Goal: Task Accomplishment & Management: Use online tool/utility

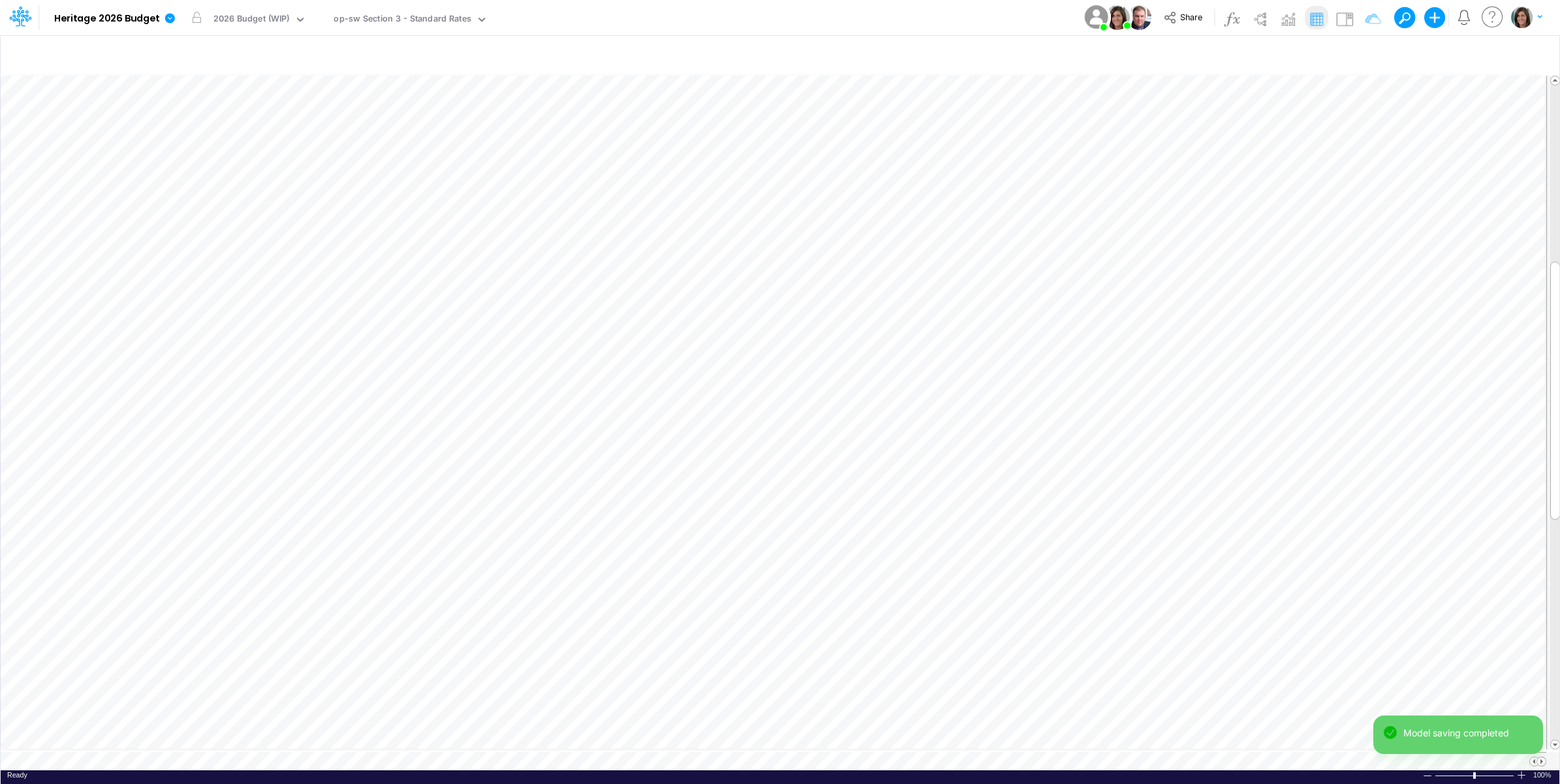
click at [945, 11] on div "Model Heritage 2026 Budget Edit model settings Duplicate Import QuickBooks Quic…" at bounding box center [780, 18] width 1404 height 36
click at [173, 20] on icon at bounding box center [170, 18] width 10 height 10
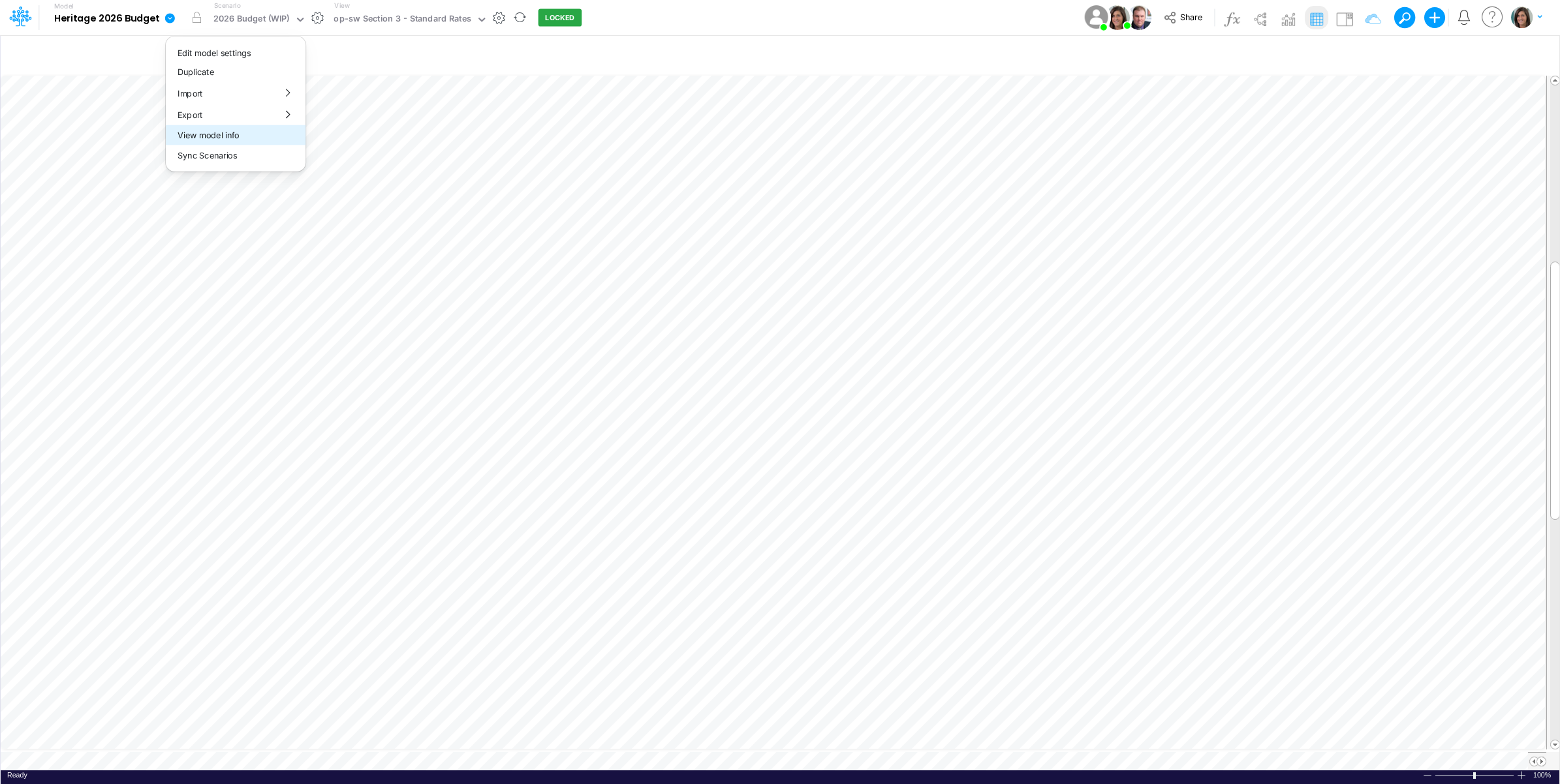
click at [233, 132] on button "View model info" at bounding box center [235, 135] width 140 height 20
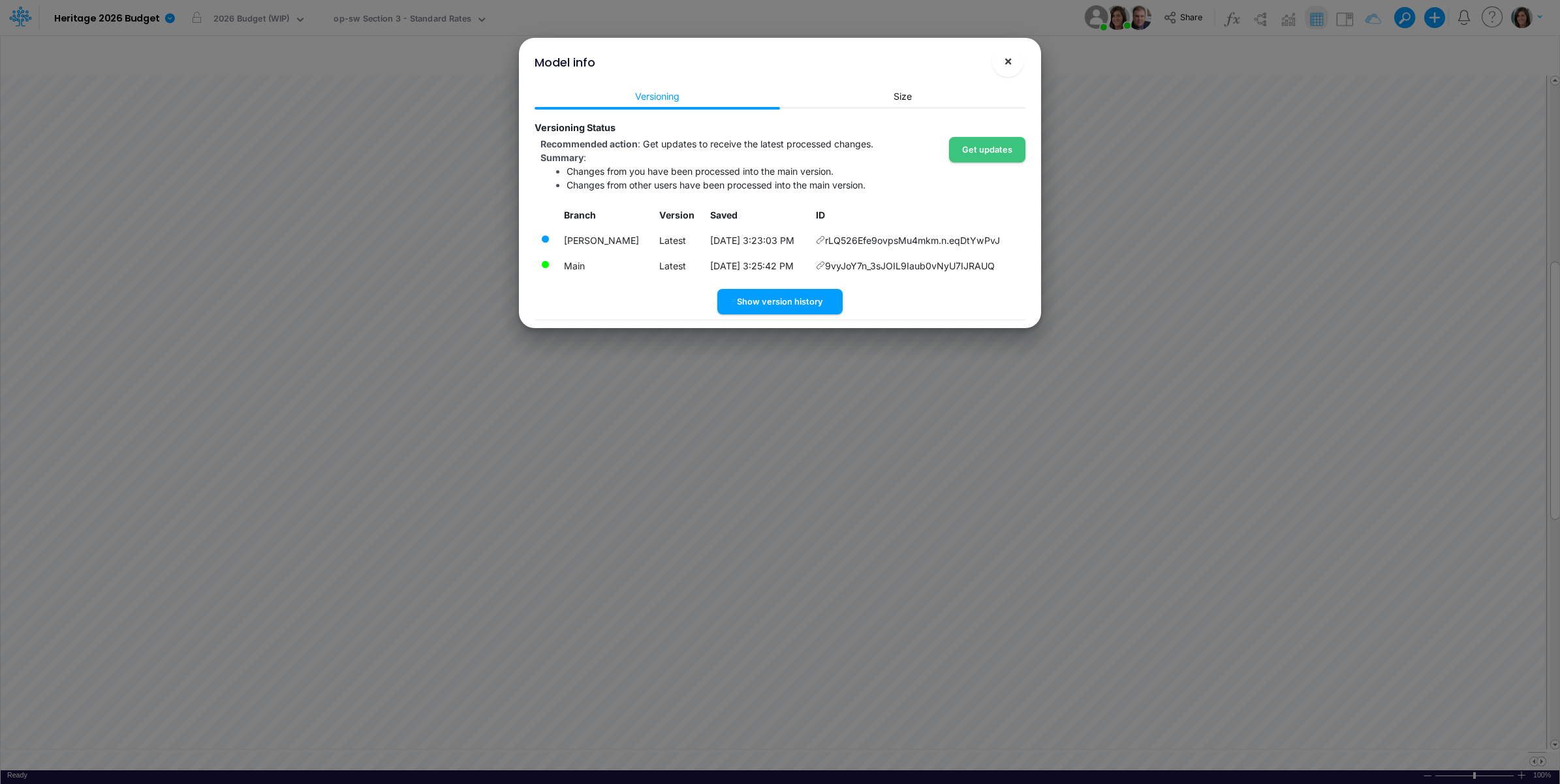
click at [1004, 56] on span "×" at bounding box center [1008, 60] width 9 height 16
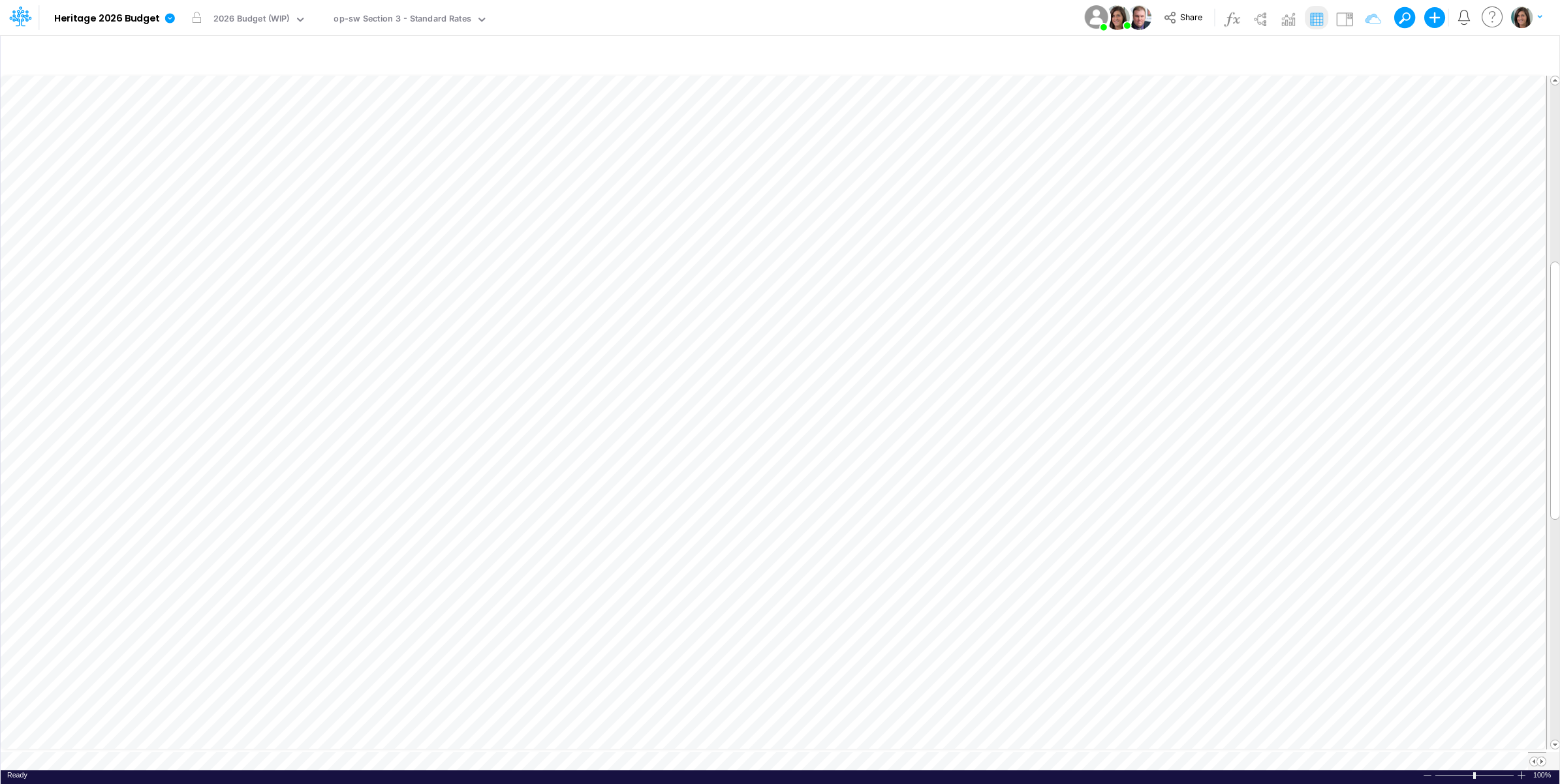
click at [943, 13] on div "Model Heritage 2026 Budget Edit model settings Duplicate Import QuickBooks Quic…" at bounding box center [780, 18] width 1404 height 36
click at [761, 20] on div "Model Heritage 2026 Budget Edit model settings Duplicate Import QuickBooks Quic…" at bounding box center [780, 18] width 1404 height 36
click at [1431, 53] on icon "button" at bounding box center [1438, 55] width 20 height 13
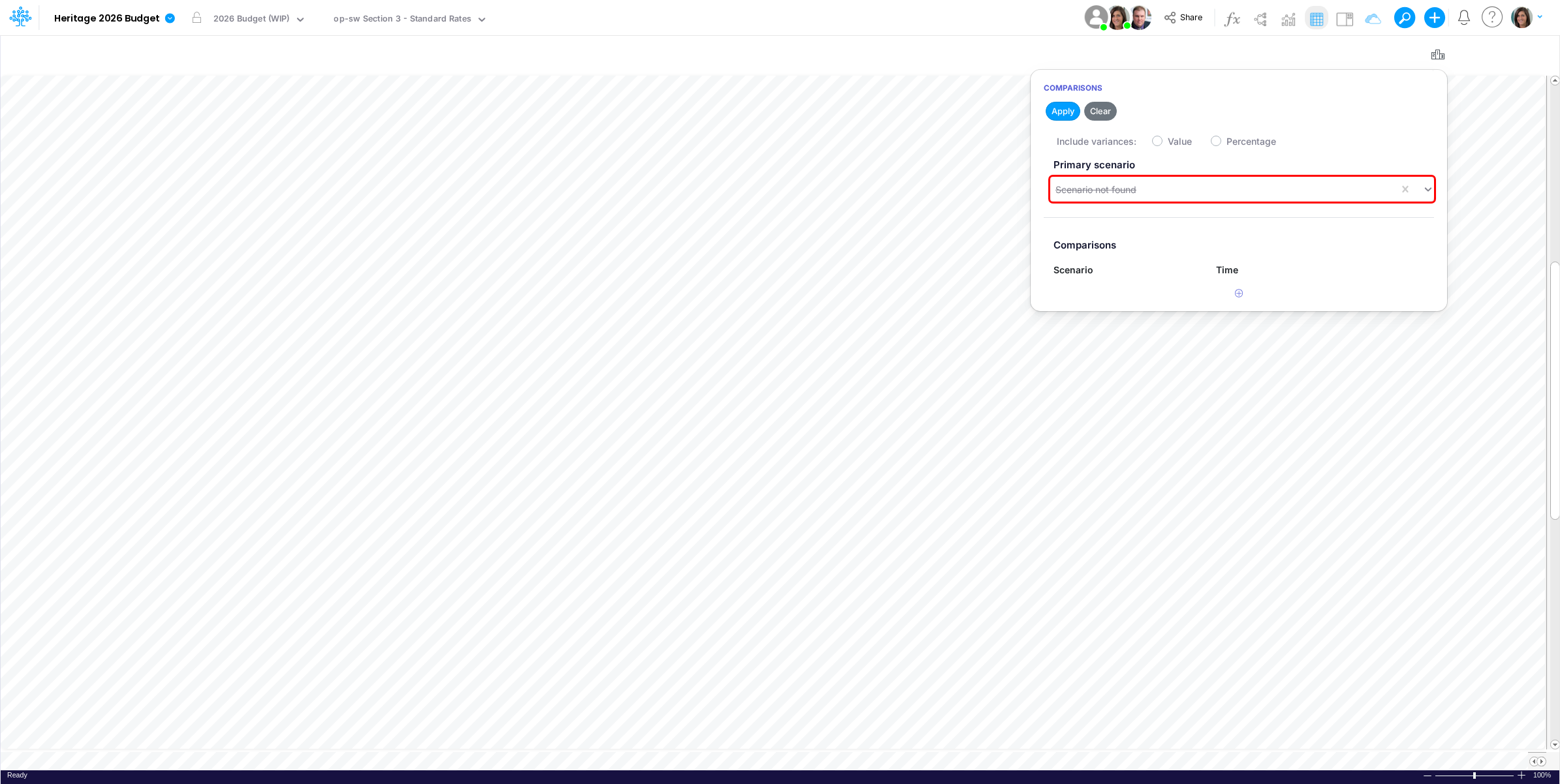
click at [911, 23] on div "Model Heritage 2026 Budget Edit model settings Duplicate Import QuickBooks Quic…" at bounding box center [780, 18] width 1404 height 36
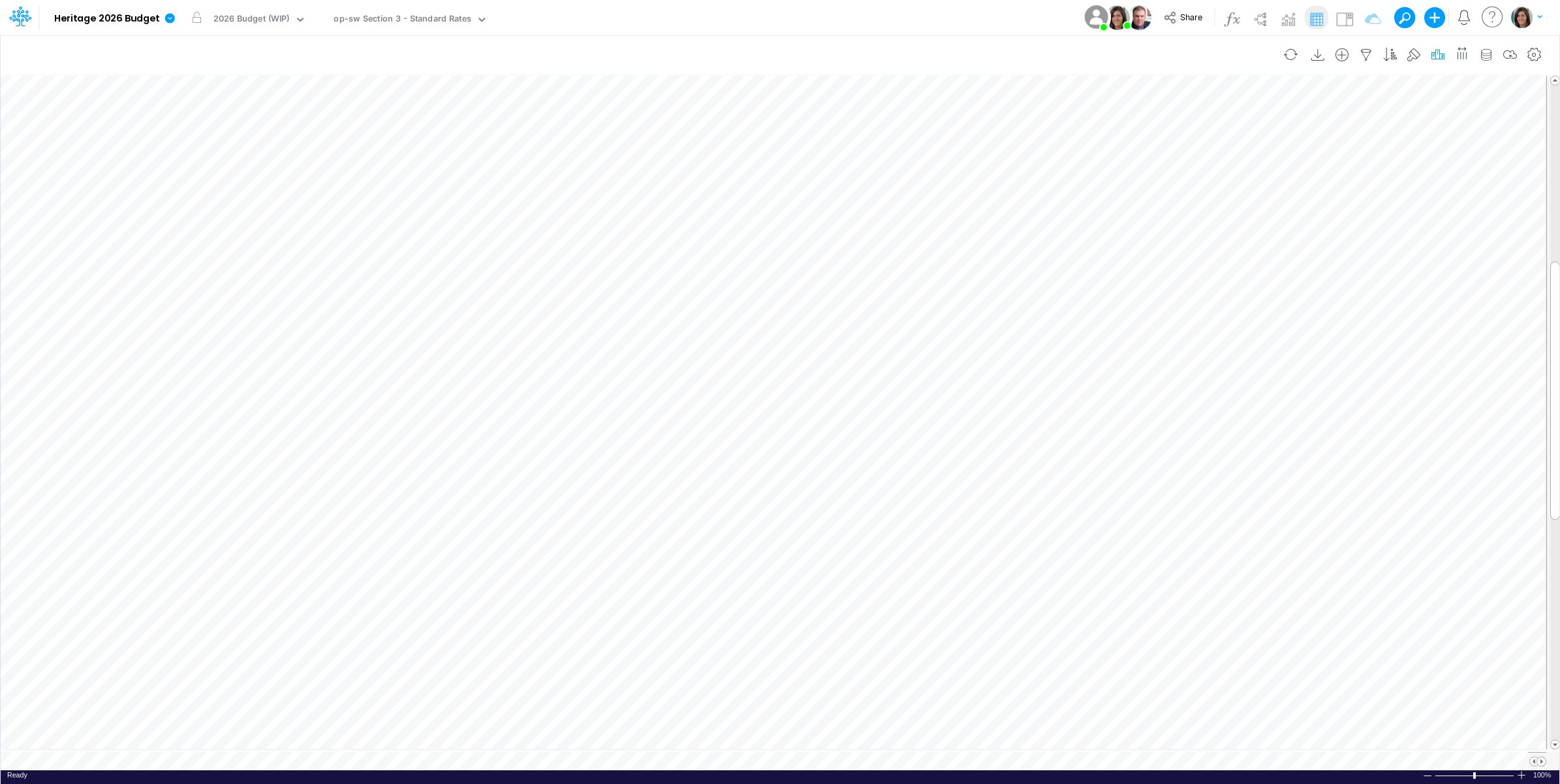
click at [1428, 57] on icon "button" at bounding box center [1438, 55] width 20 height 13
click at [1225, 183] on div "Scenario not found" at bounding box center [1224, 190] width 349 height 21
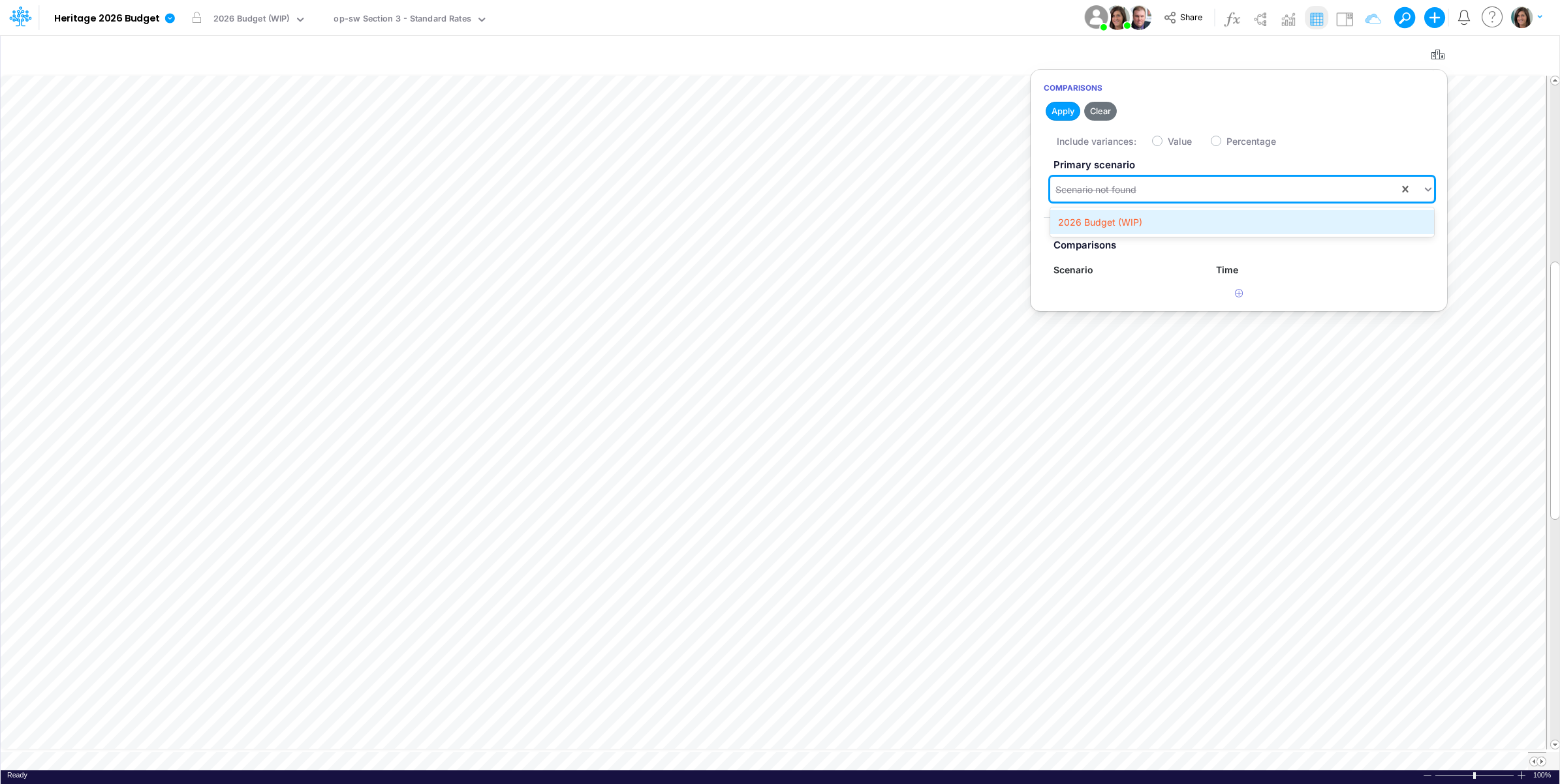
click at [1182, 222] on div "2026 Budget (WIP)" at bounding box center [1242, 222] width 384 height 24
click at [1139, 111] on button "Save" at bounding box center [1137, 111] width 31 height 19
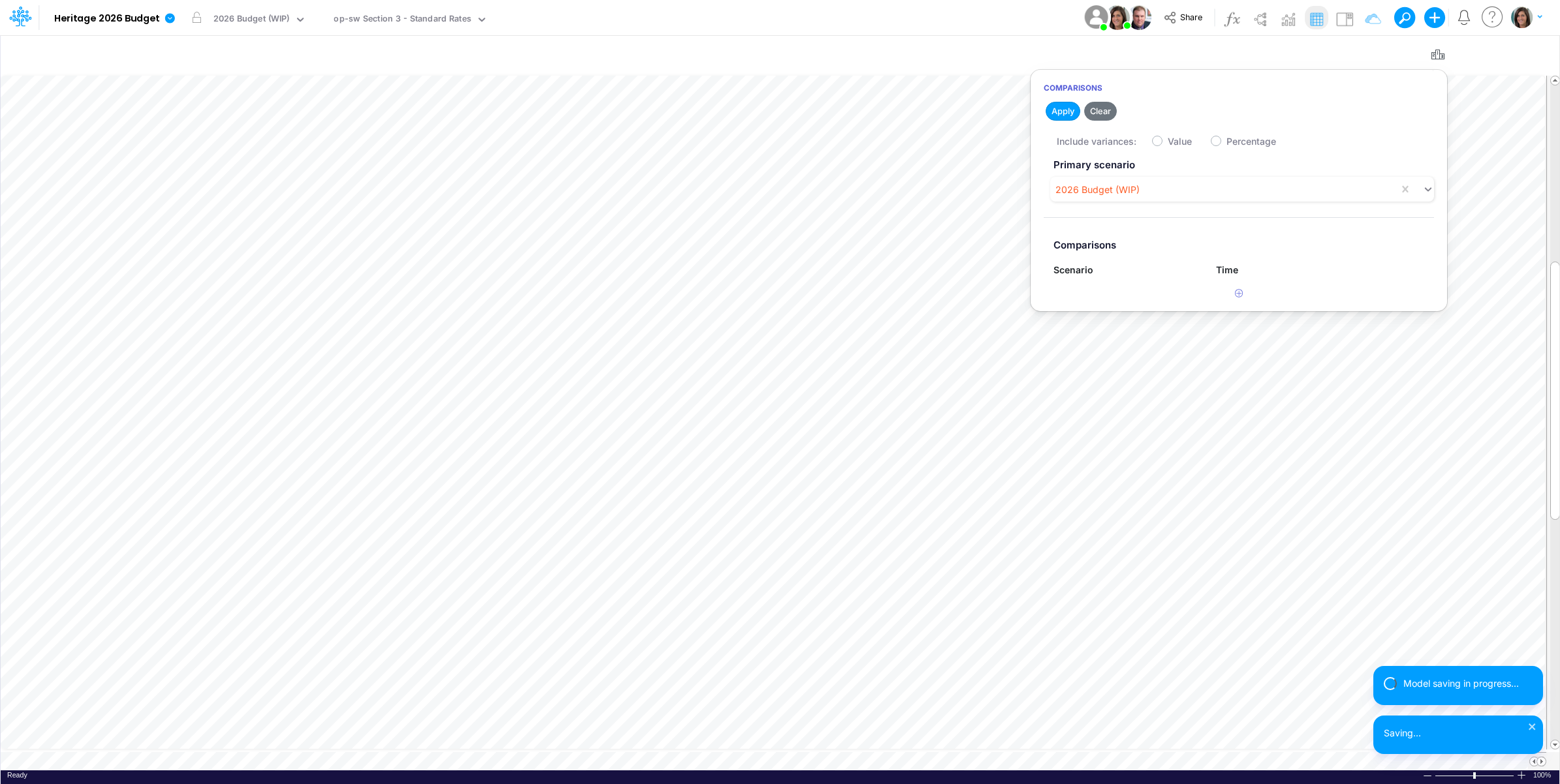
click at [713, 13] on div "Model Heritage 2026 Budget Edit model settings Duplicate Import QuickBooks Quic…" at bounding box center [780, 18] width 1404 height 36
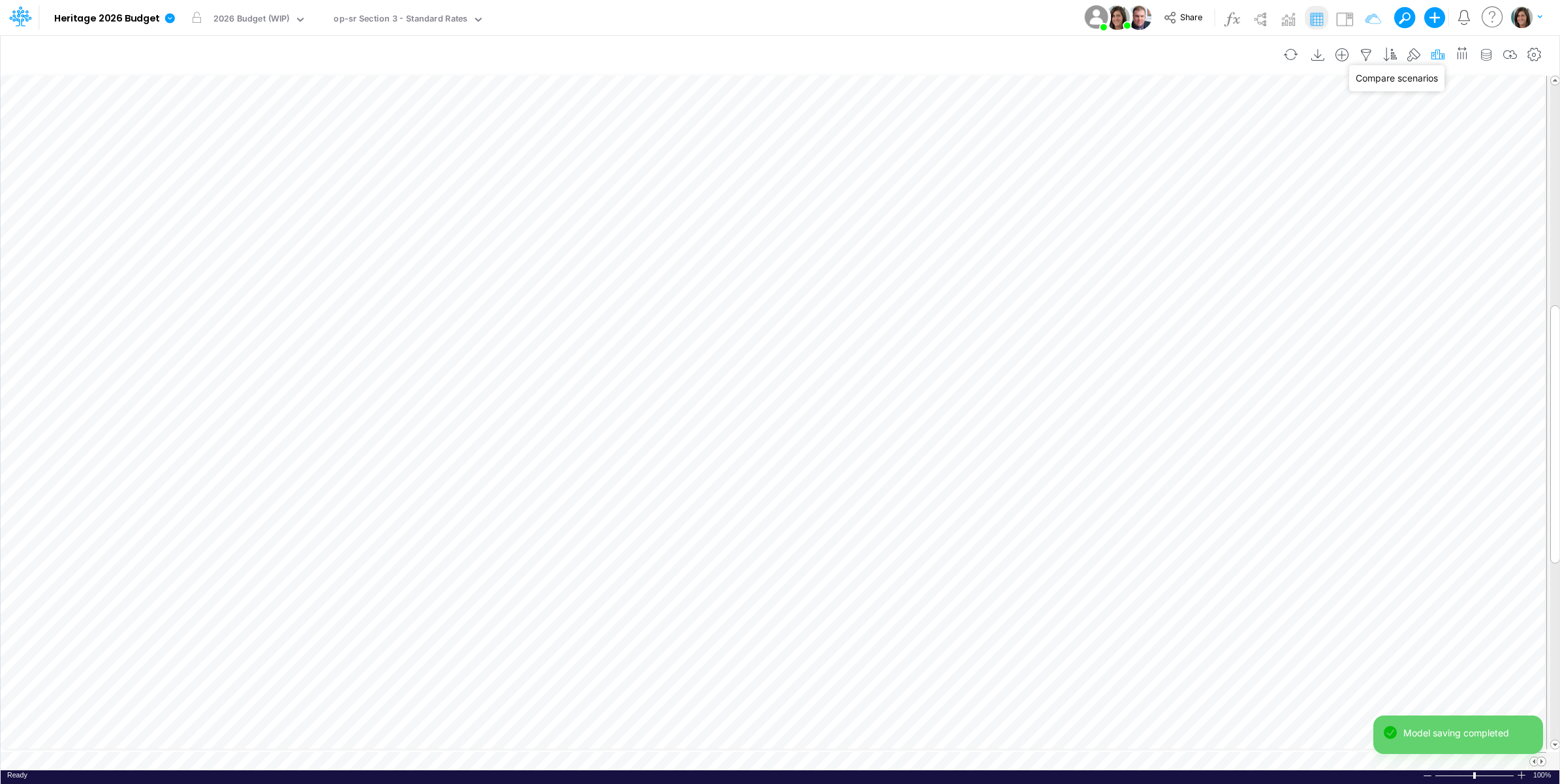
click at [1443, 53] on icon "button" at bounding box center [1438, 55] width 20 height 13
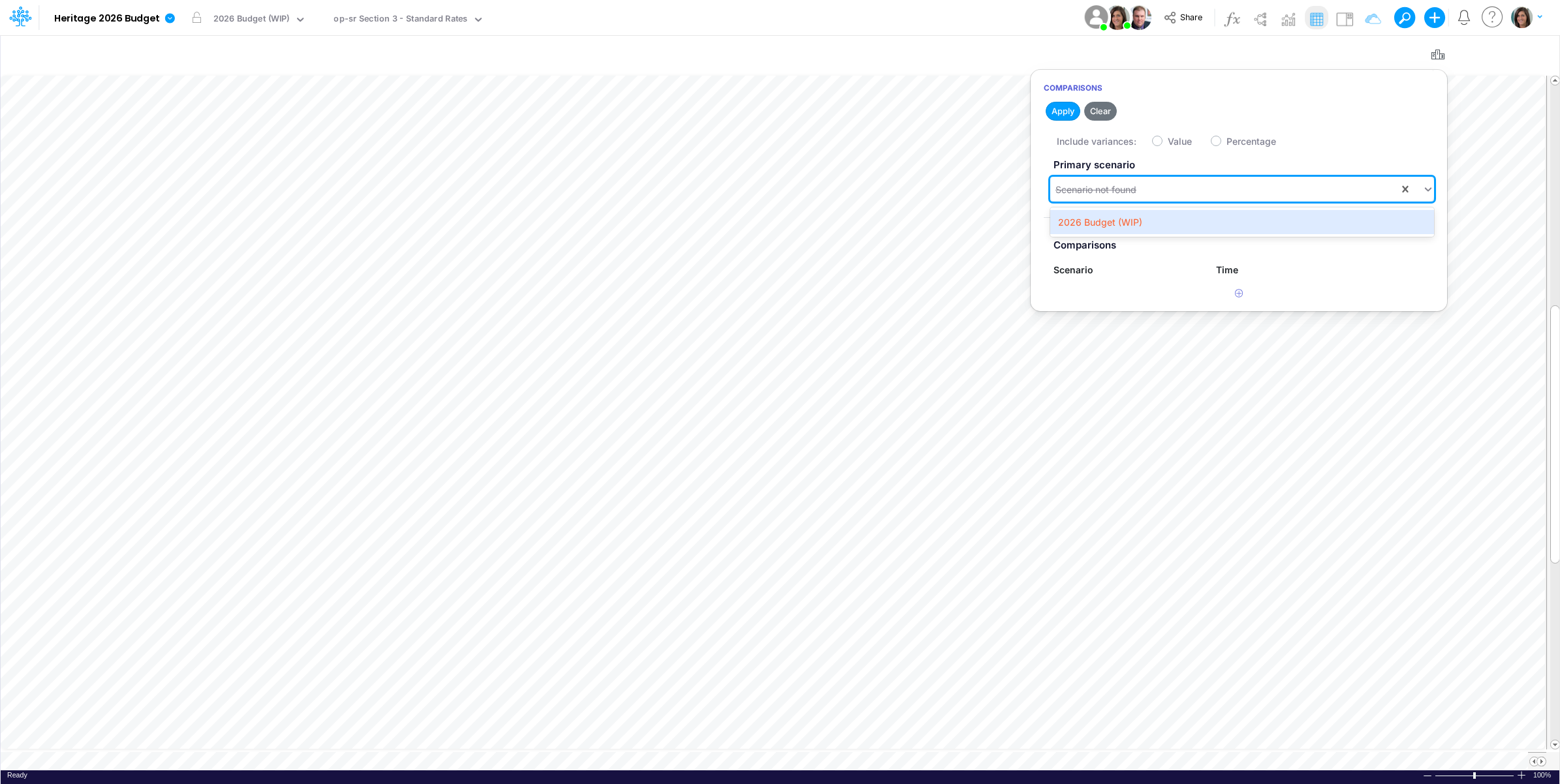
click at [1228, 193] on div "Scenario not found" at bounding box center [1224, 190] width 349 height 21
click at [1202, 217] on div "2026 Budget (WIP)" at bounding box center [1242, 222] width 384 height 24
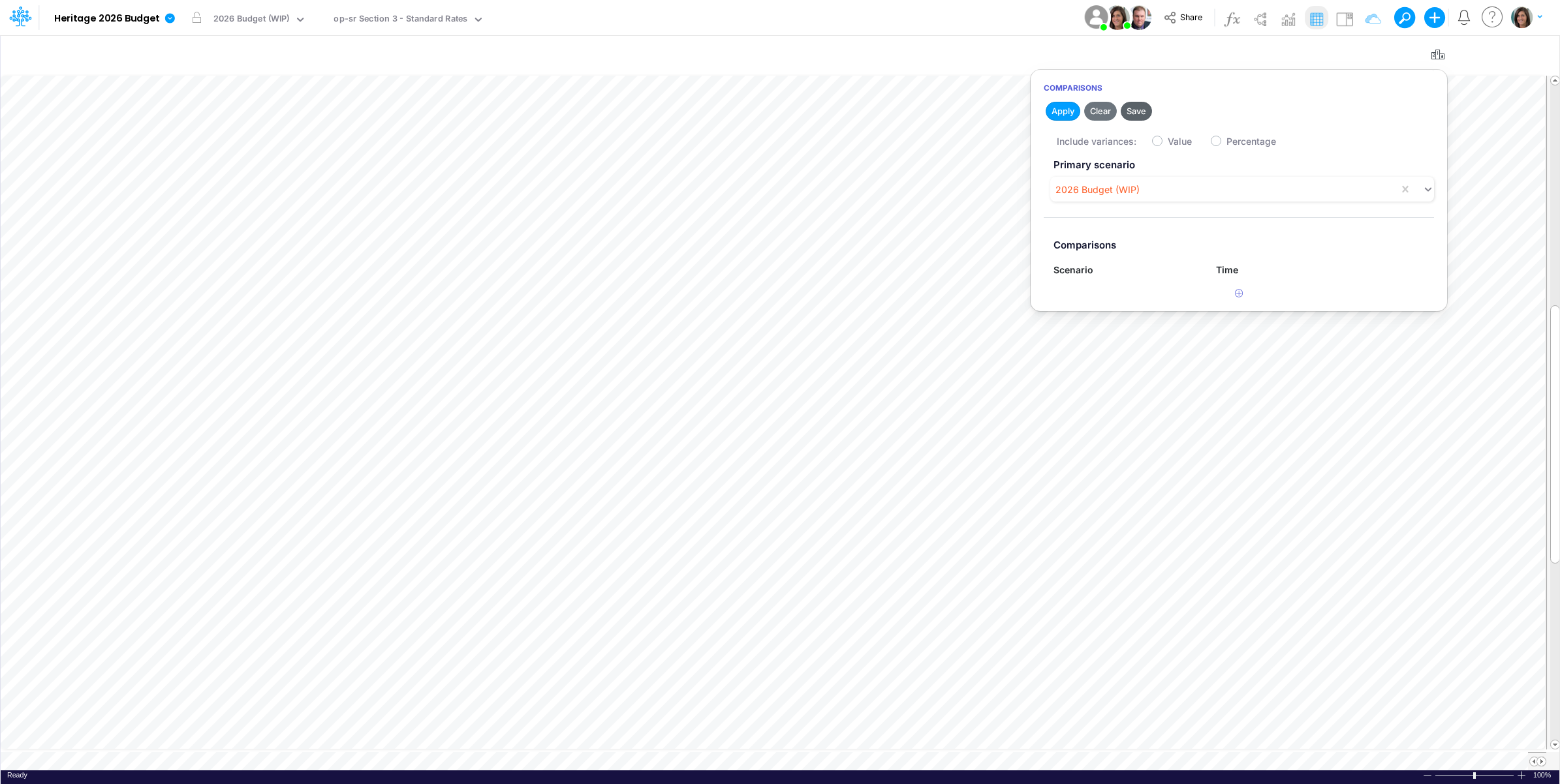
click at [1139, 114] on button "Save" at bounding box center [1137, 111] width 31 height 19
click at [1139, 114] on h2 "Apply Clear Save" at bounding box center [1239, 111] width 416 height 23
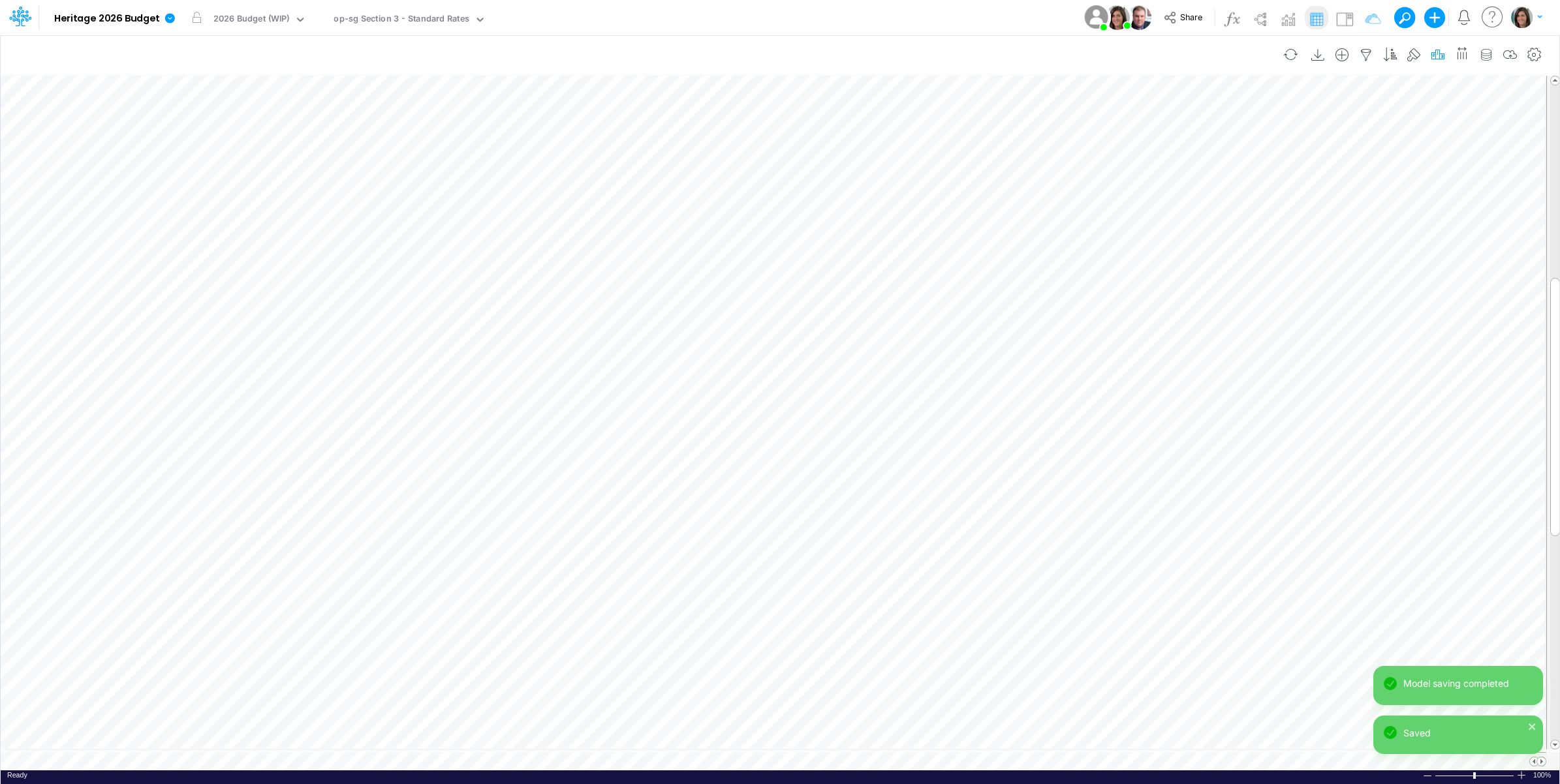
click at [1437, 54] on icon "button" at bounding box center [1438, 55] width 20 height 13
click at [1188, 180] on div "Scenario not found" at bounding box center [1224, 190] width 349 height 21
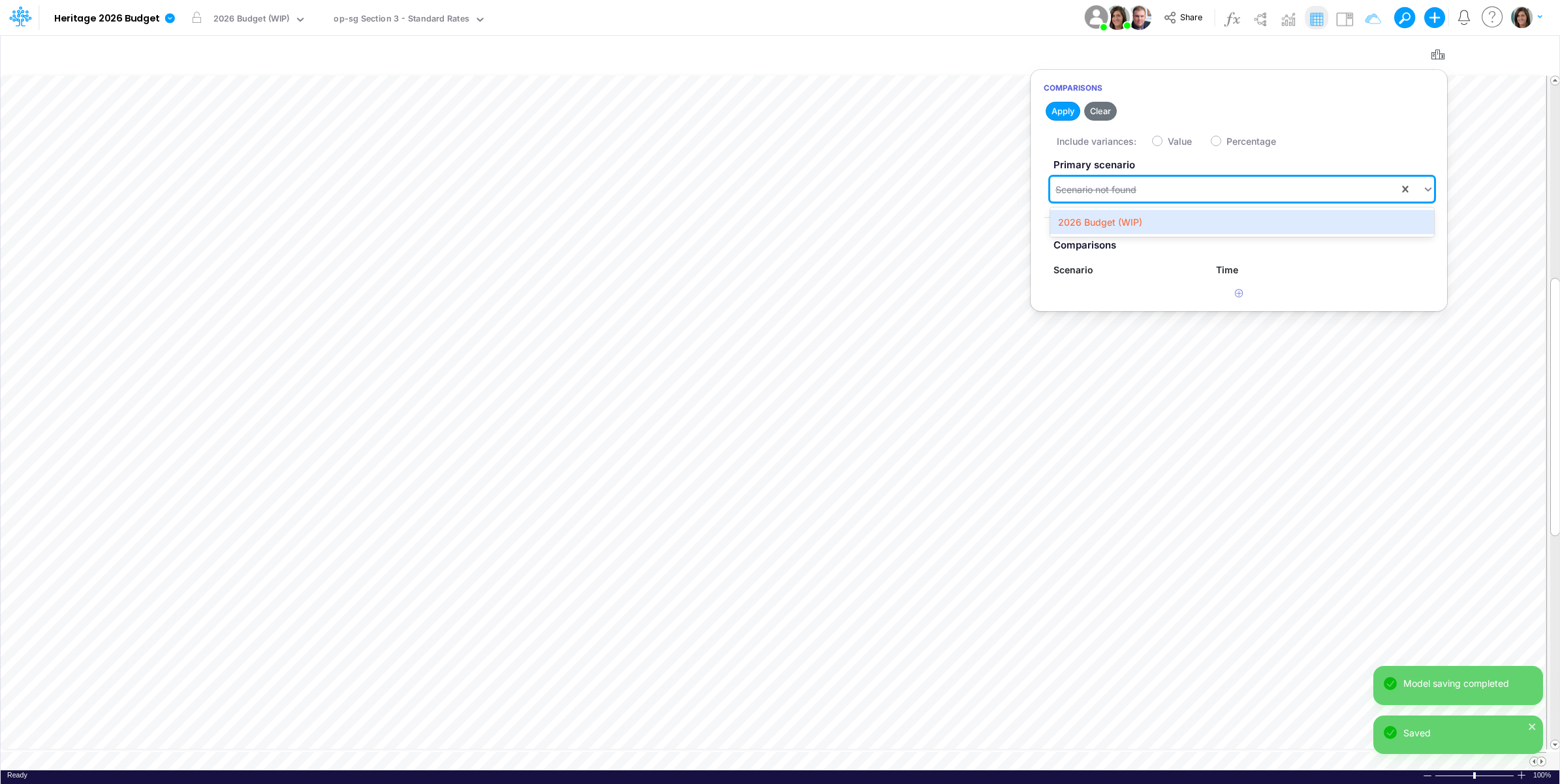
click at [1143, 222] on div "2026 Budget (WIP)" at bounding box center [1242, 222] width 384 height 24
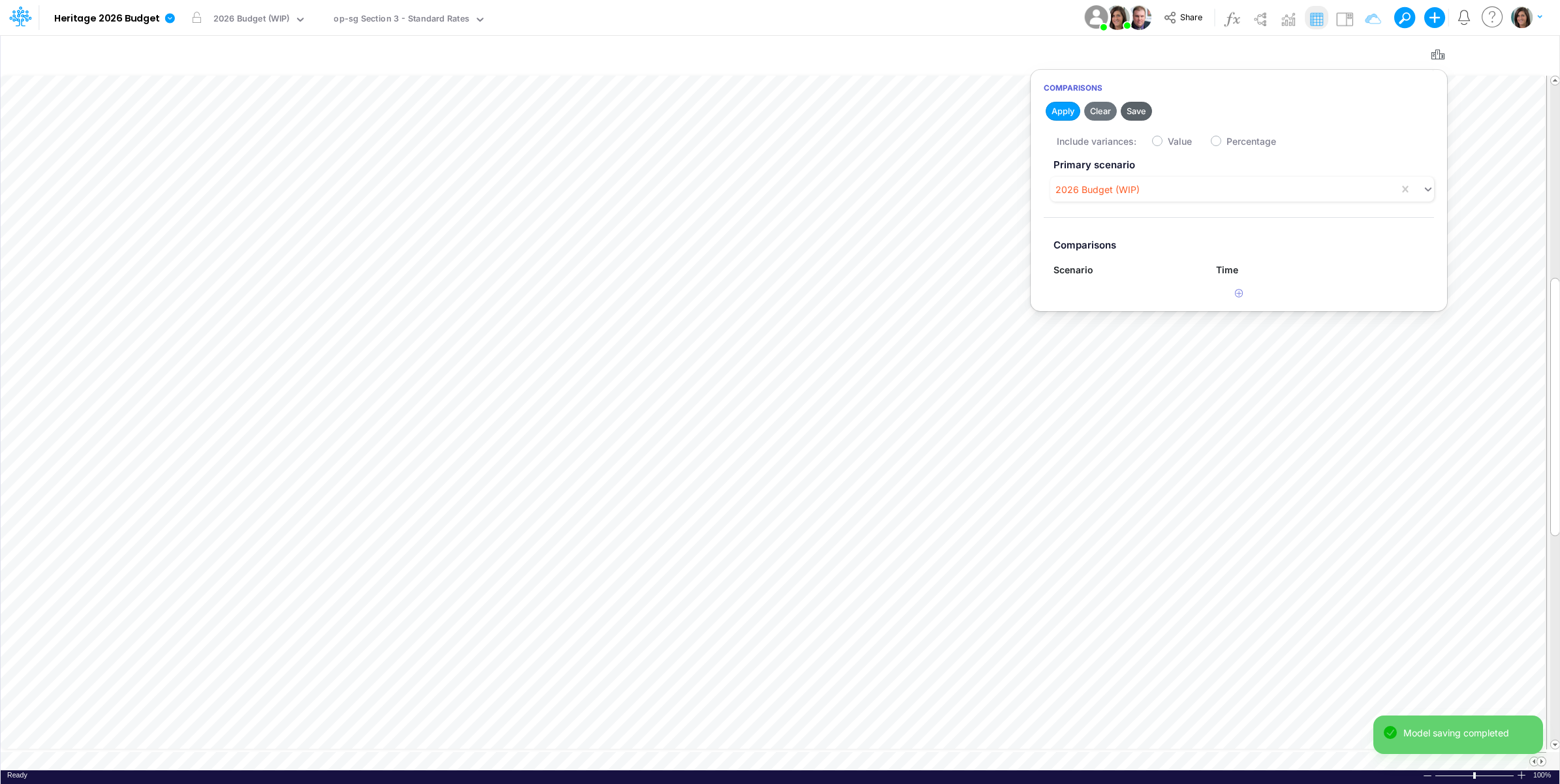
click at [1137, 111] on button "Save" at bounding box center [1137, 111] width 31 height 19
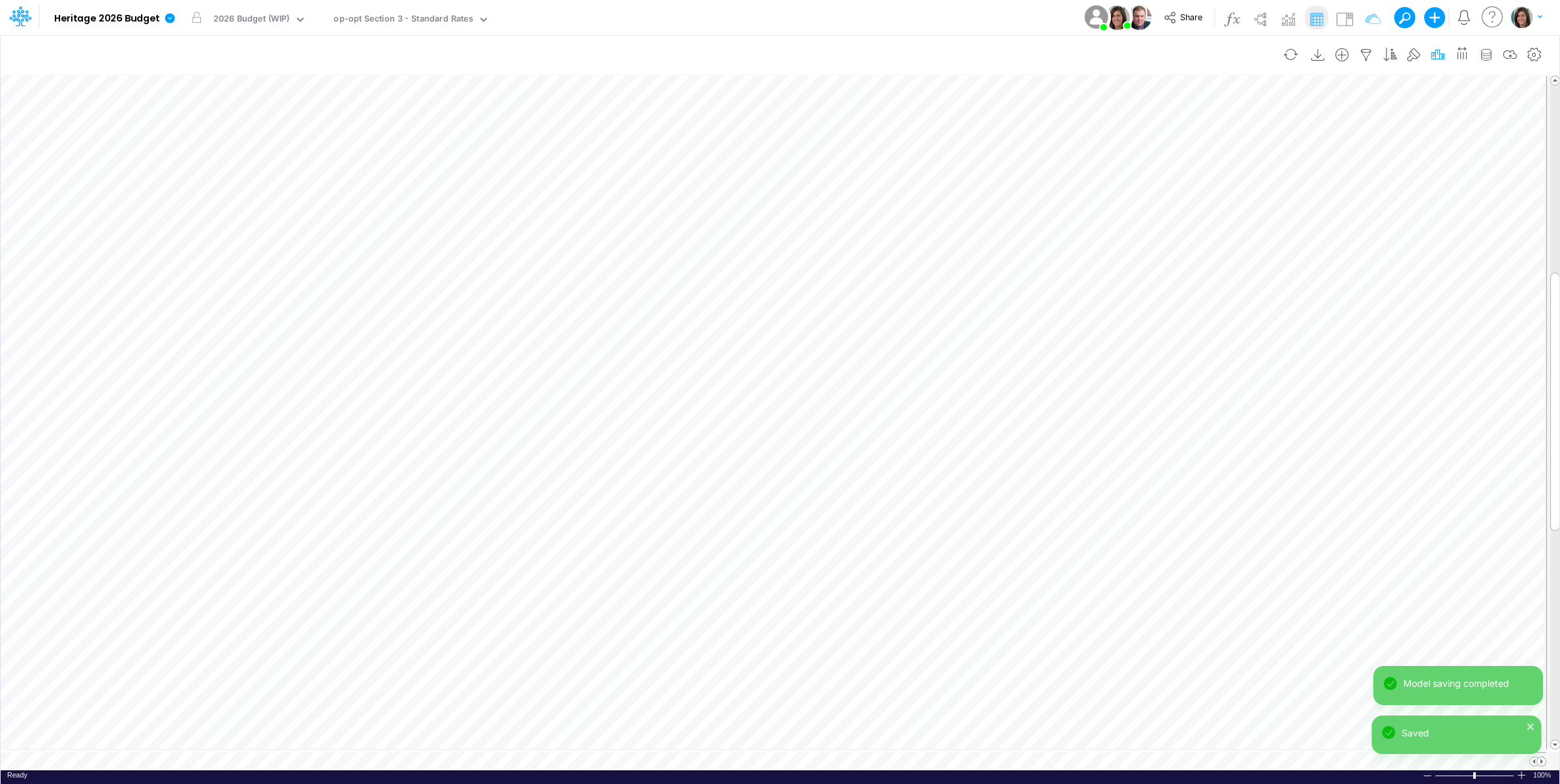
click at [1434, 54] on icon "button" at bounding box center [1438, 55] width 20 height 13
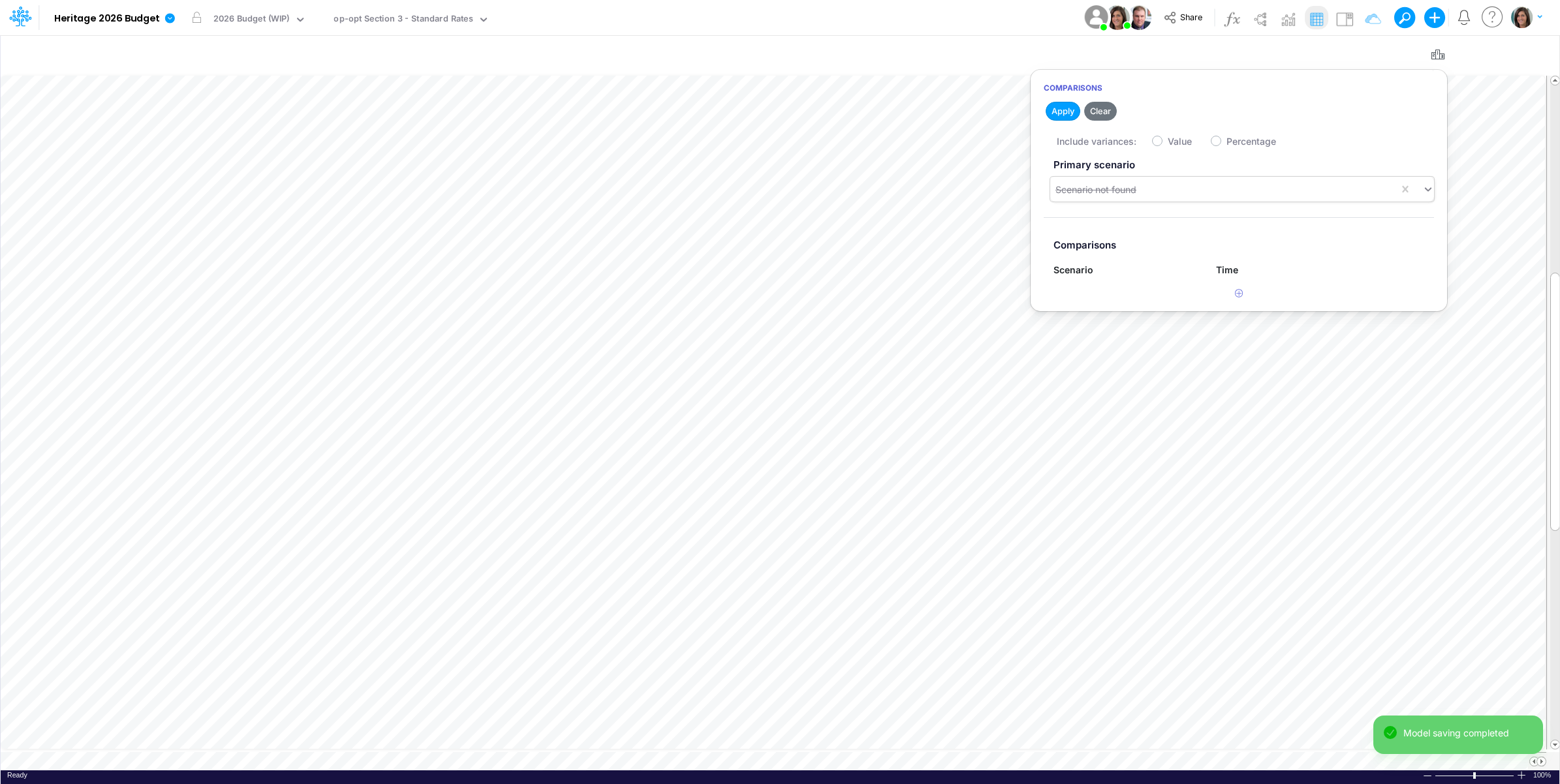
click at [1161, 181] on div "Scenario not found" at bounding box center [1224, 190] width 349 height 21
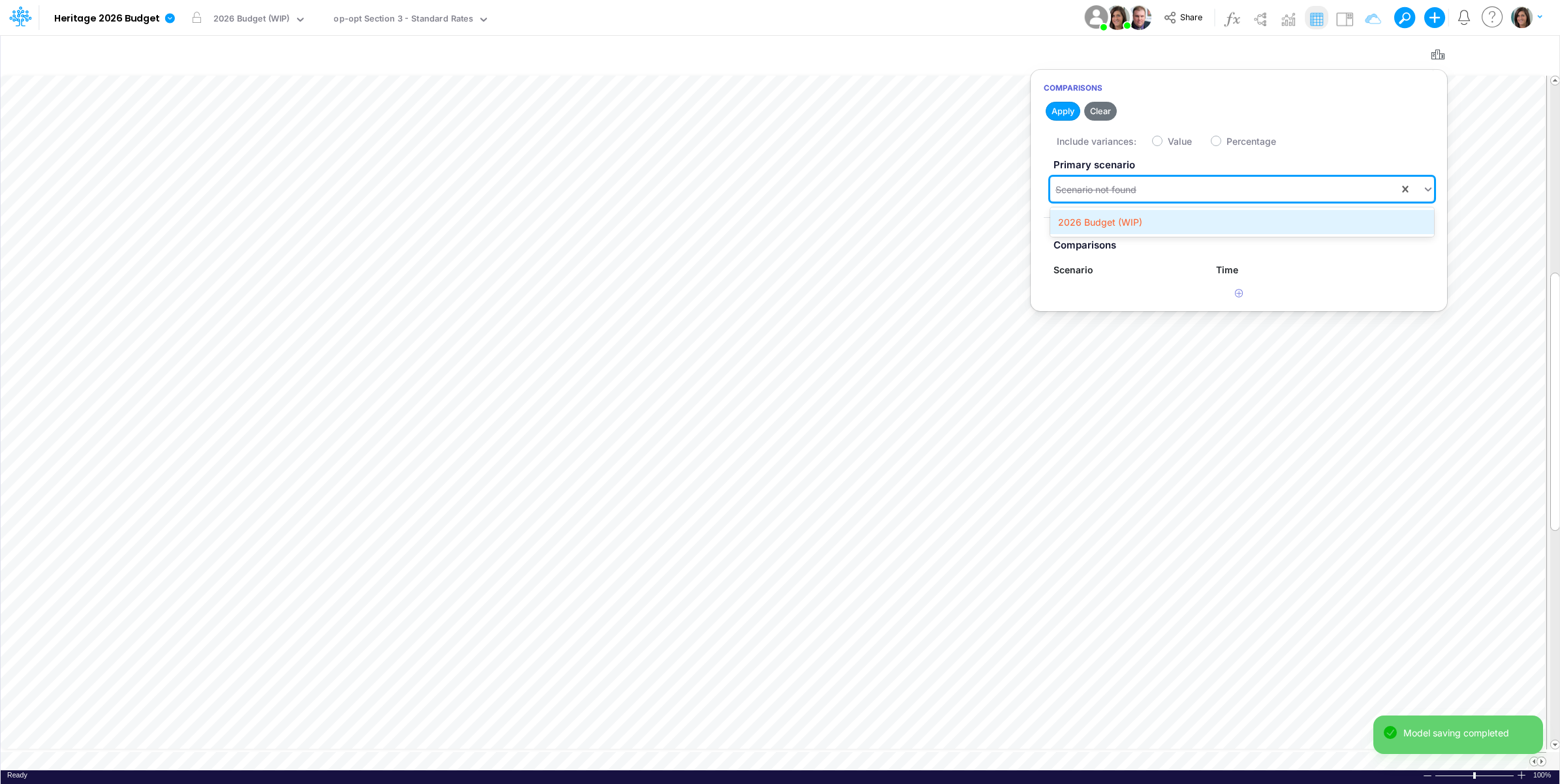
click at [1125, 225] on div "2026 Budget (WIP)" at bounding box center [1242, 222] width 384 height 24
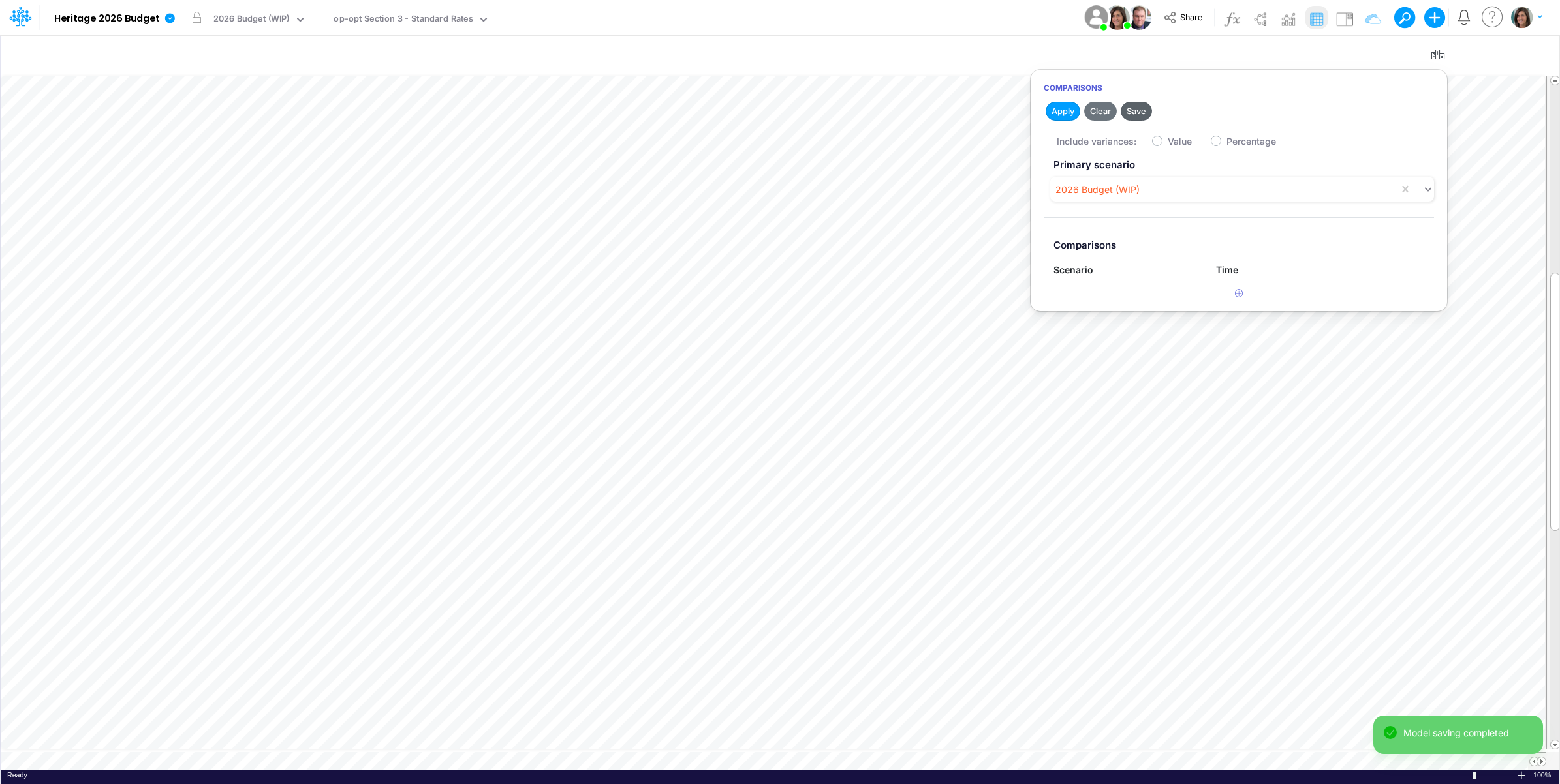
click at [1140, 118] on button "Save" at bounding box center [1137, 111] width 31 height 19
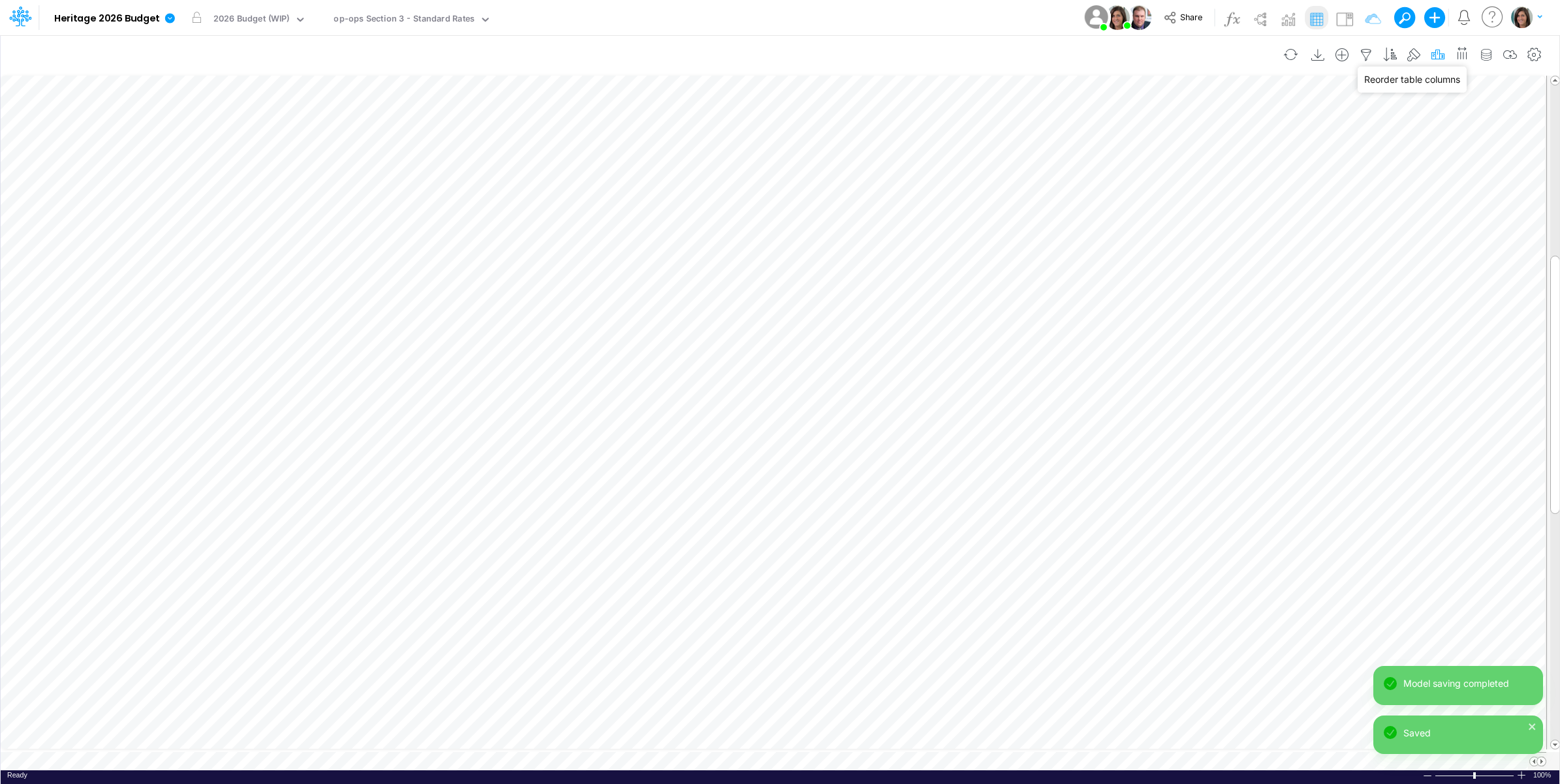
click at [1441, 50] on icon "button" at bounding box center [1438, 55] width 20 height 13
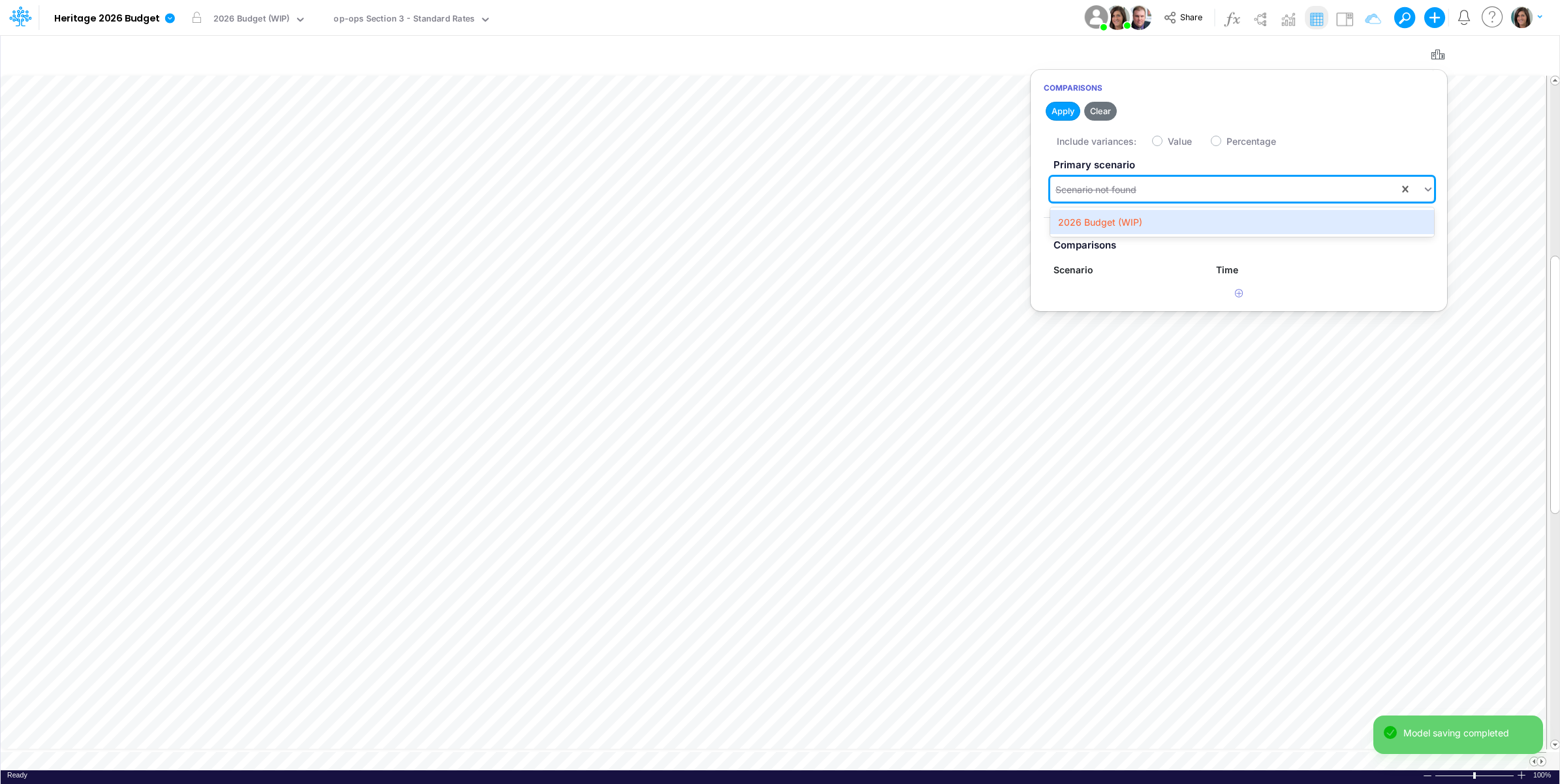
click at [1144, 187] on div "Scenario not found" at bounding box center [1224, 190] width 349 height 21
click at [1133, 222] on div "2026 Budget (WIP)" at bounding box center [1242, 222] width 384 height 24
click at [1139, 108] on button "Save" at bounding box center [1137, 111] width 31 height 19
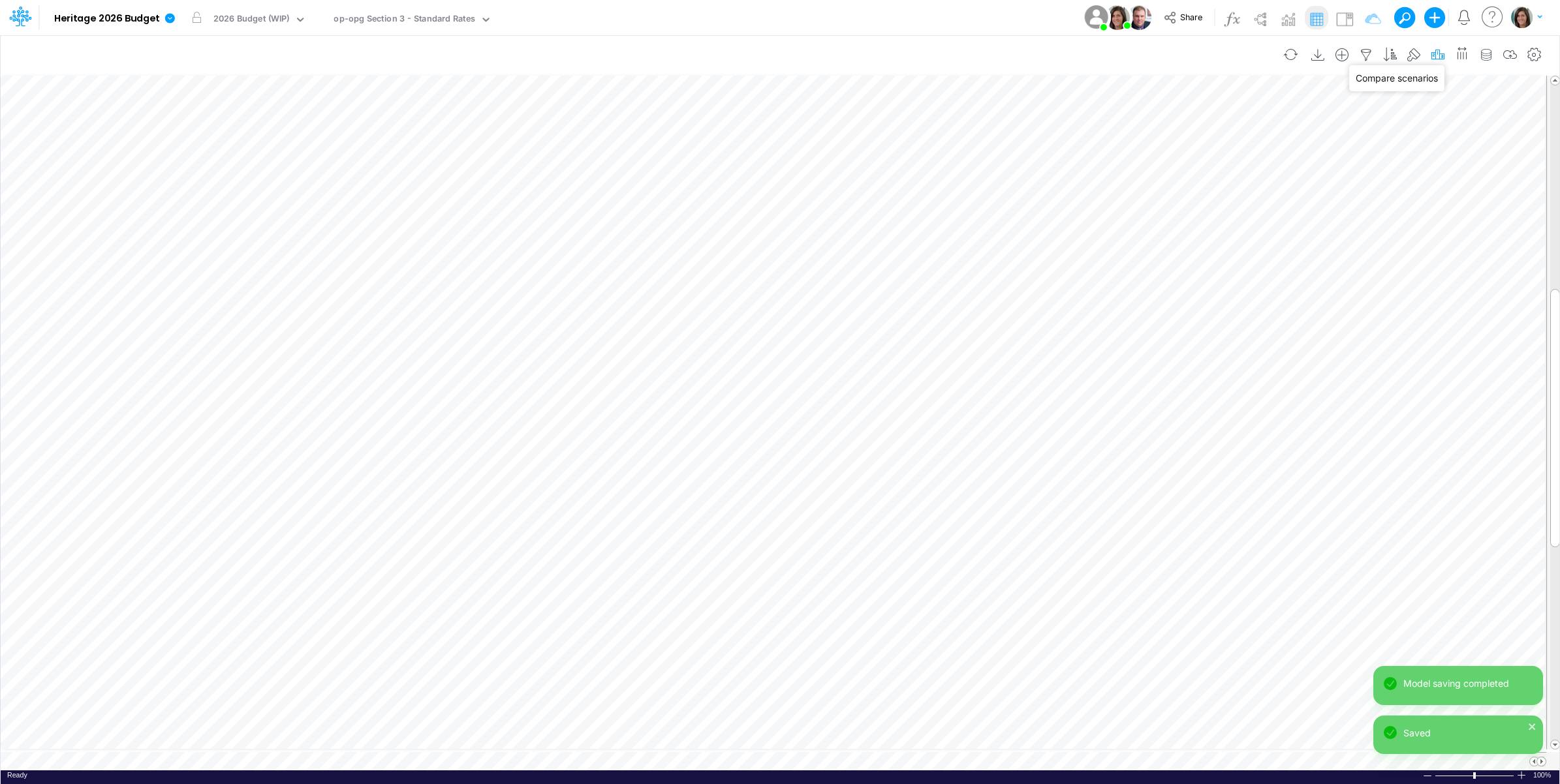
click at [1433, 51] on icon "button" at bounding box center [1438, 55] width 20 height 13
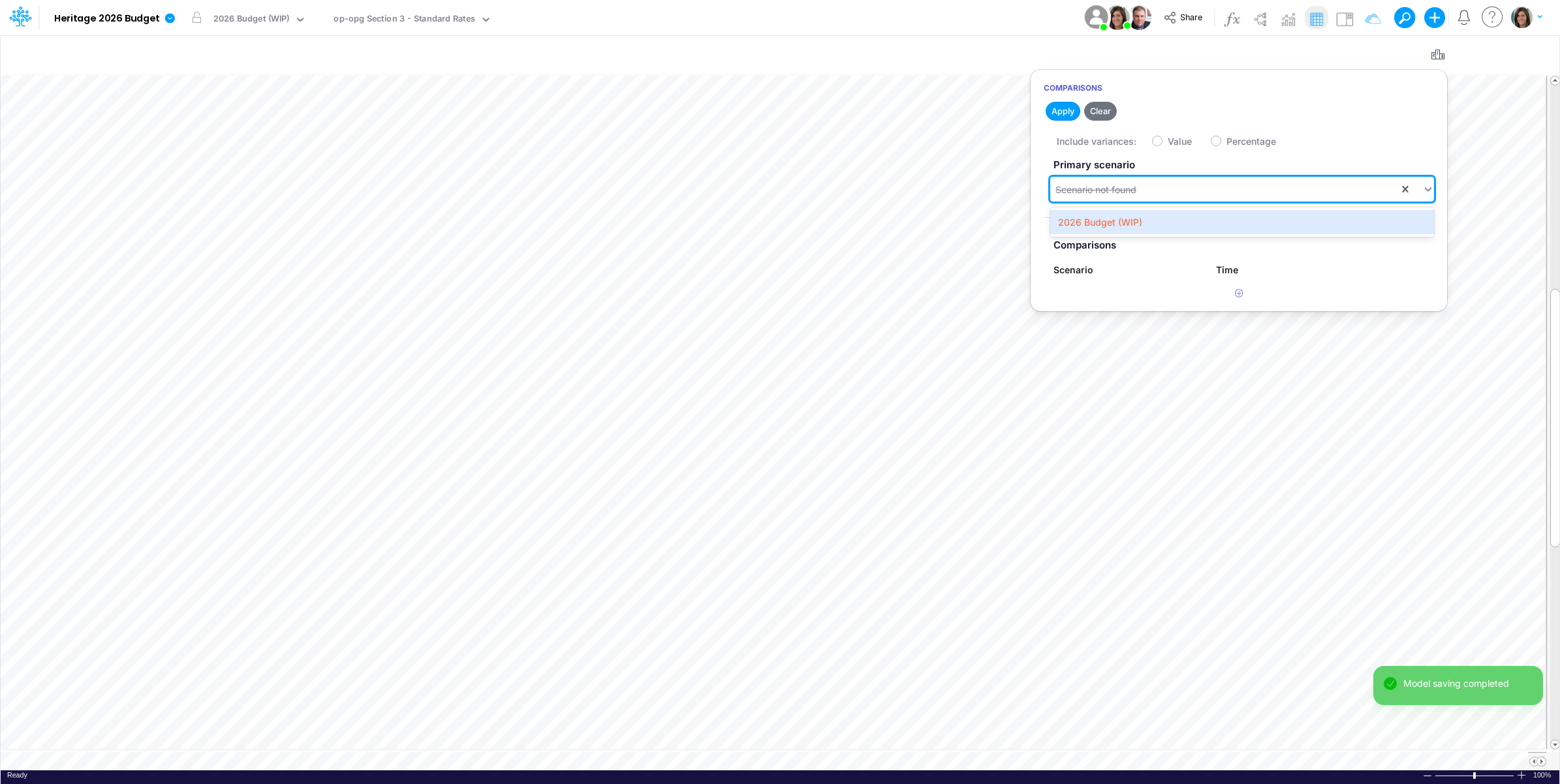
drag, startPoint x: 1164, startPoint y: 185, endPoint x: 1137, endPoint y: 214, distance: 39.6
click at [1164, 186] on div "Scenario not found" at bounding box center [1224, 190] width 349 height 21
click at [1132, 222] on div "2026 Budget (WIP)" at bounding box center [1242, 222] width 384 height 24
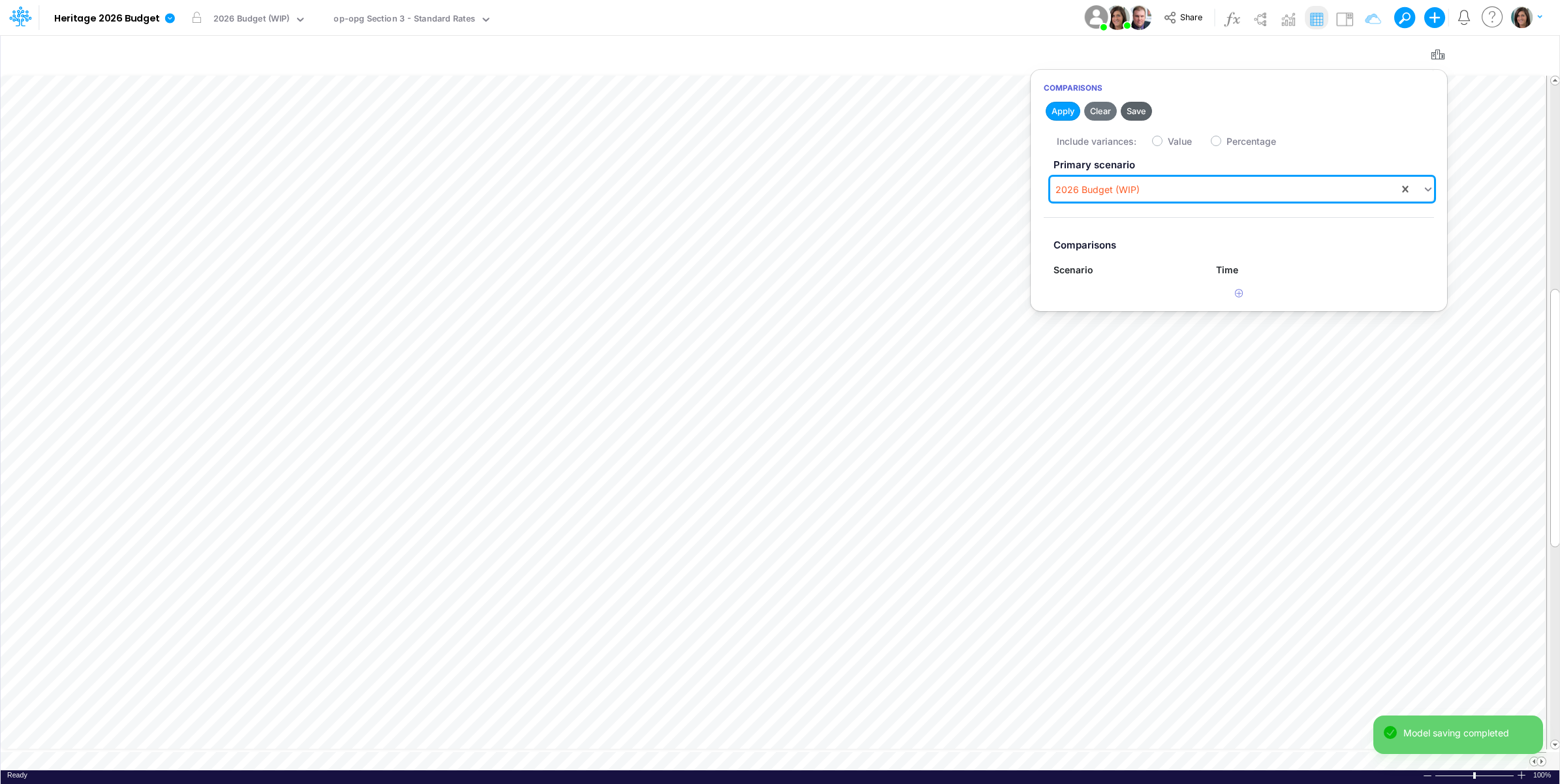
click at [1139, 108] on button "Save" at bounding box center [1137, 111] width 31 height 19
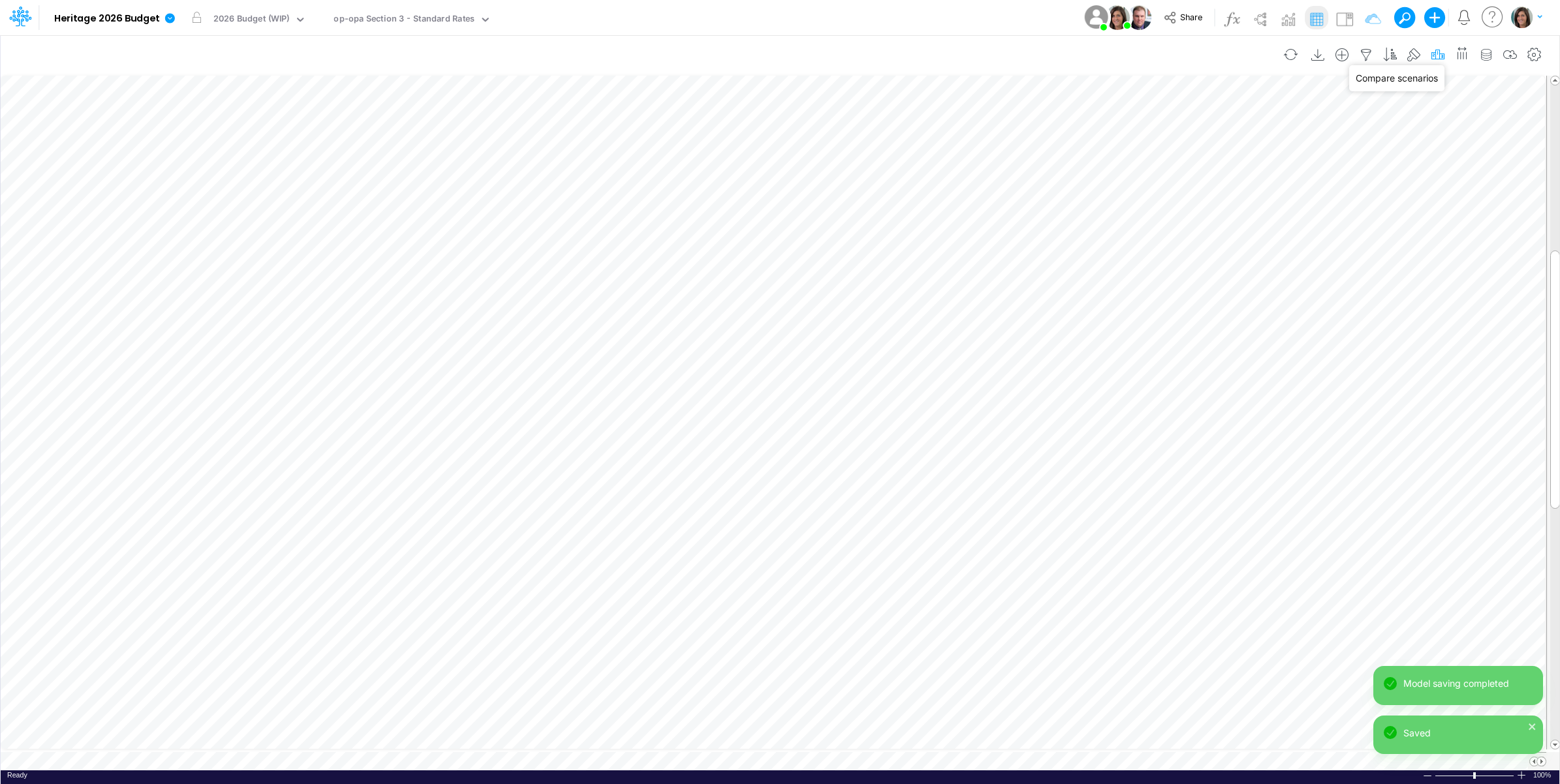
click at [1431, 55] on icon "button" at bounding box center [1438, 55] width 20 height 13
click at [1183, 180] on div "Scenario not found" at bounding box center [1224, 190] width 349 height 21
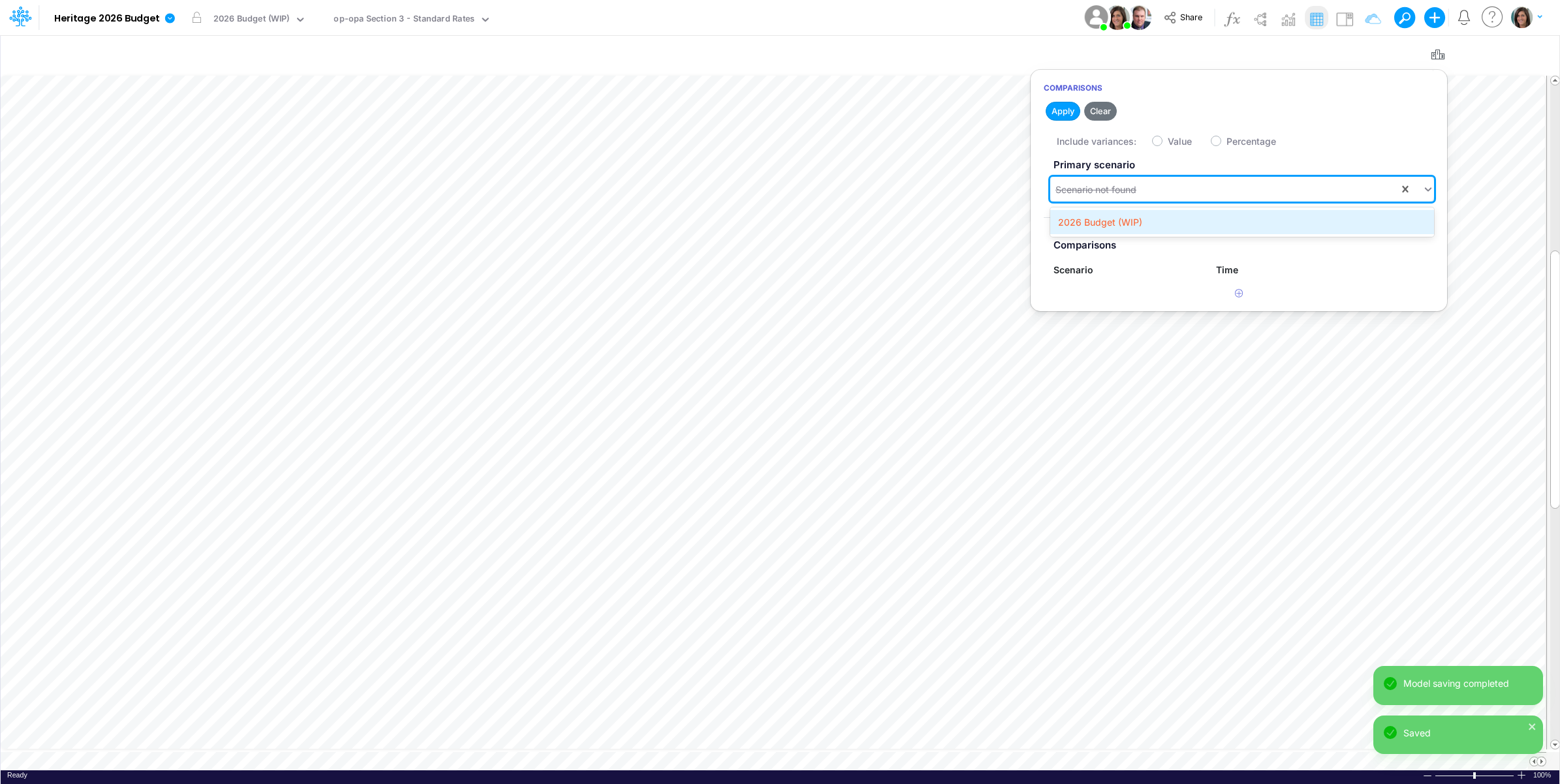
click at [1152, 216] on div "2026 Budget (WIP)" at bounding box center [1242, 222] width 384 height 24
click at [1139, 111] on button "Save" at bounding box center [1137, 111] width 31 height 19
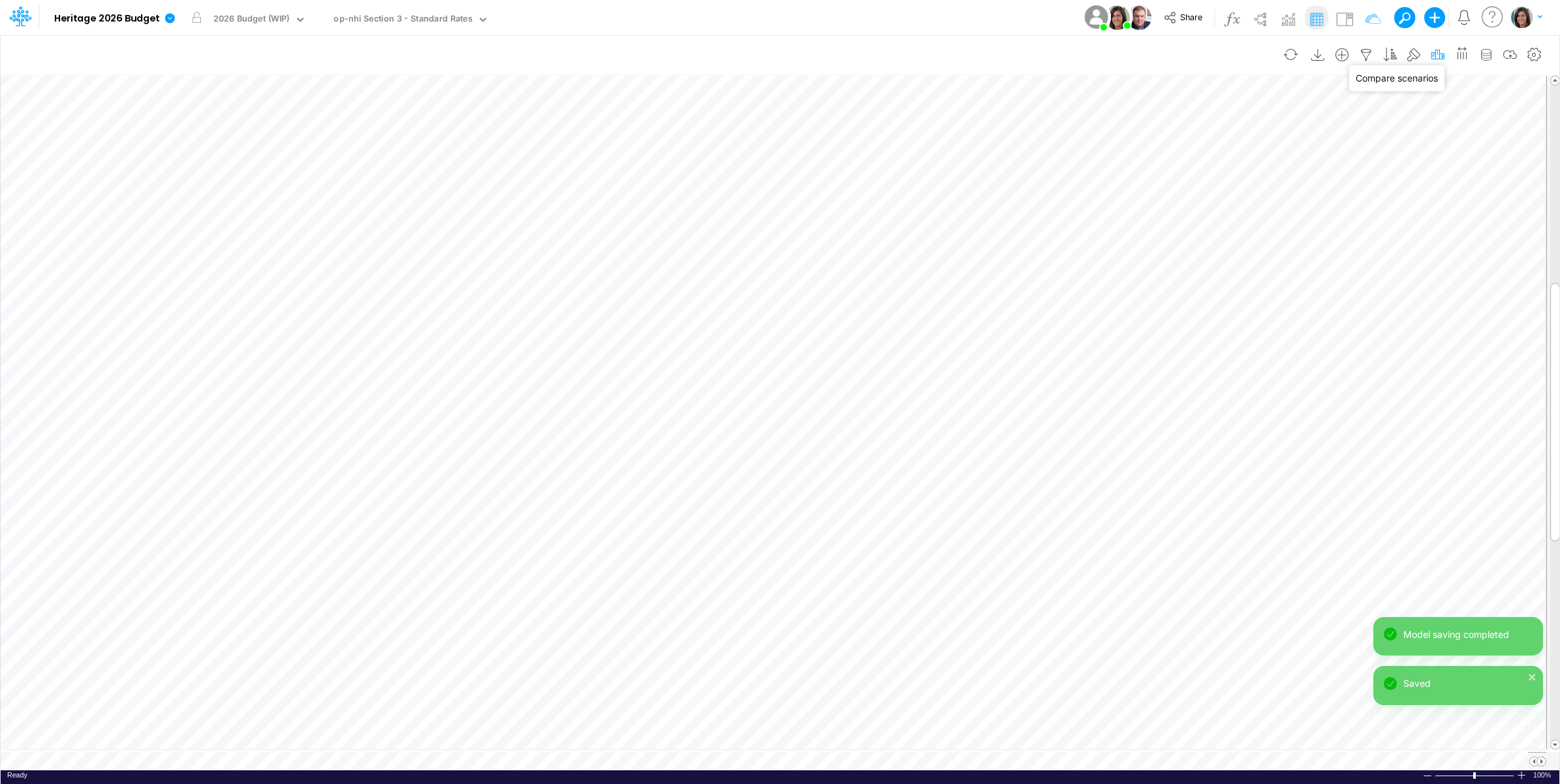
click at [1431, 57] on icon "button" at bounding box center [1438, 55] width 20 height 13
click at [1178, 187] on div "Scenario not found" at bounding box center [1224, 190] width 349 height 21
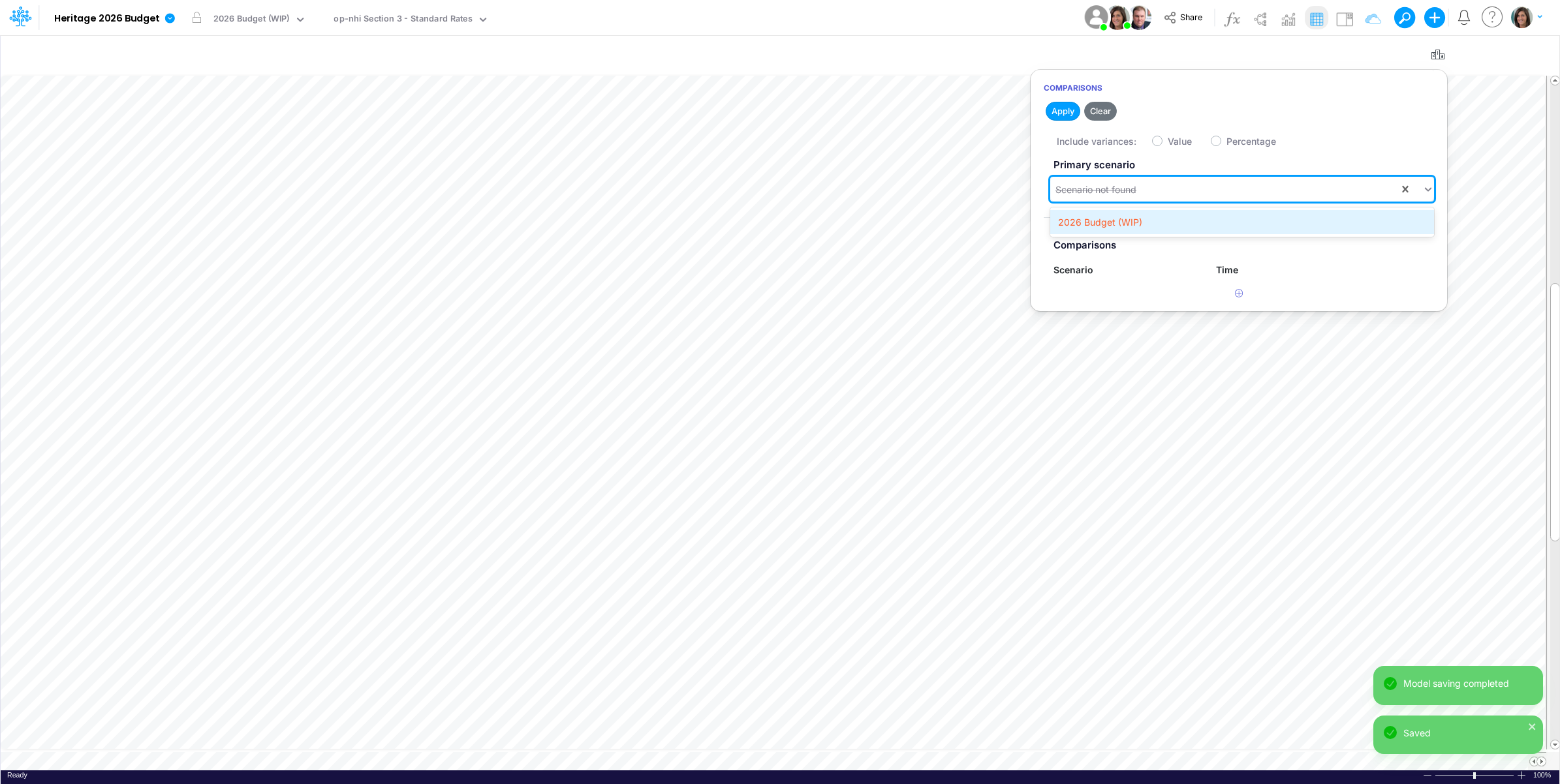
click at [1150, 222] on div "2026 Budget (WIP)" at bounding box center [1242, 222] width 384 height 24
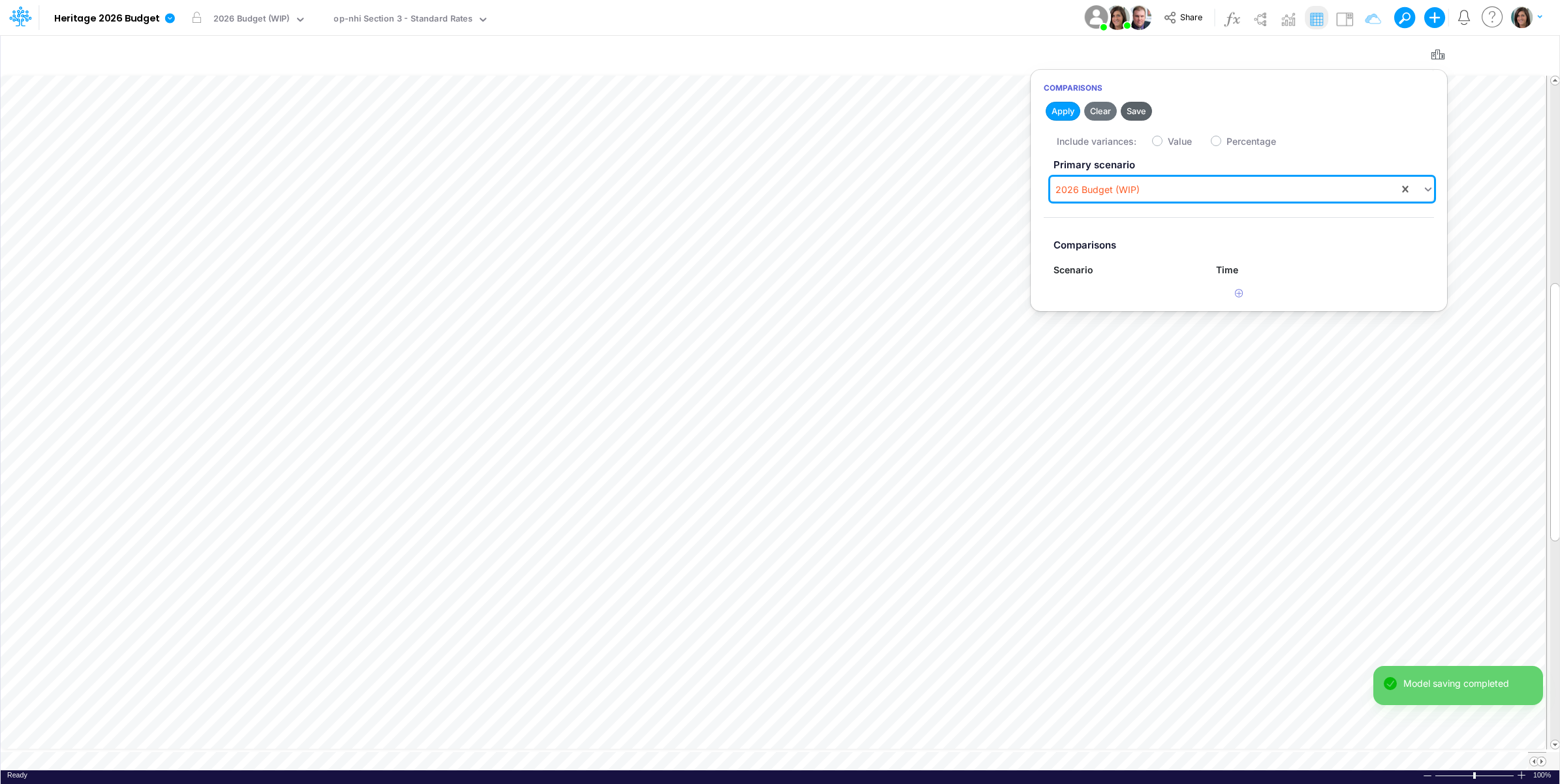
click at [1143, 111] on button "Save" at bounding box center [1137, 111] width 31 height 19
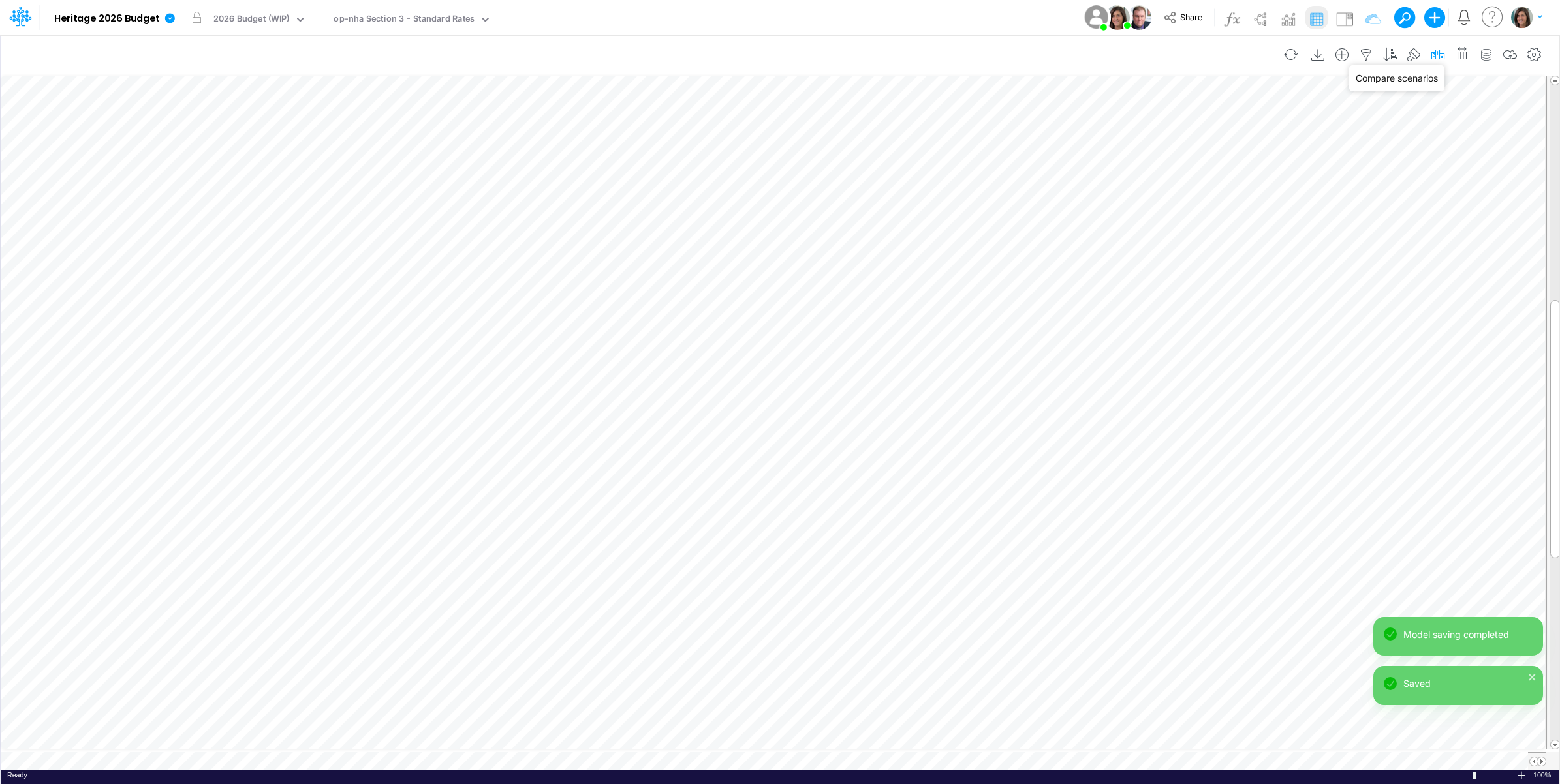
click at [1435, 54] on icon "button" at bounding box center [1438, 55] width 20 height 13
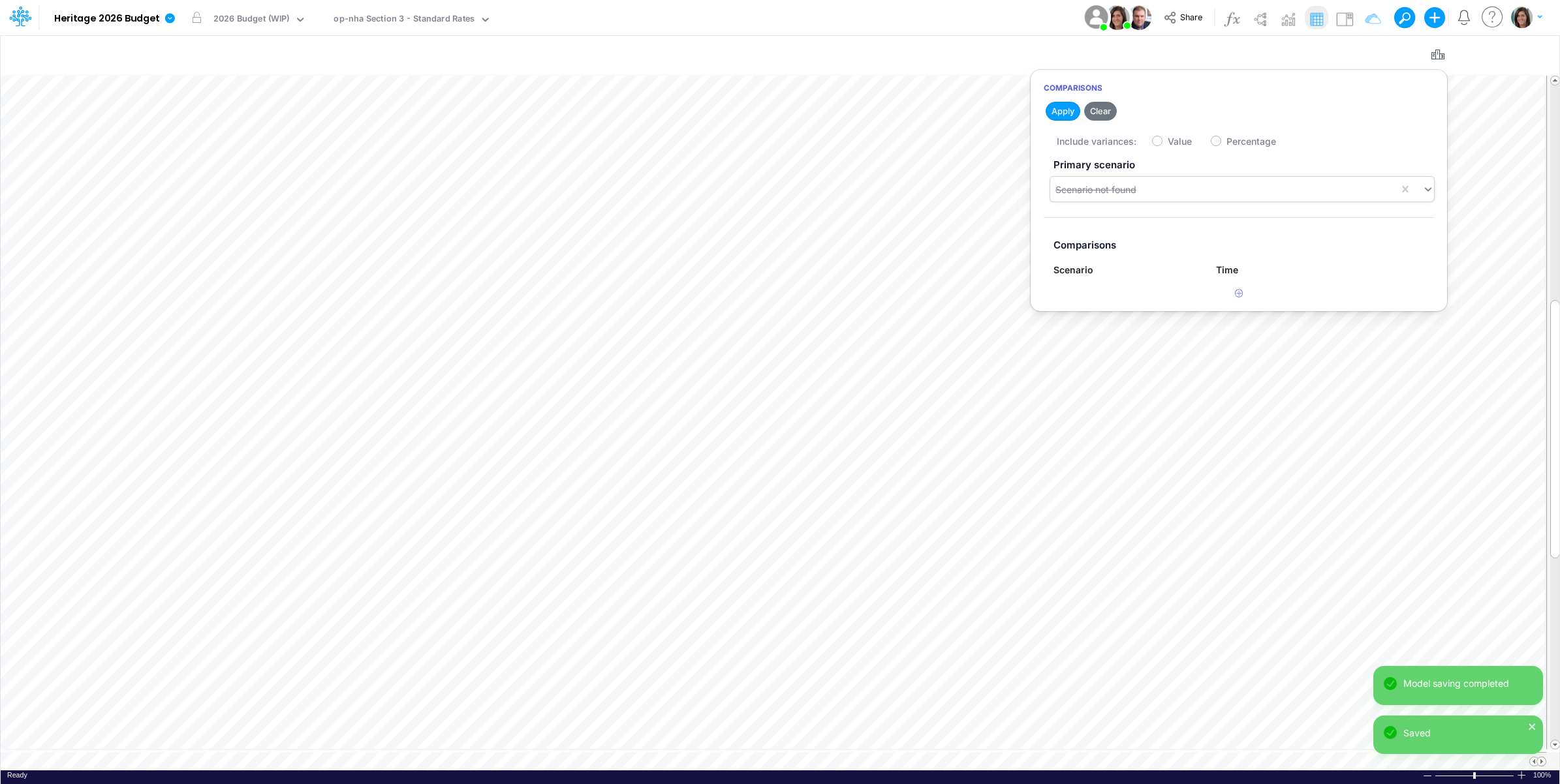
click at [1200, 183] on div "Scenario not found" at bounding box center [1224, 190] width 349 height 21
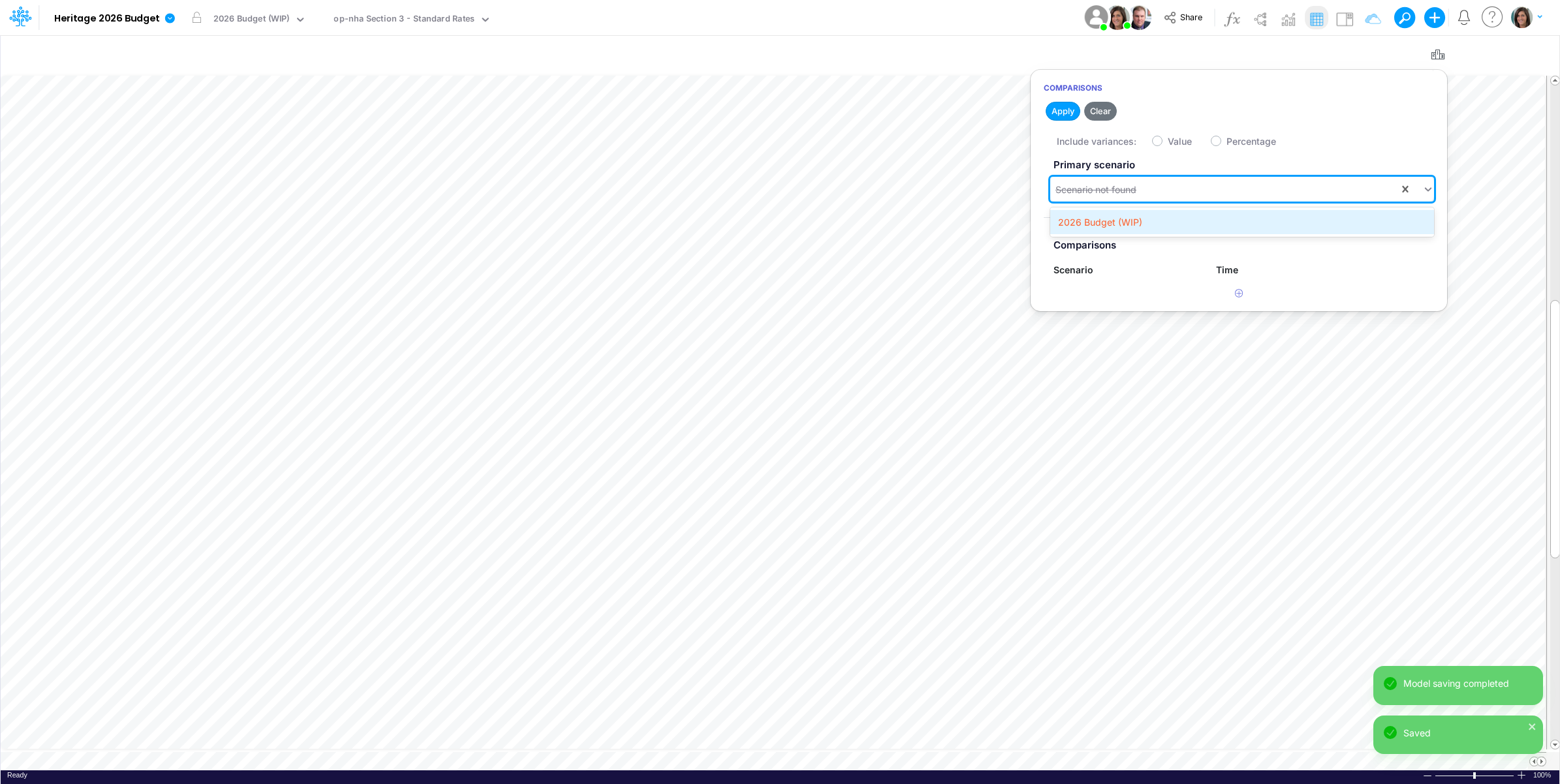
click at [1172, 217] on div "2026 Budget (WIP)" at bounding box center [1242, 222] width 384 height 24
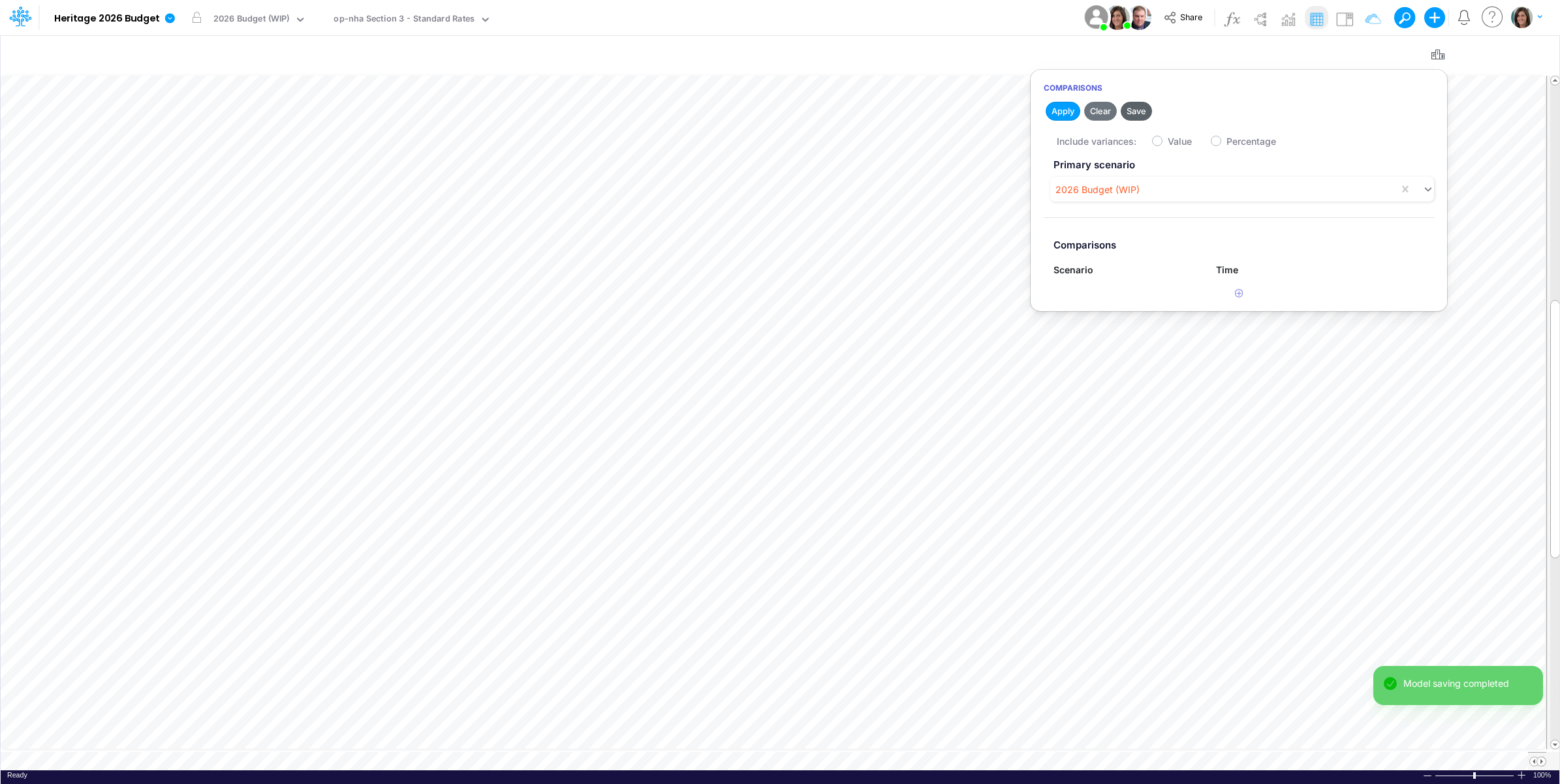
click at [1137, 112] on button "Save" at bounding box center [1137, 111] width 31 height 19
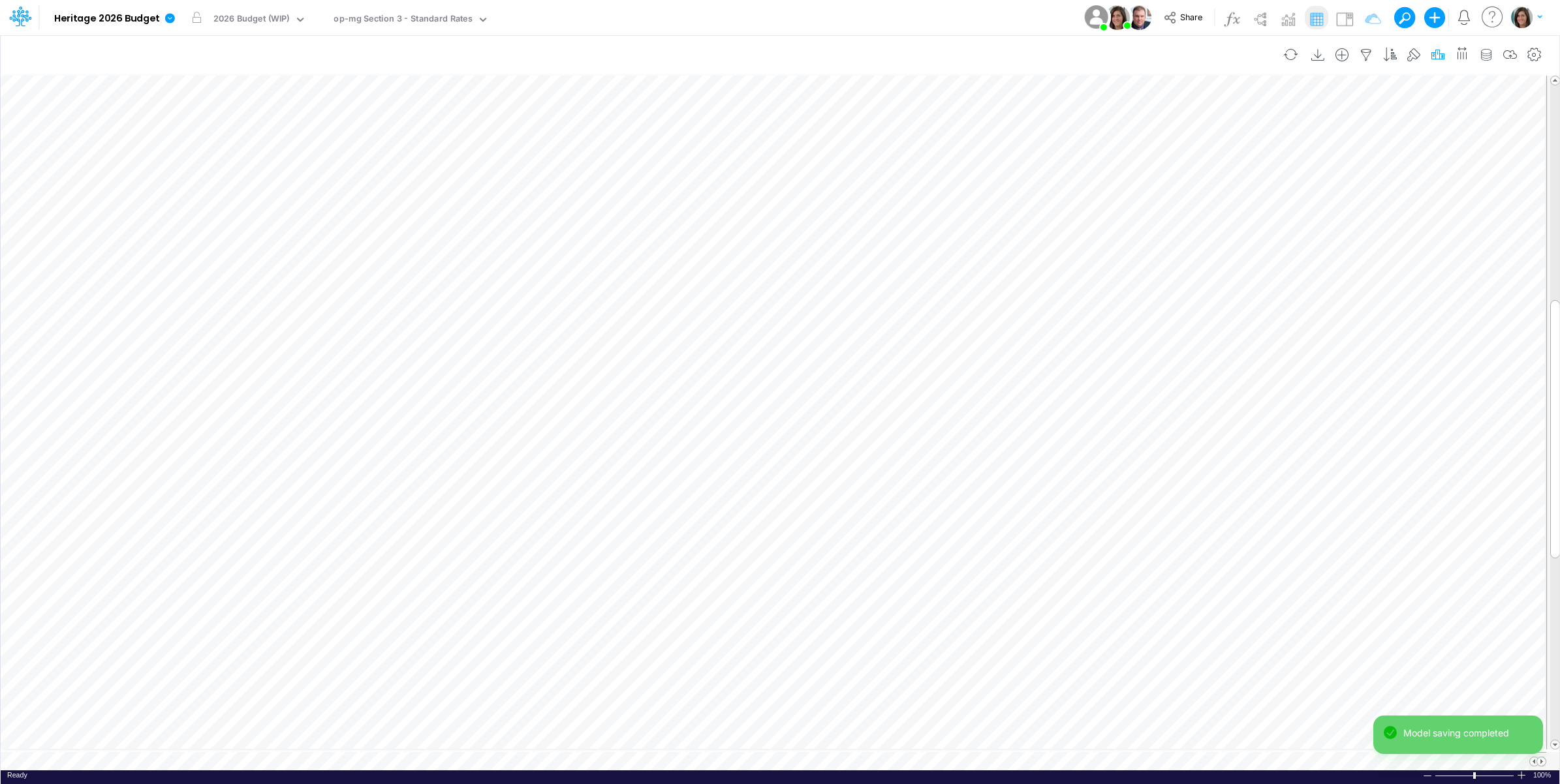
click at [1433, 53] on icon "button" at bounding box center [1438, 55] width 20 height 13
click at [1218, 180] on div "Scenario not found" at bounding box center [1224, 190] width 349 height 21
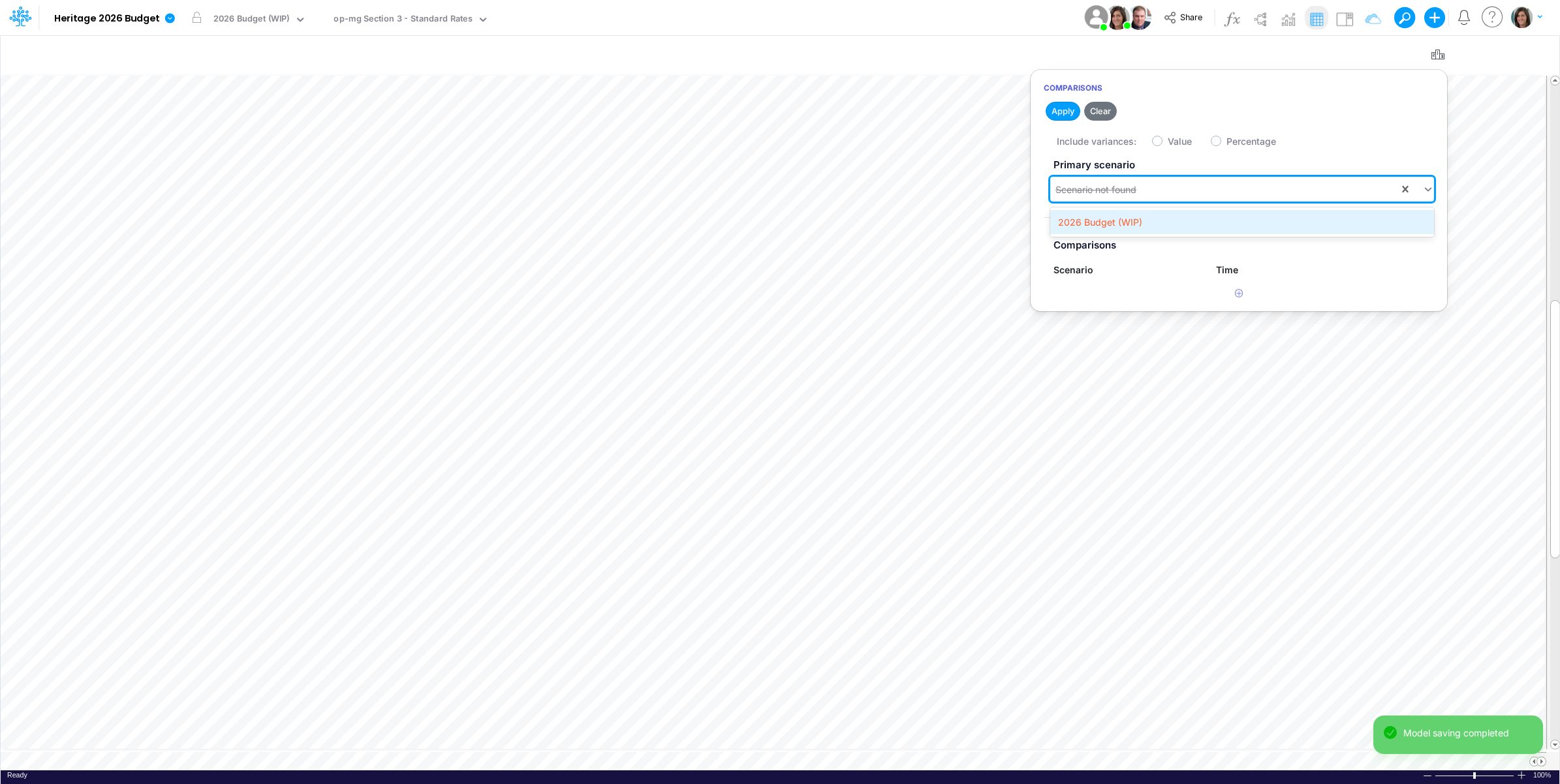
click at [1198, 214] on div "2026 Budget (WIP)" at bounding box center [1242, 222] width 384 height 24
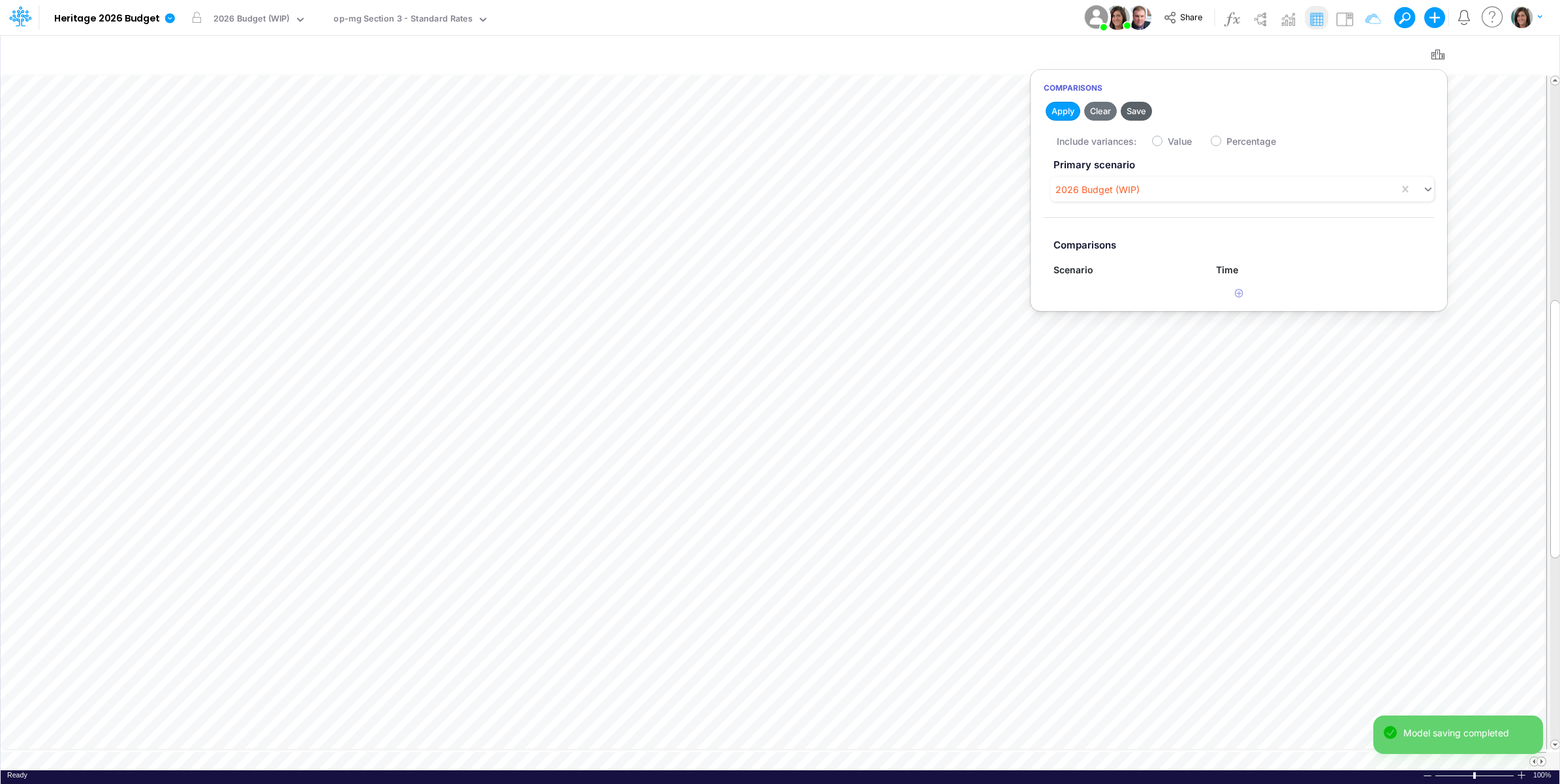
click at [1144, 113] on button "Save" at bounding box center [1137, 111] width 31 height 19
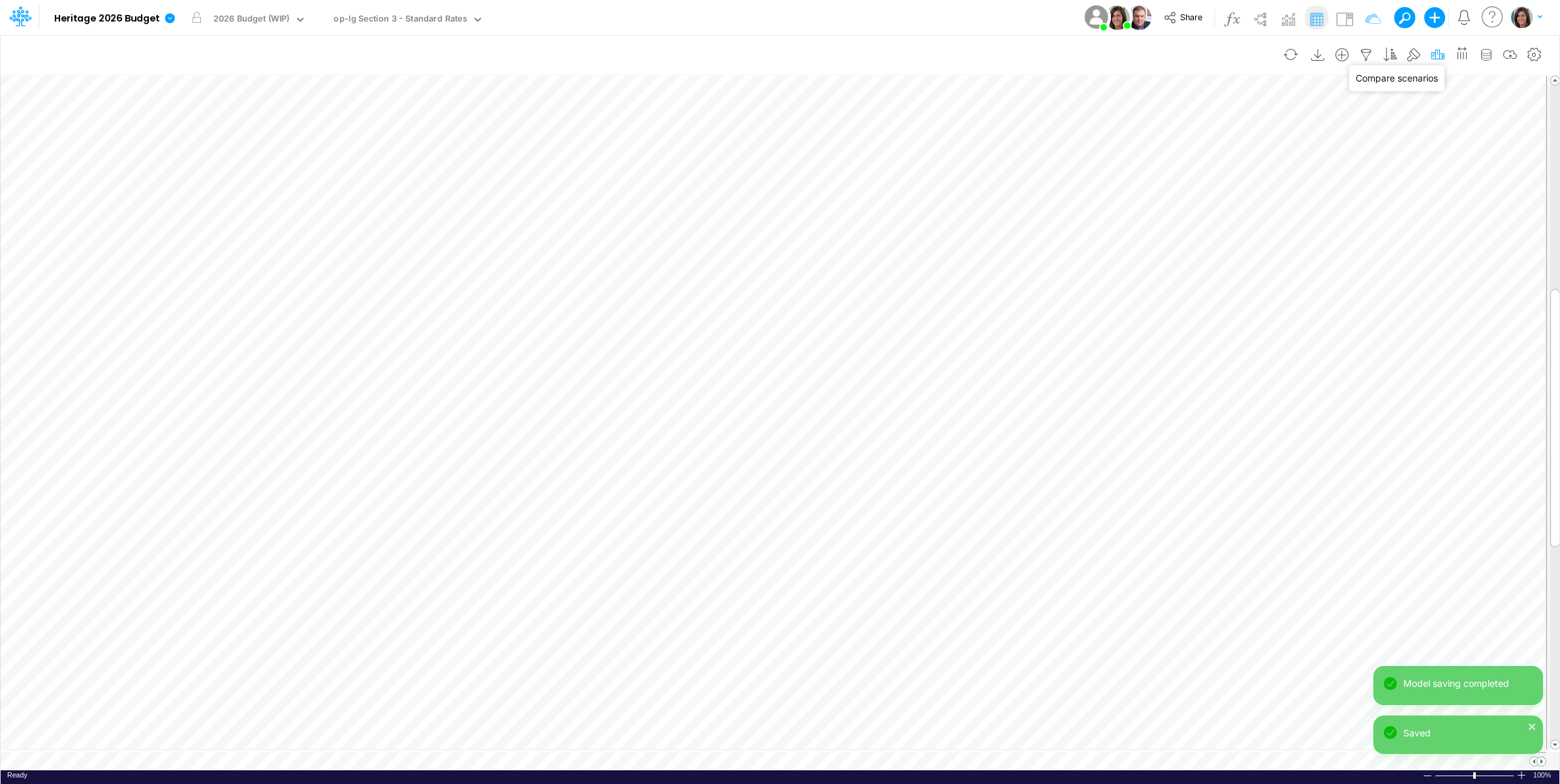
click at [1434, 57] on icon "button" at bounding box center [1438, 55] width 20 height 13
click at [1126, 191] on div "Scenario not found" at bounding box center [1096, 189] width 81 height 13
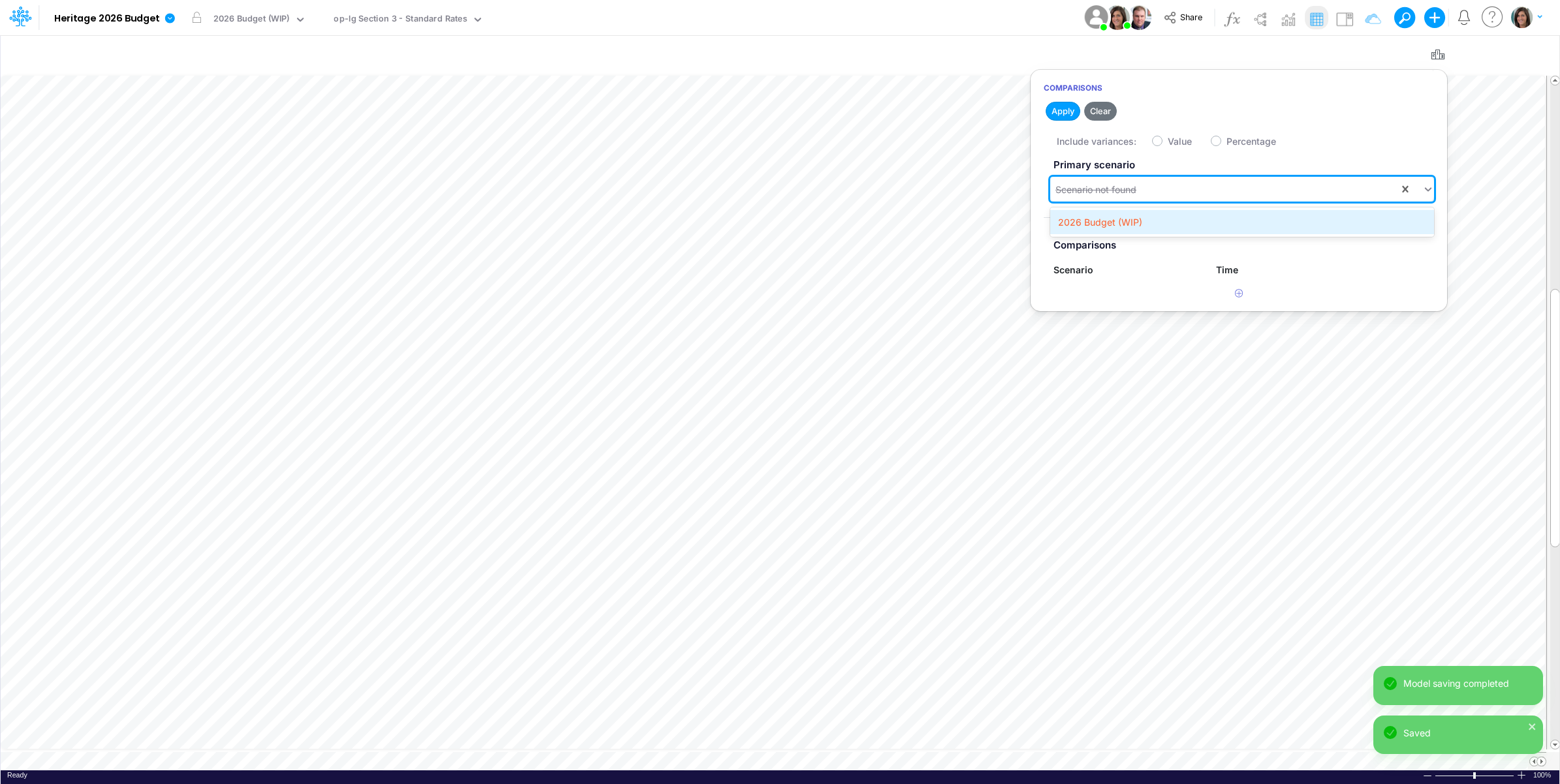
click at [1115, 219] on div "2026 Budget (WIP)" at bounding box center [1242, 222] width 384 height 24
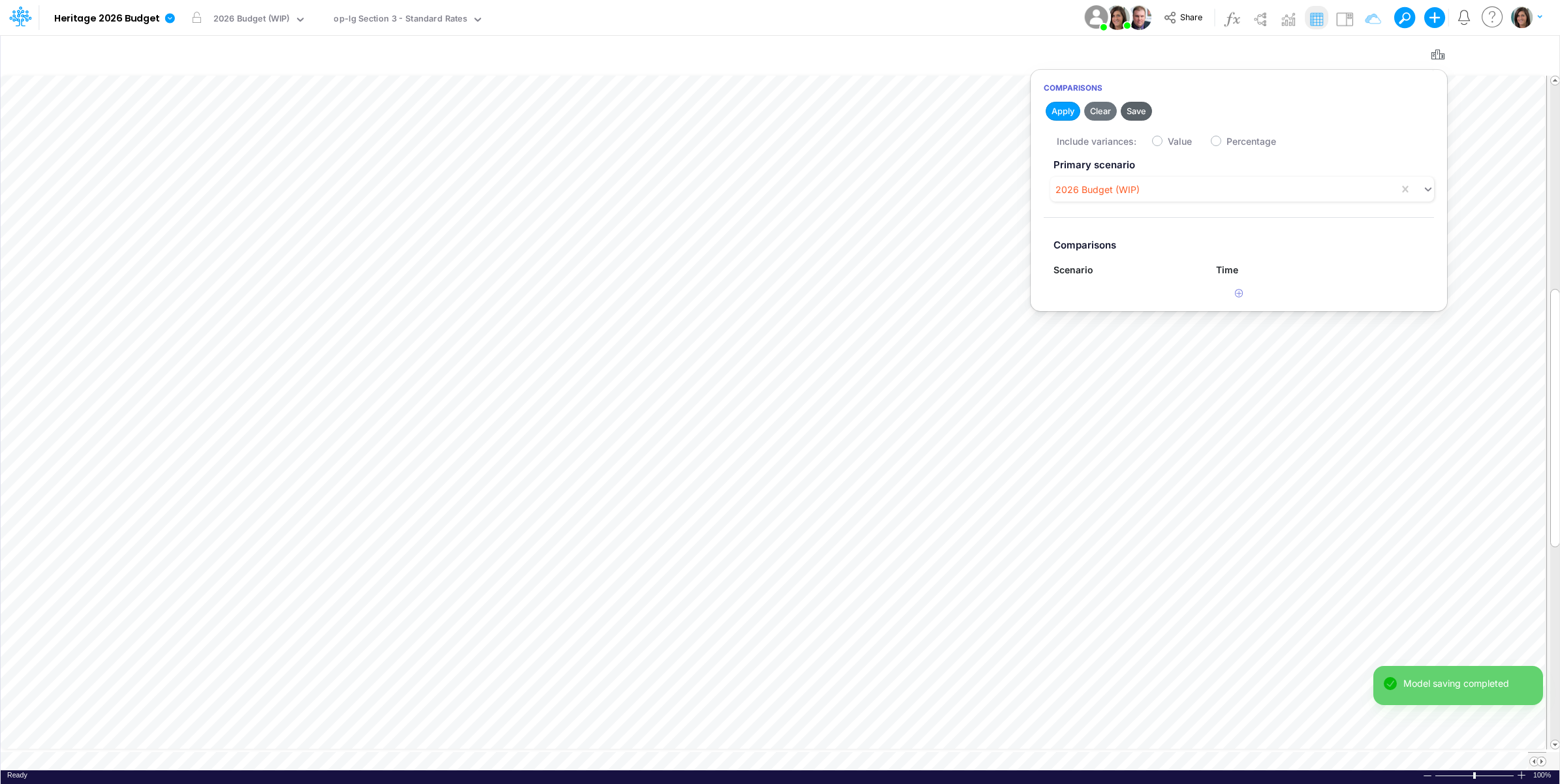
click at [1136, 113] on button "Save" at bounding box center [1137, 111] width 31 height 19
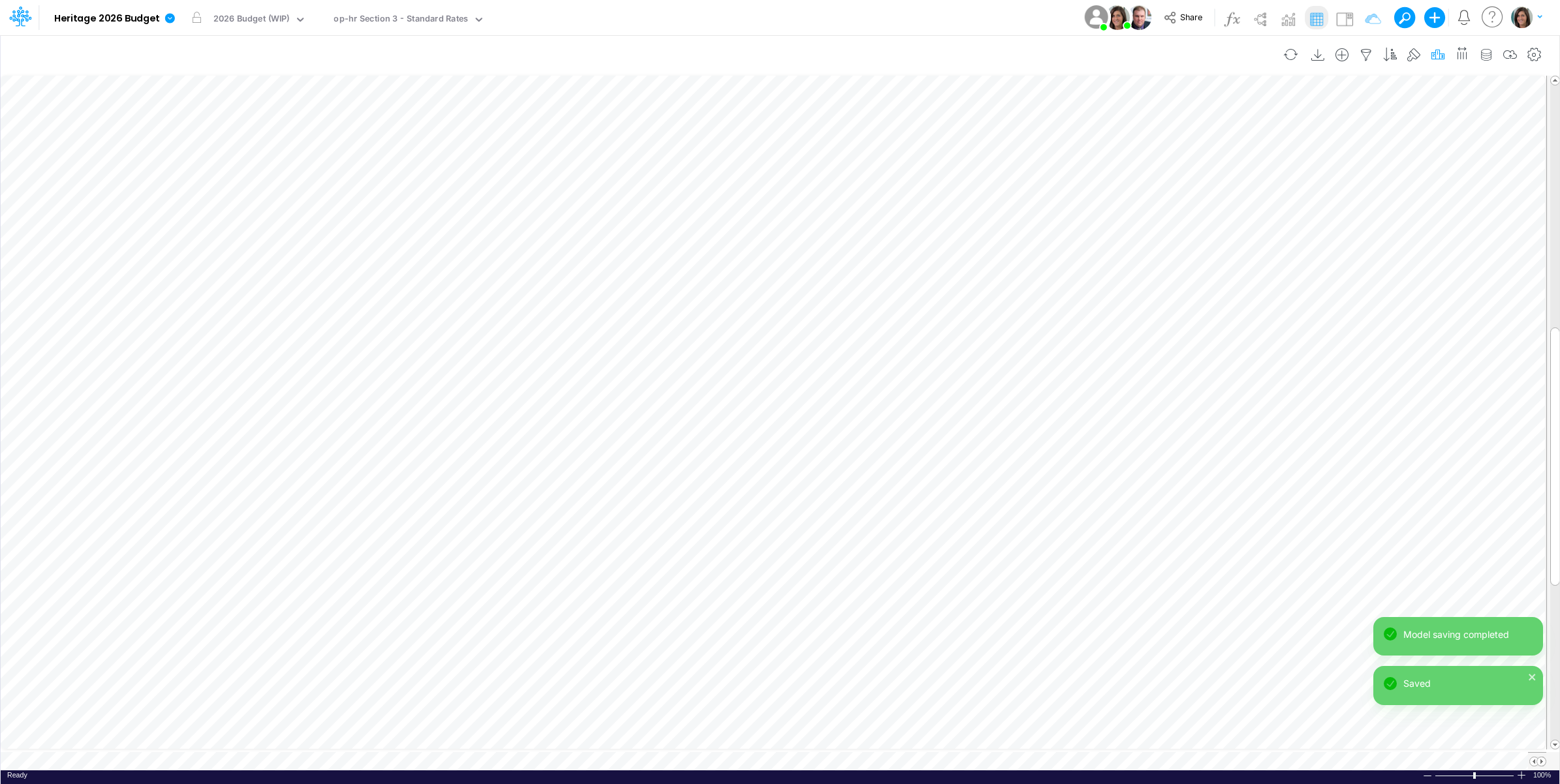
click at [1435, 58] on icon "button" at bounding box center [1438, 55] width 20 height 13
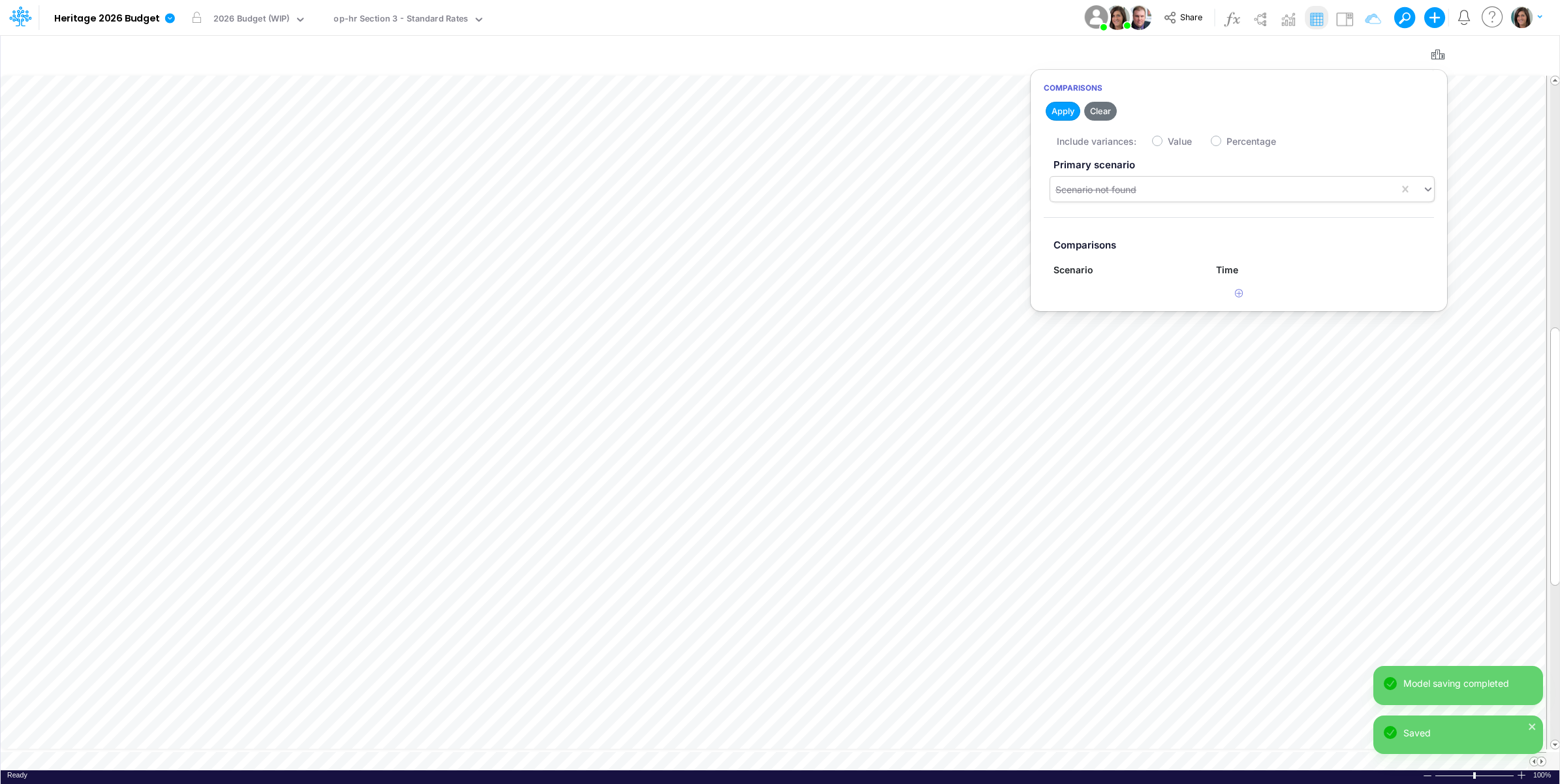
click at [1203, 179] on div "Scenario not found" at bounding box center [1224, 190] width 349 height 21
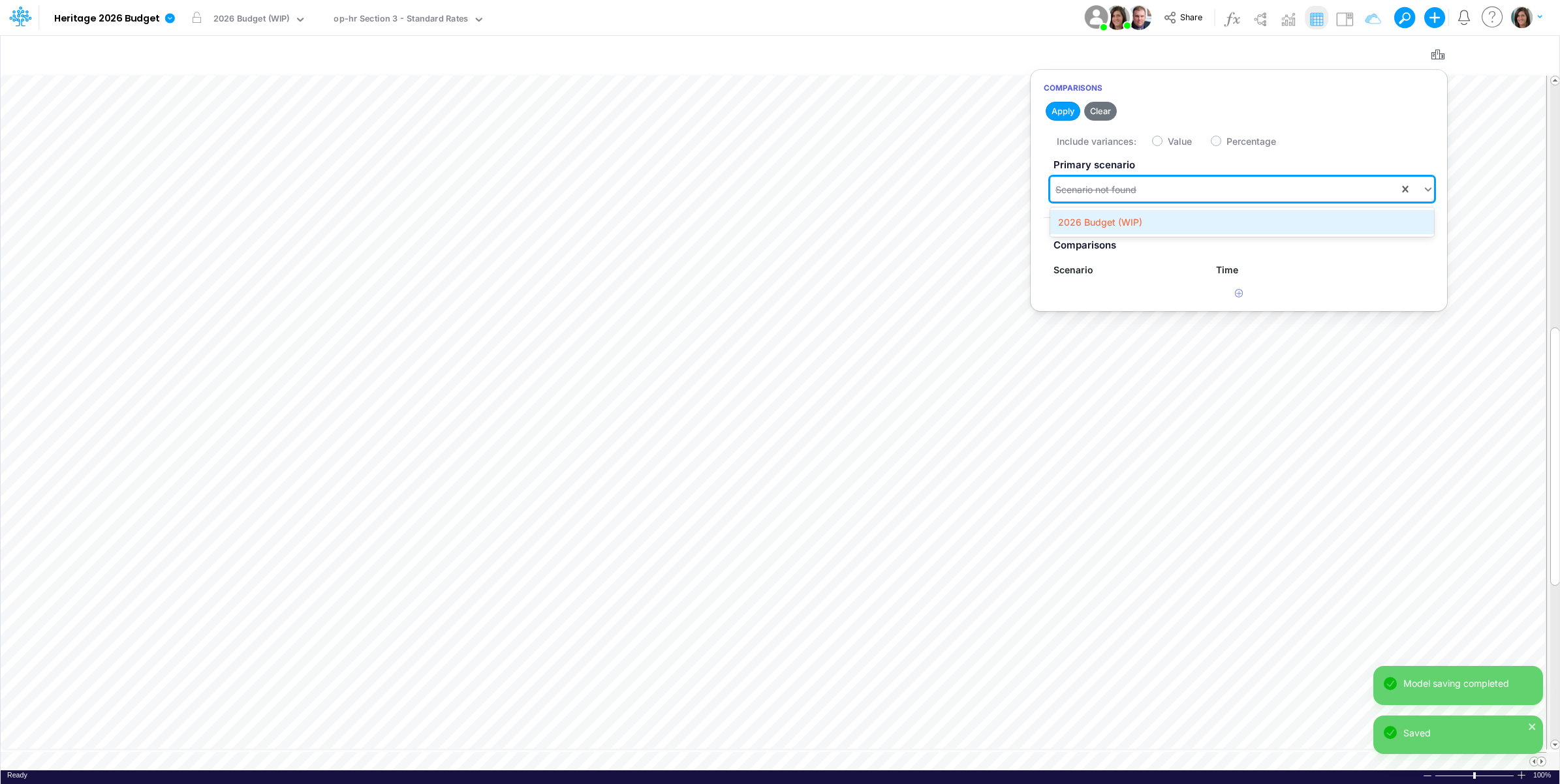
click at [1169, 229] on div "2026 Budget (WIP)" at bounding box center [1242, 222] width 384 height 24
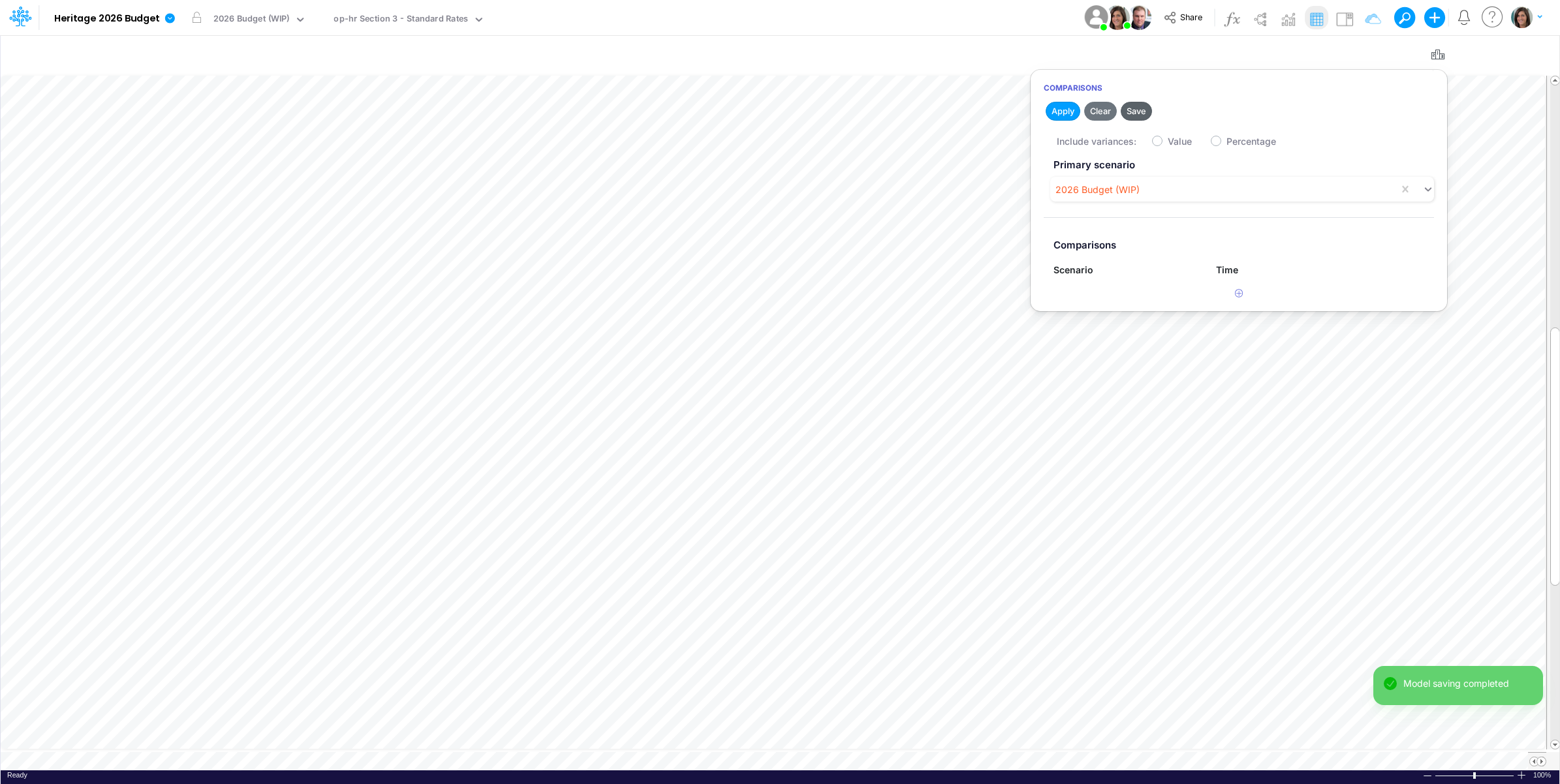
click at [1137, 109] on button "Save" at bounding box center [1137, 111] width 31 height 19
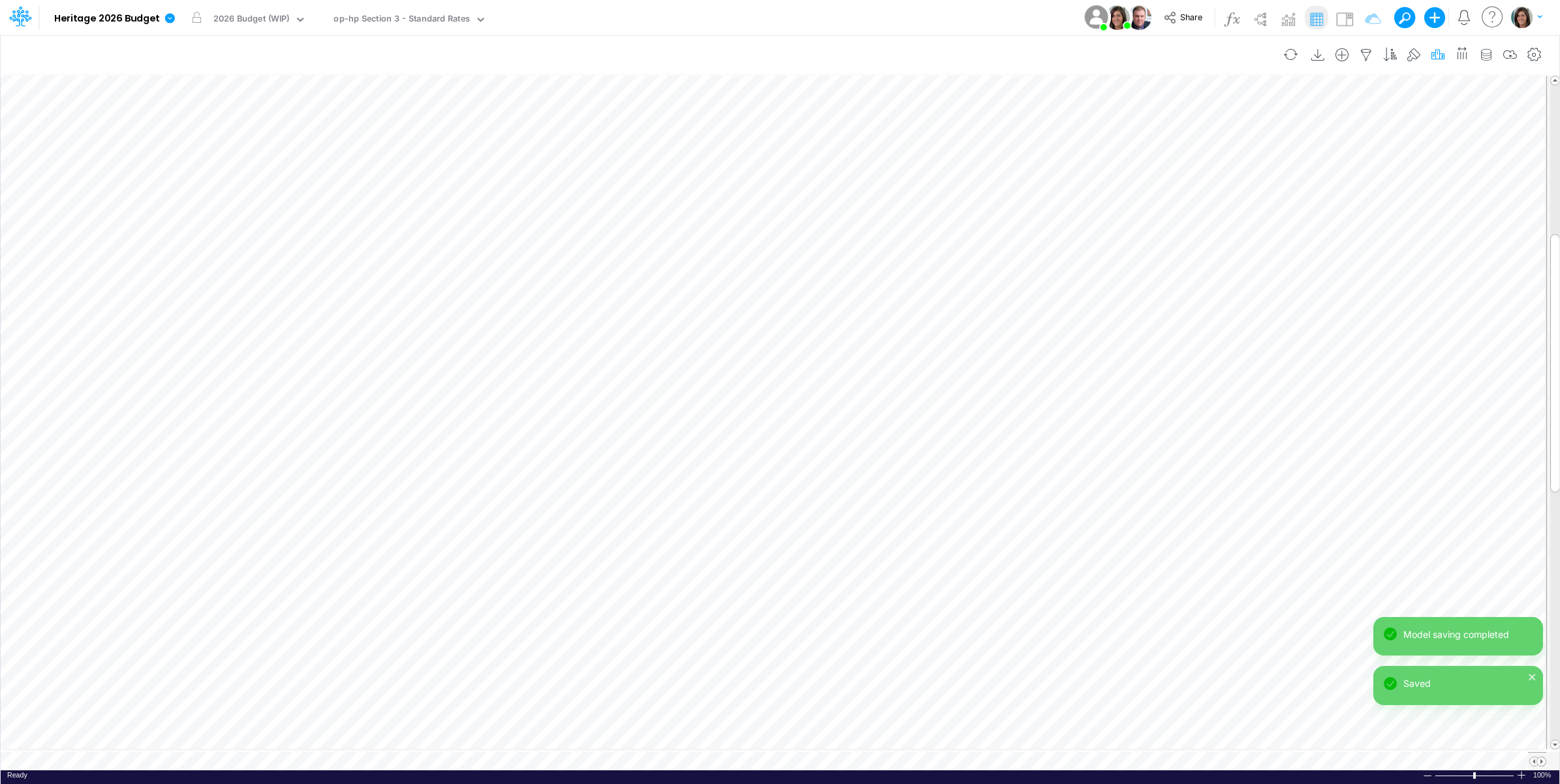
click at [1439, 60] on icon "button" at bounding box center [1438, 55] width 20 height 13
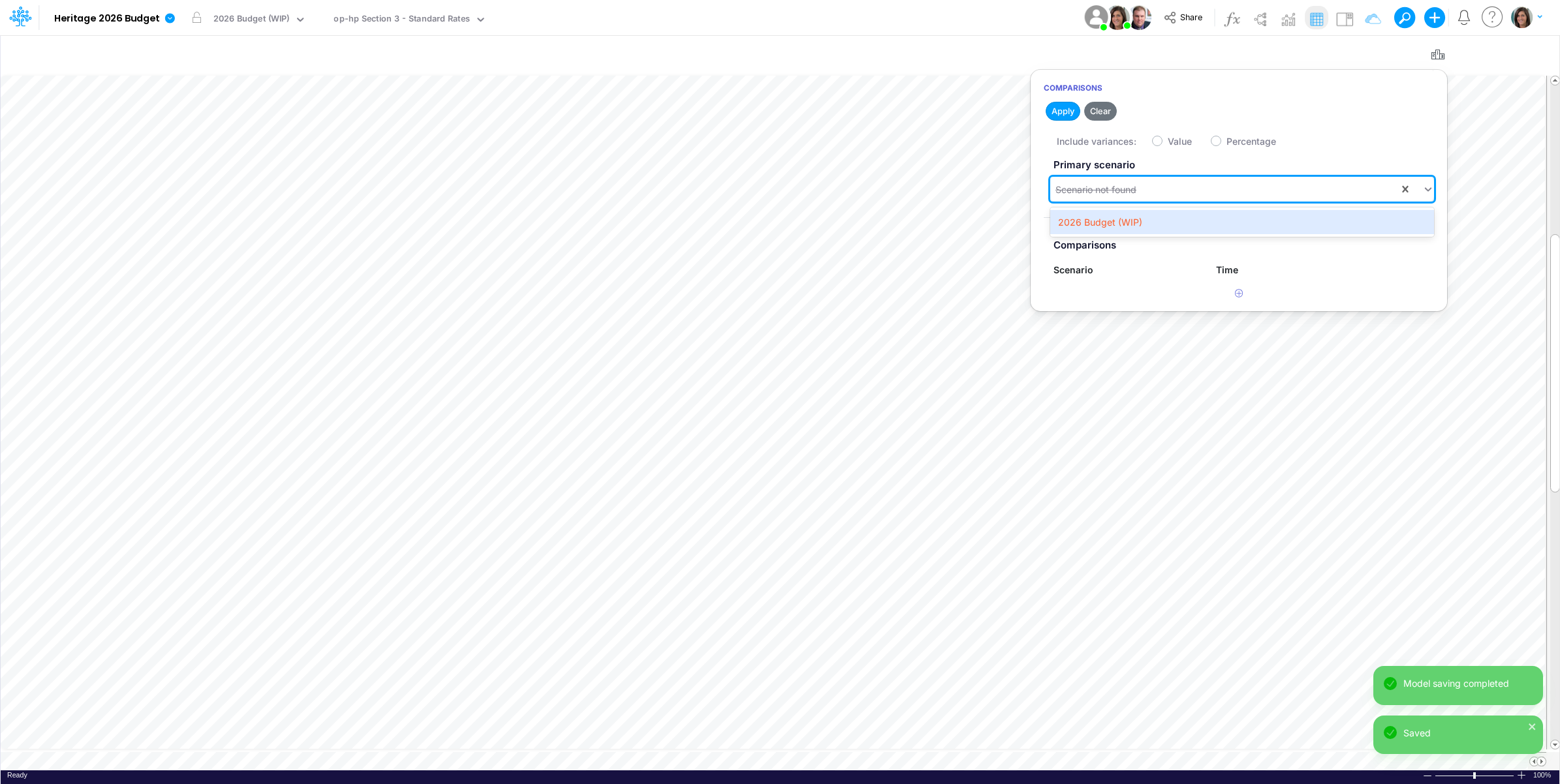
click at [1190, 188] on div "Scenario not found" at bounding box center [1224, 190] width 349 height 21
click at [1163, 224] on div "2026 Budget (WIP)" at bounding box center [1242, 222] width 384 height 24
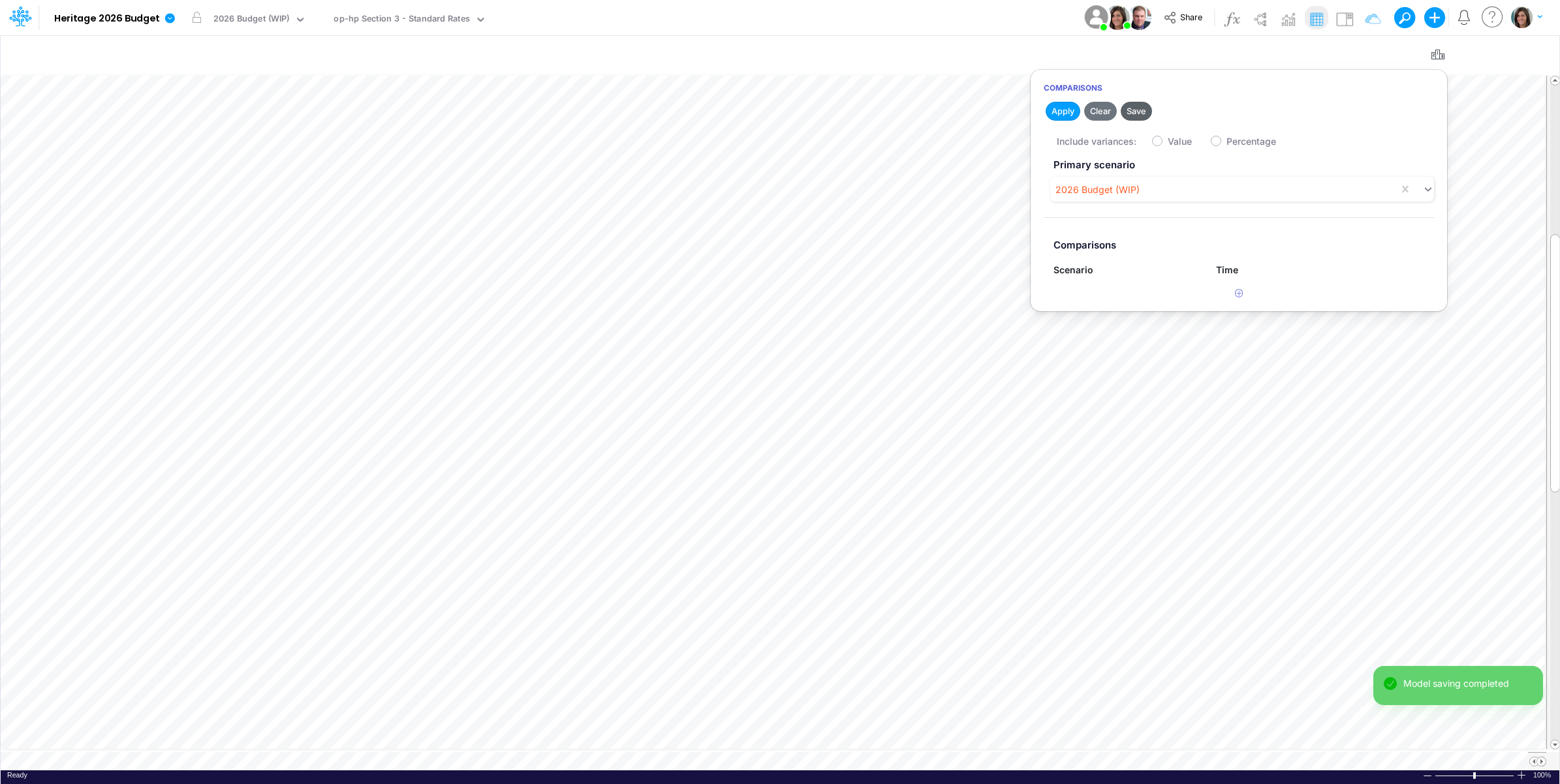
click at [1146, 113] on button "Save" at bounding box center [1137, 111] width 31 height 19
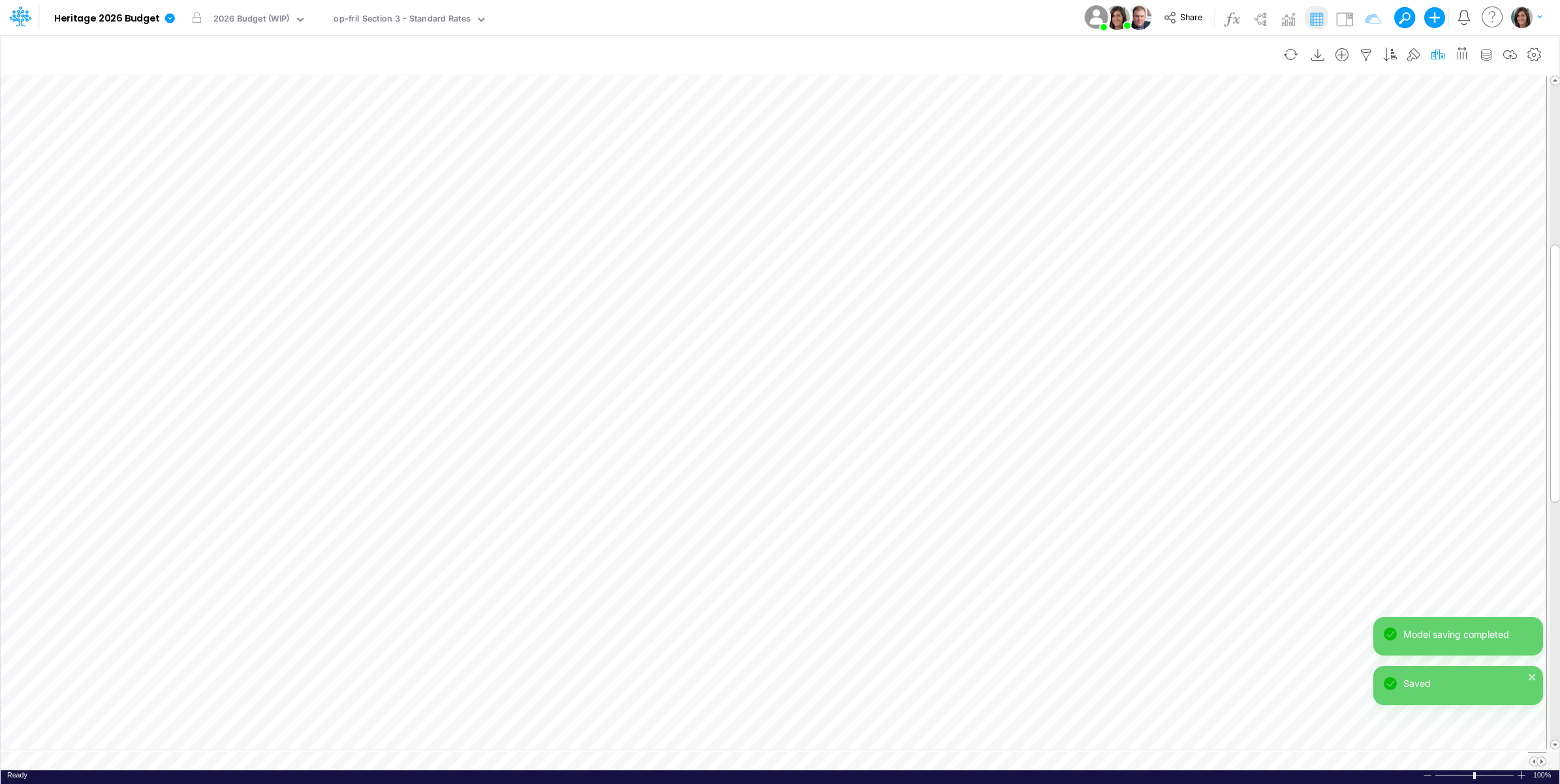
click at [1437, 53] on icon "button" at bounding box center [1438, 55] width 20 height 13
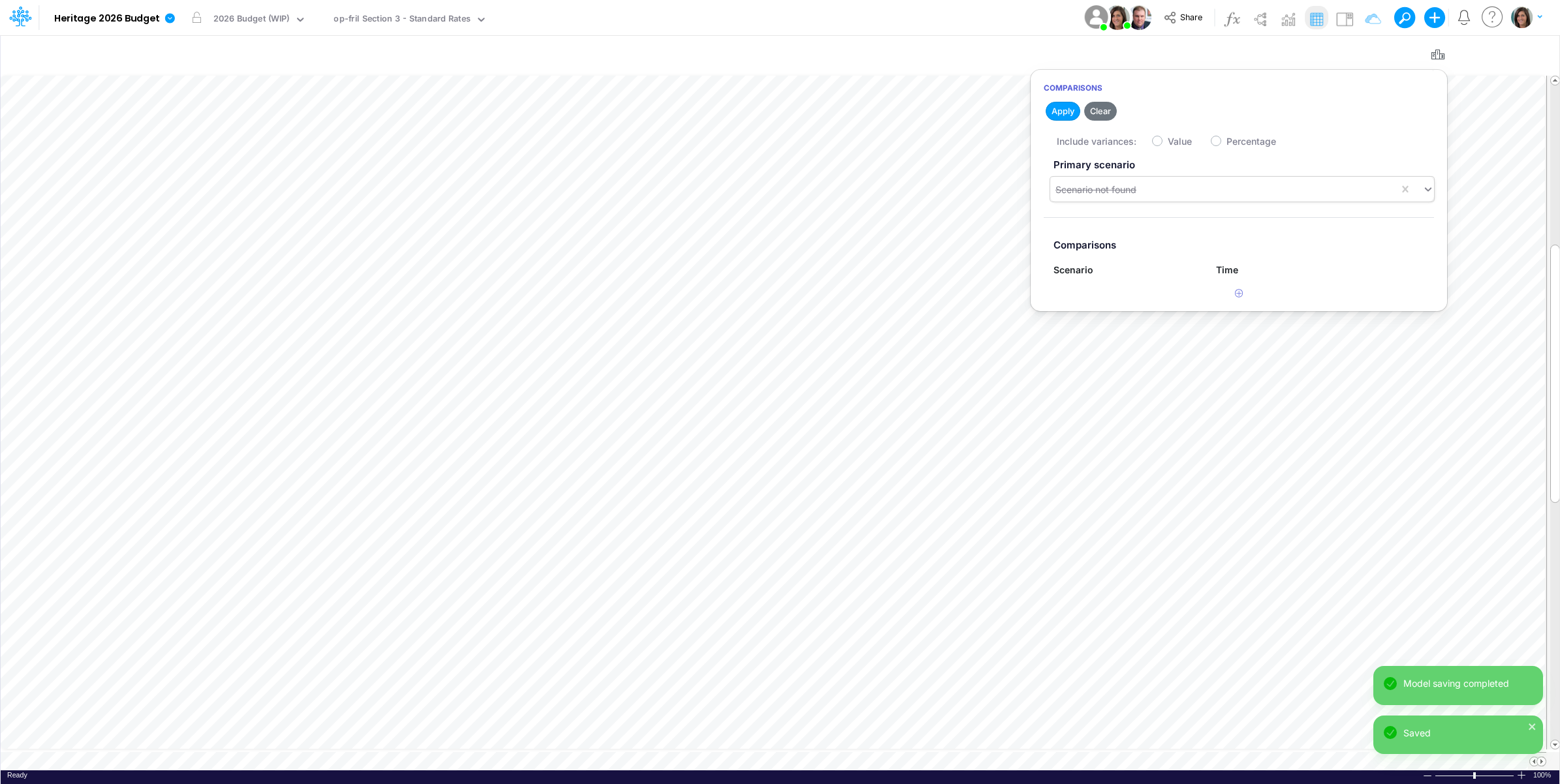
click at [1077, 192] on div "Scenario not found" at bounding box center [1096, 189] width 81 height 13
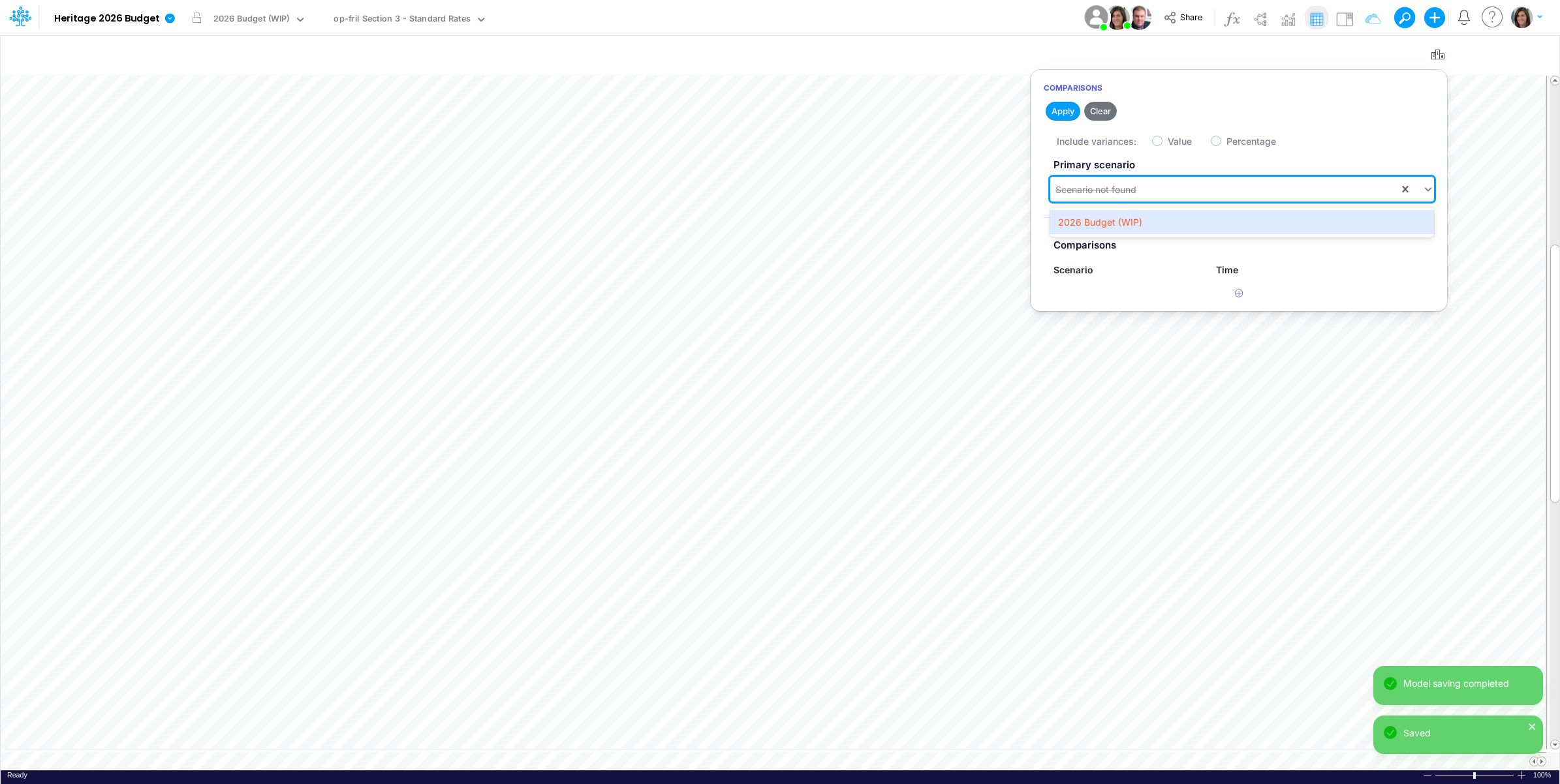
click at [1075, 236] on div "2026 Budget (WIP)" at bounding box center [1242, 222] width 384 height 29
click at [1073, 220] on div "2026 Budget (WIP)" at bounding box center [1242, 222] width 384 height 24
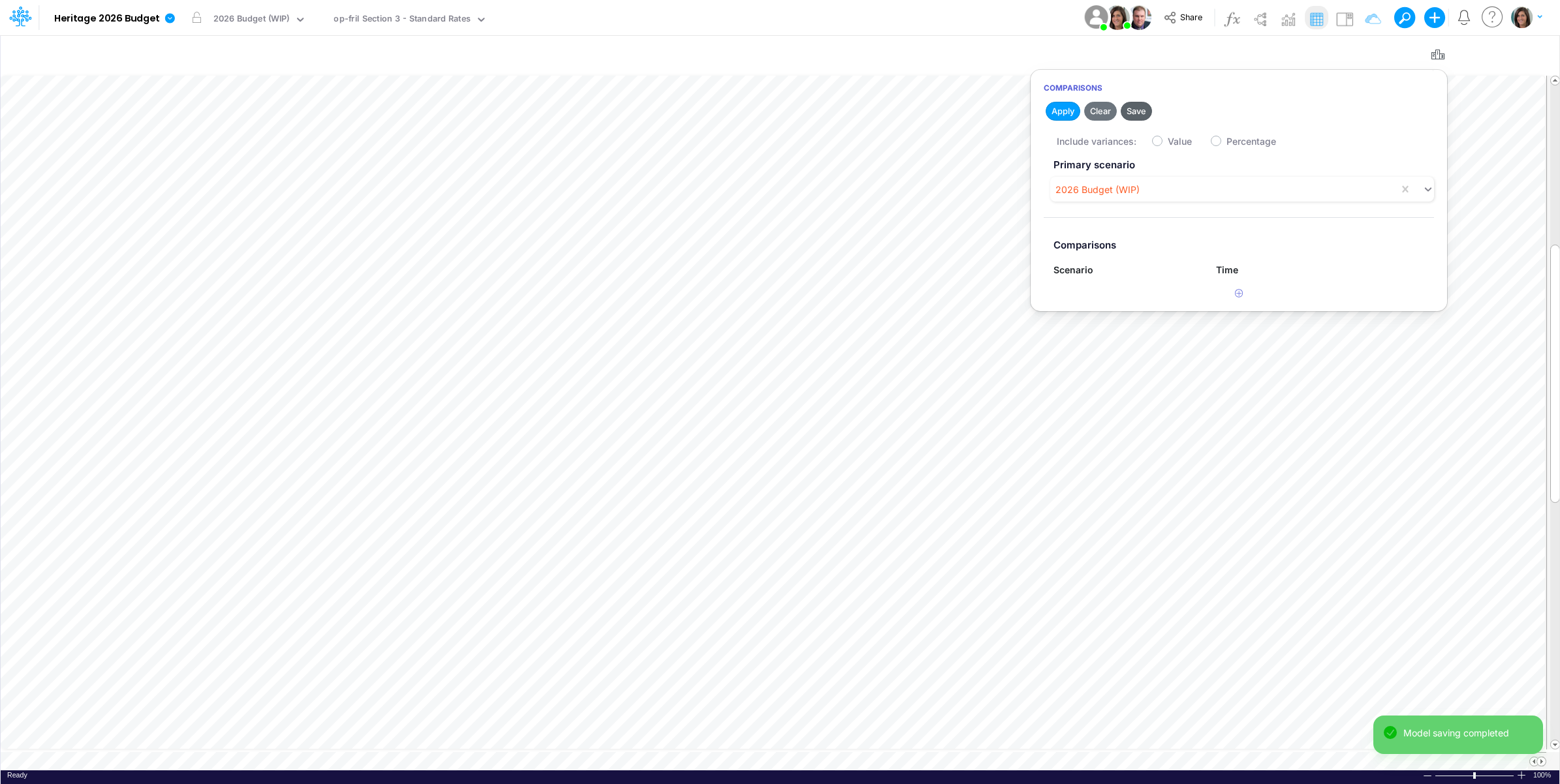
click at [1137, 111] on button "Save" at bounding box center [1137, 111] width 31 height 19
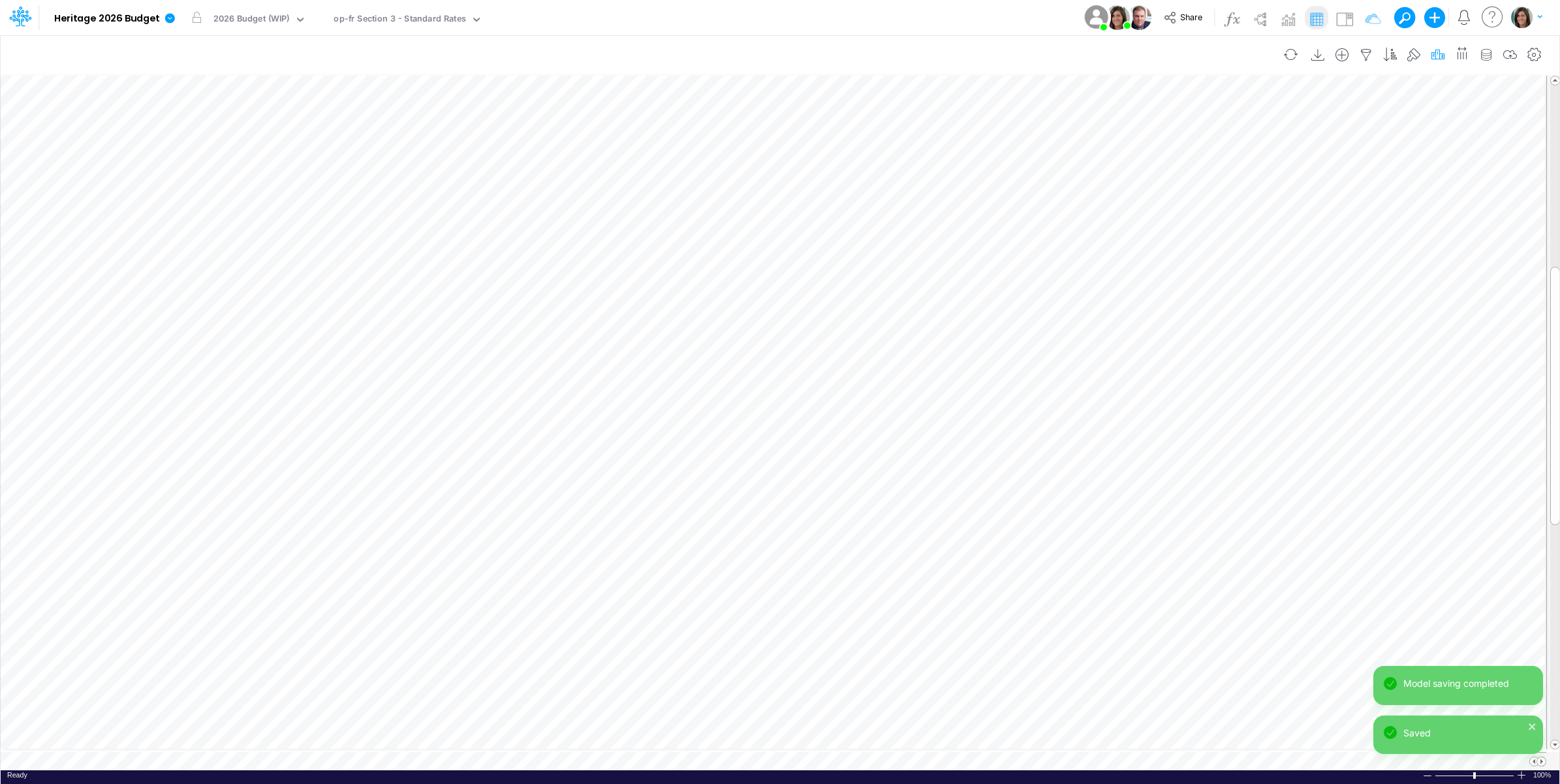
click at [1436, 49] on icon "button" at bounding box center [1438, 55] width 20 height 13
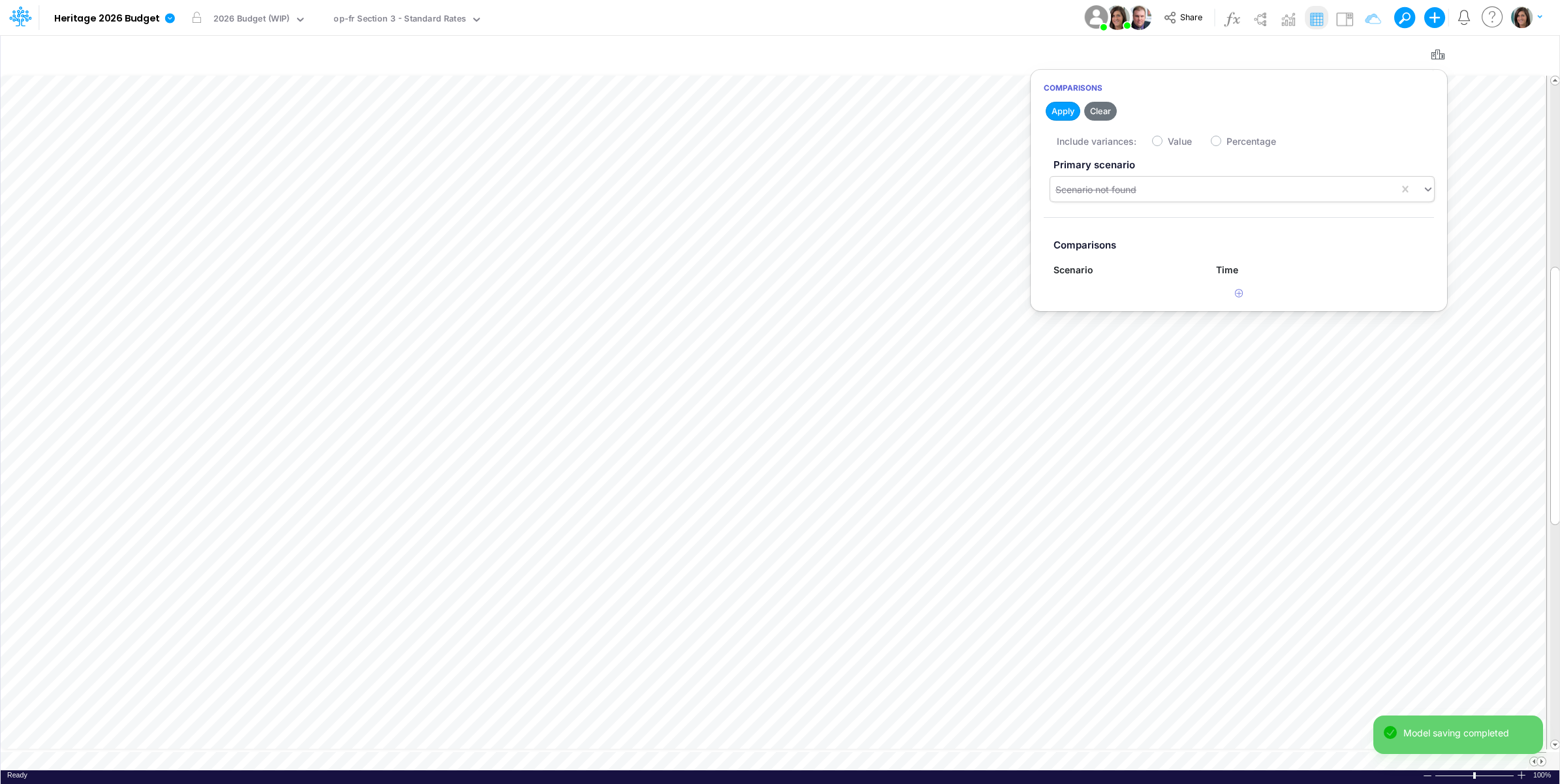
drag, startPoint x: 1154, startPoint y: 193, endPoint x: 1151, endPoint y: 202, distance: 9.5
click at [1154, 194] on div "Scenario not found" at bounding box center [1224, 190] width 349 height 21
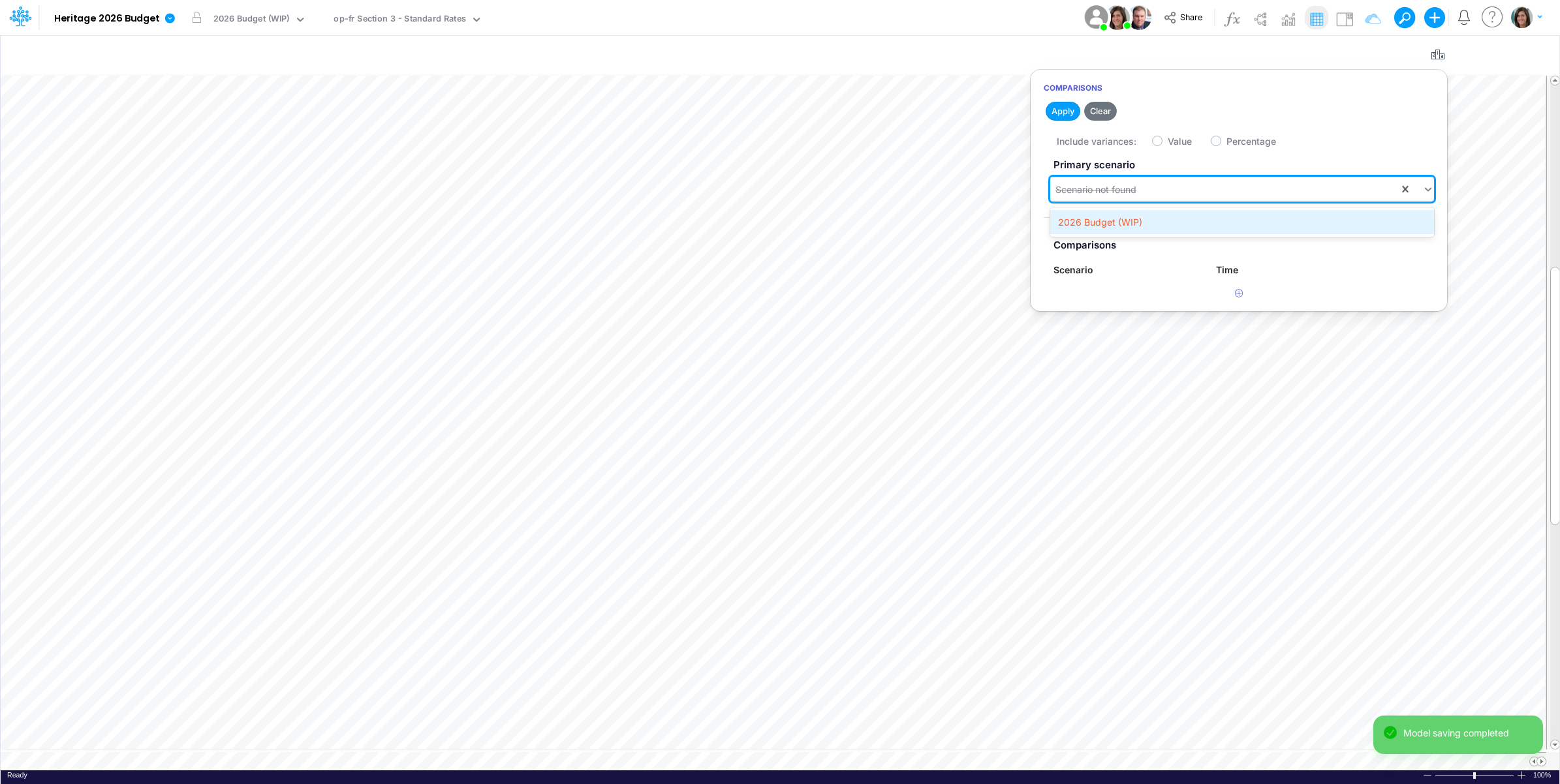
click at [1140, 226] on div "2026 Budget (WIP)" at bounding box center [1242, 222] width 384 height 24
click at [1150, 116] on button "Save" at bounding box center [1137, 111] width 31 height 19
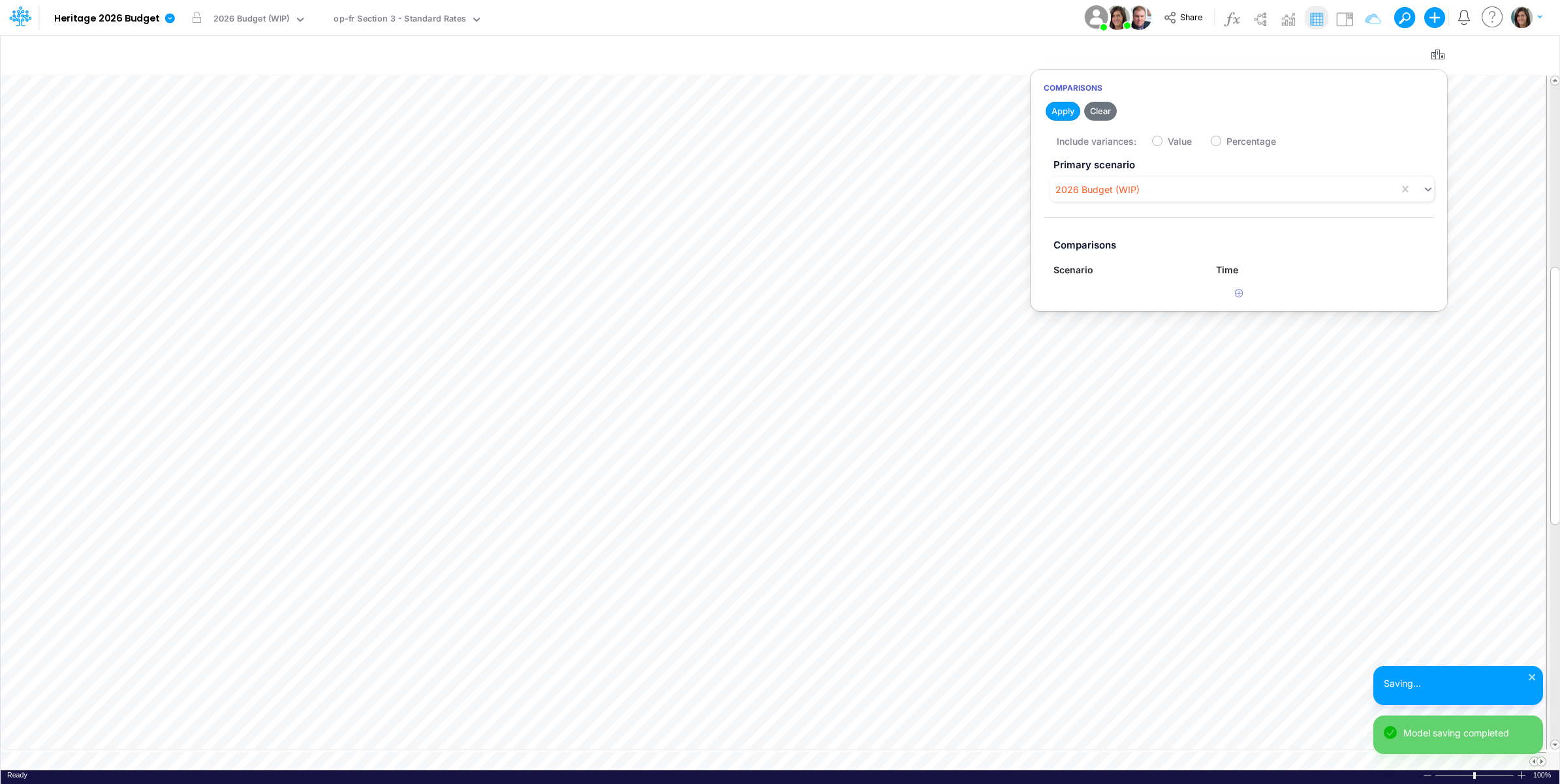
click at [1141, 117] on h2 "Apply Clear" at bounding box center [1239, 111] width 416 height 23
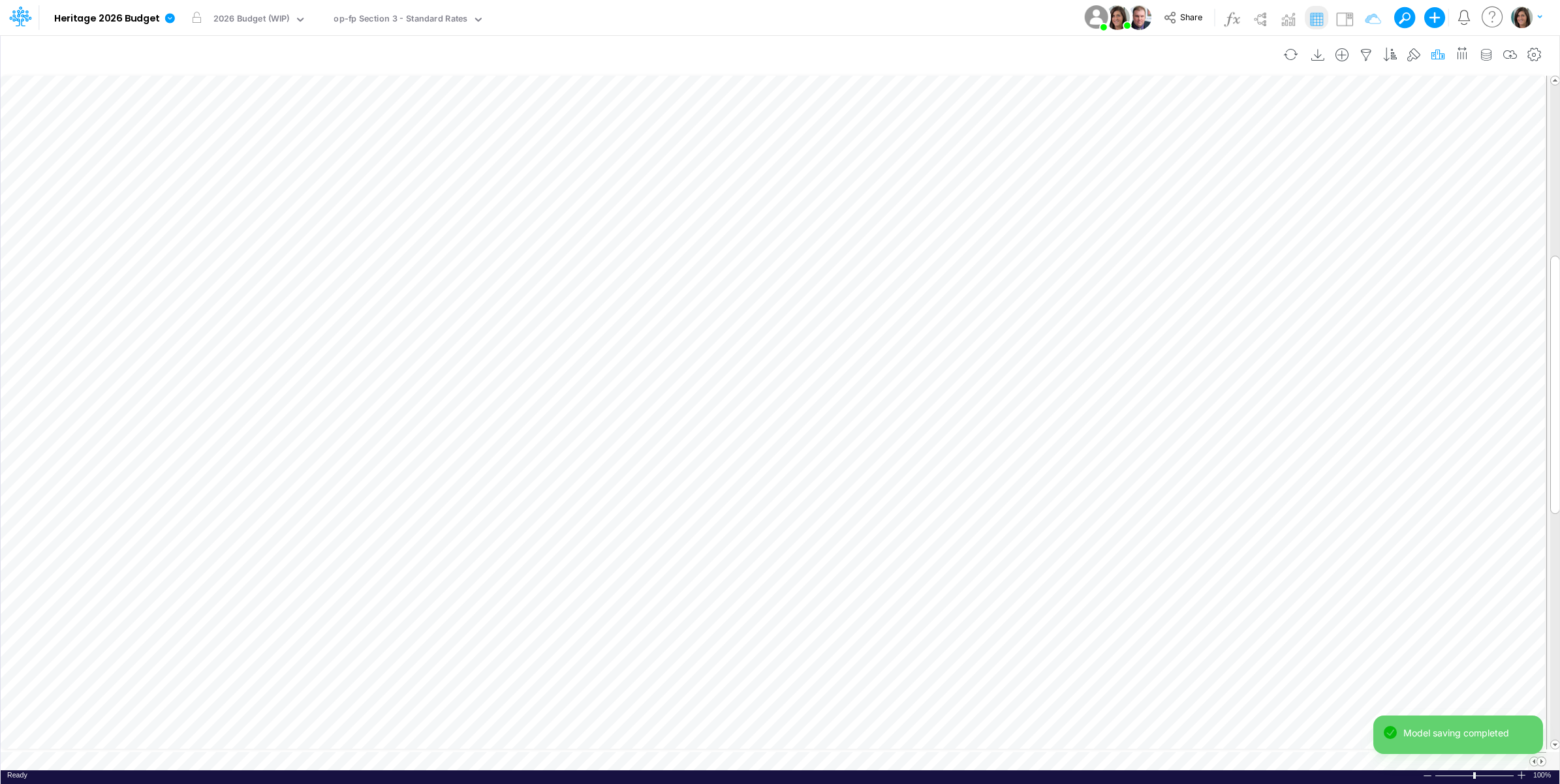
click at [1437, 53] on icon "button" at bounding box center [1438, 55] width 20 height 13
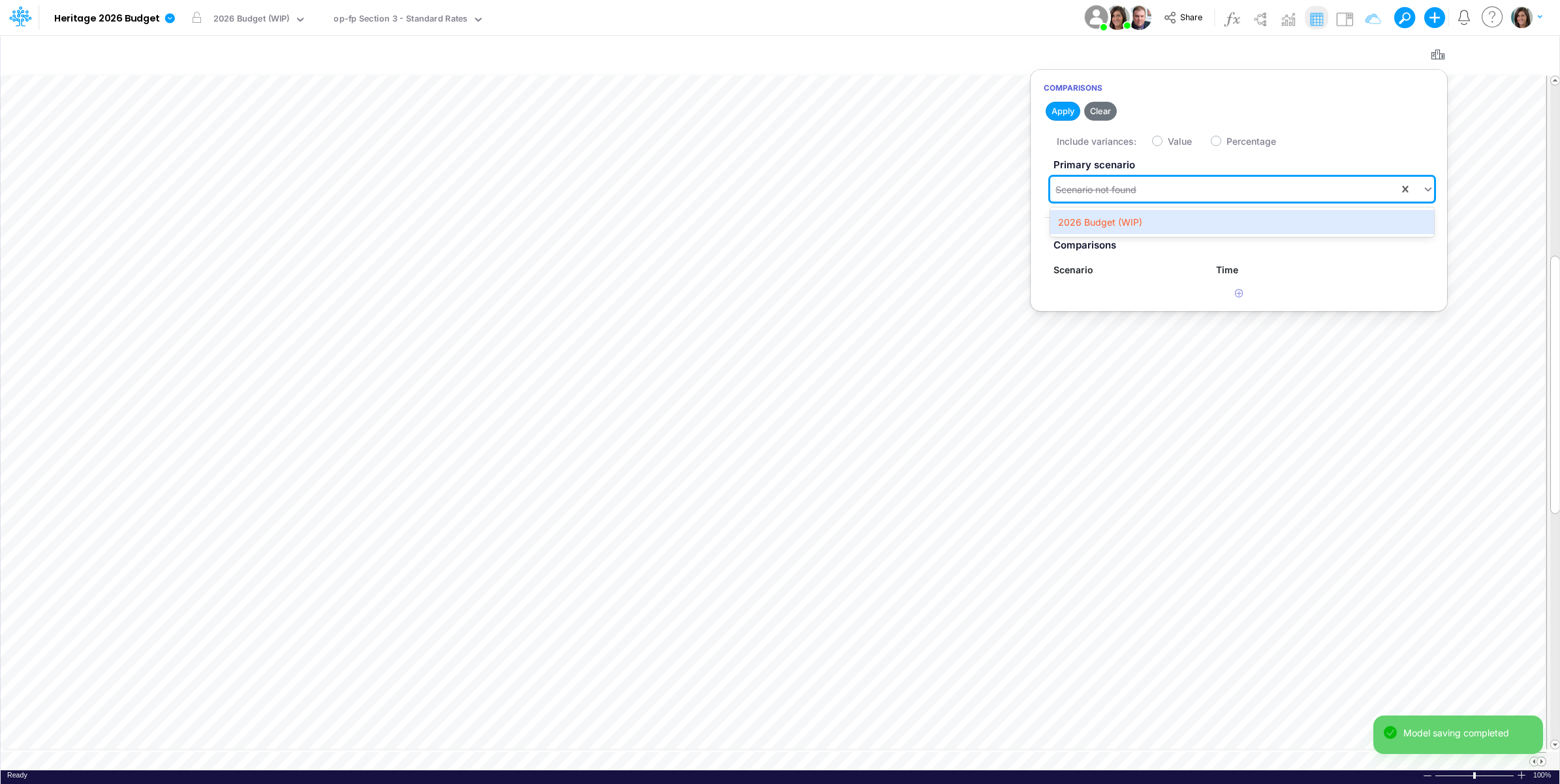
drag, startPoint x: 1200, startPoint y: 186, endPoint x: 1173, endPoint y: 219, distance: 42.6
click at [1199, 187] on div "Scenario not found" at bounding box center [1224, 190] width 349 height 21
click at [1161, 219] on div "2026 Budget (WIP)" at bounding box center [1242, 222] width 384 height 24
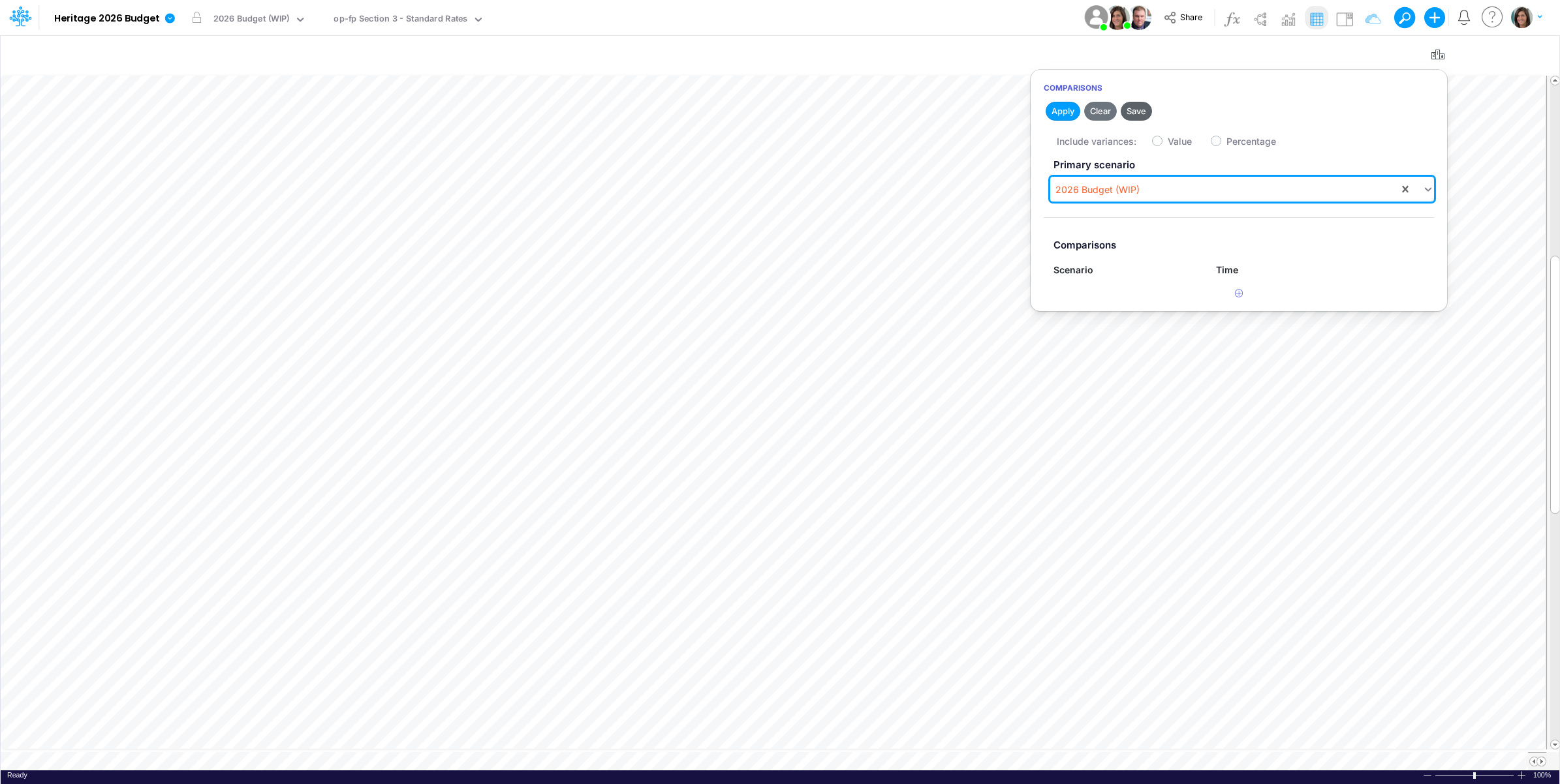
click at [1139, 109] on button "Save" at bounding box center [1137, 111] width 31 height 19
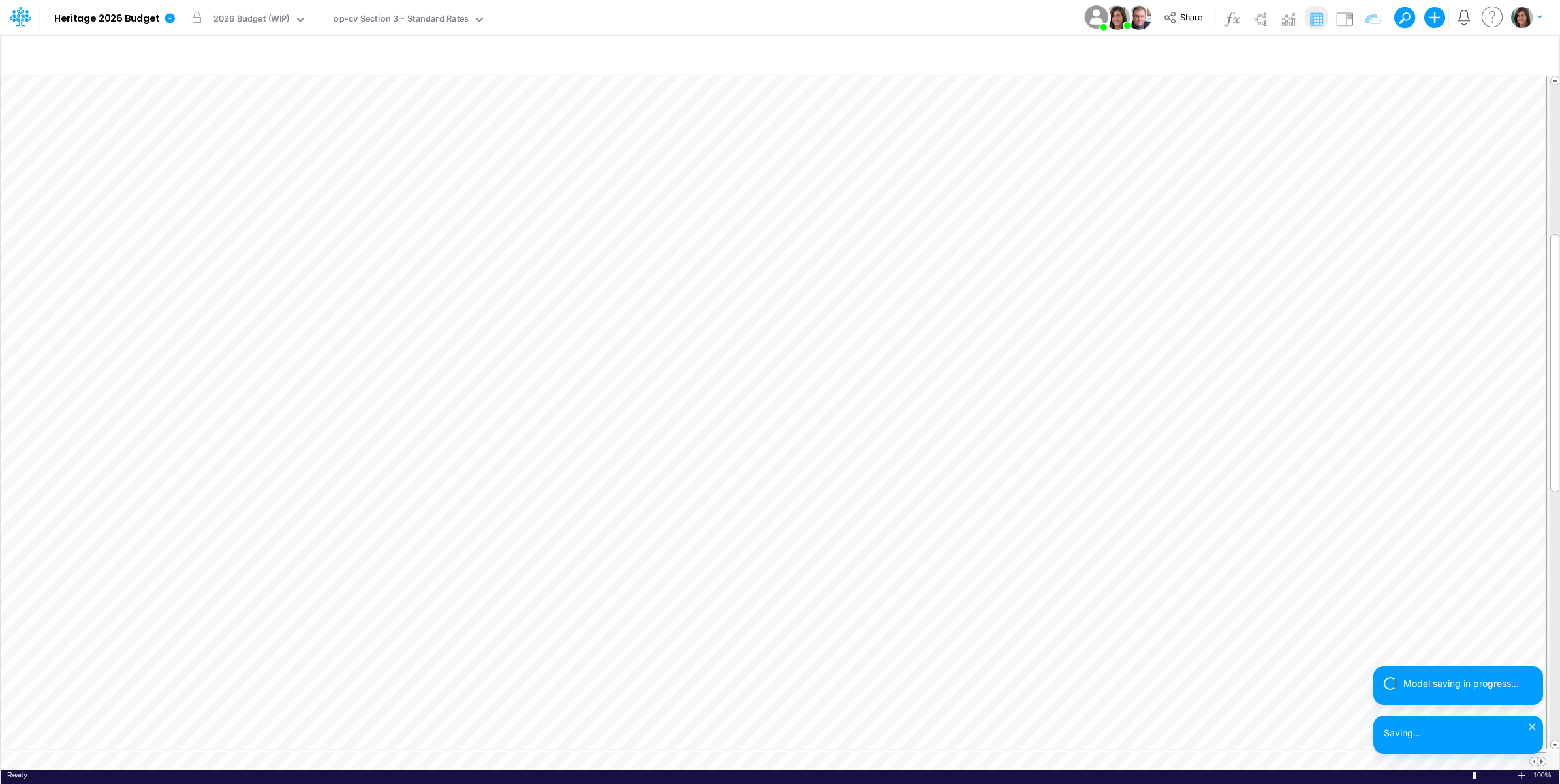
scroll to position [0, 1]
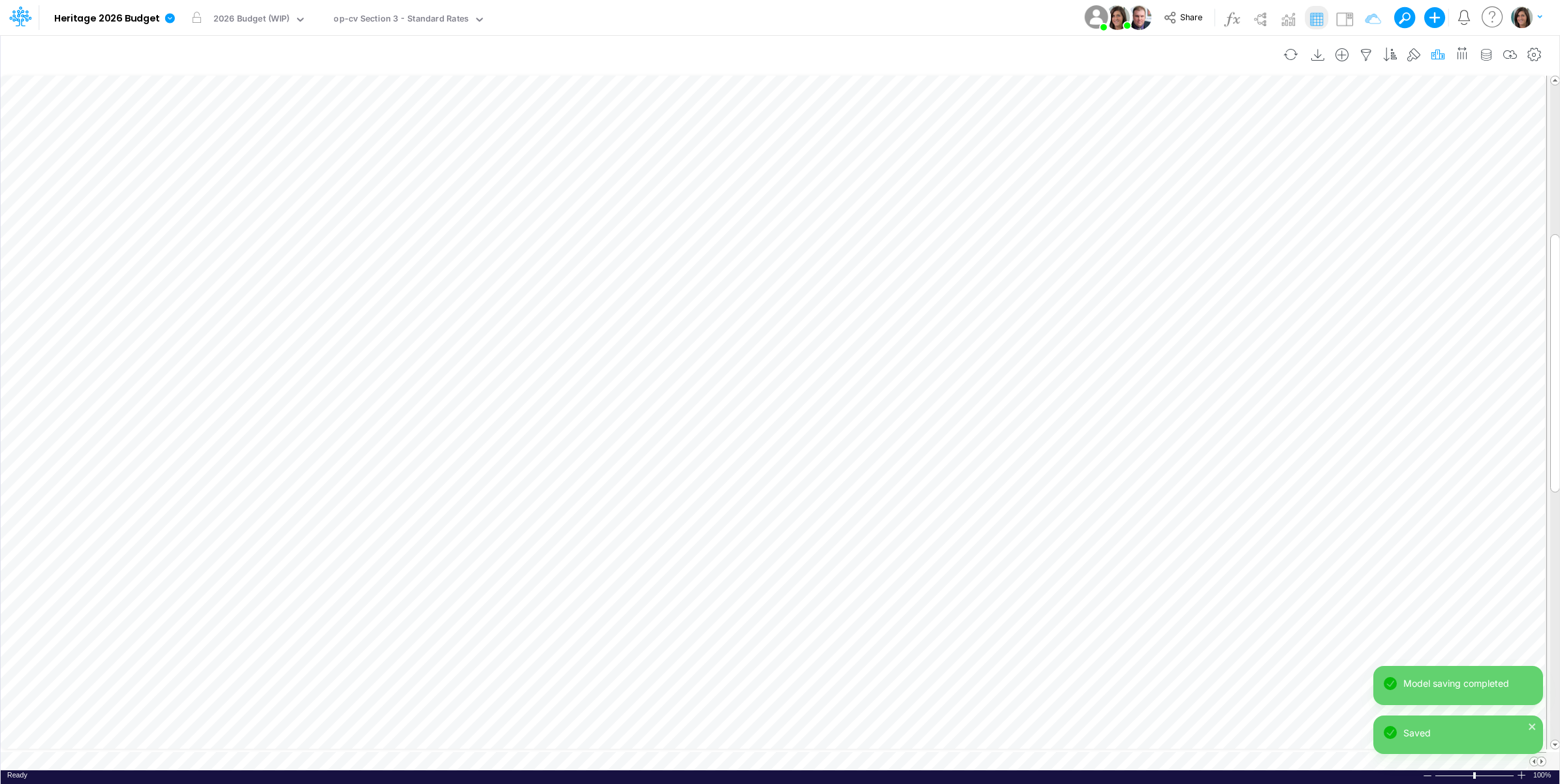
click at [1440, 53] on icon "button" at bounding box center [1438, 55] width 20 height 13
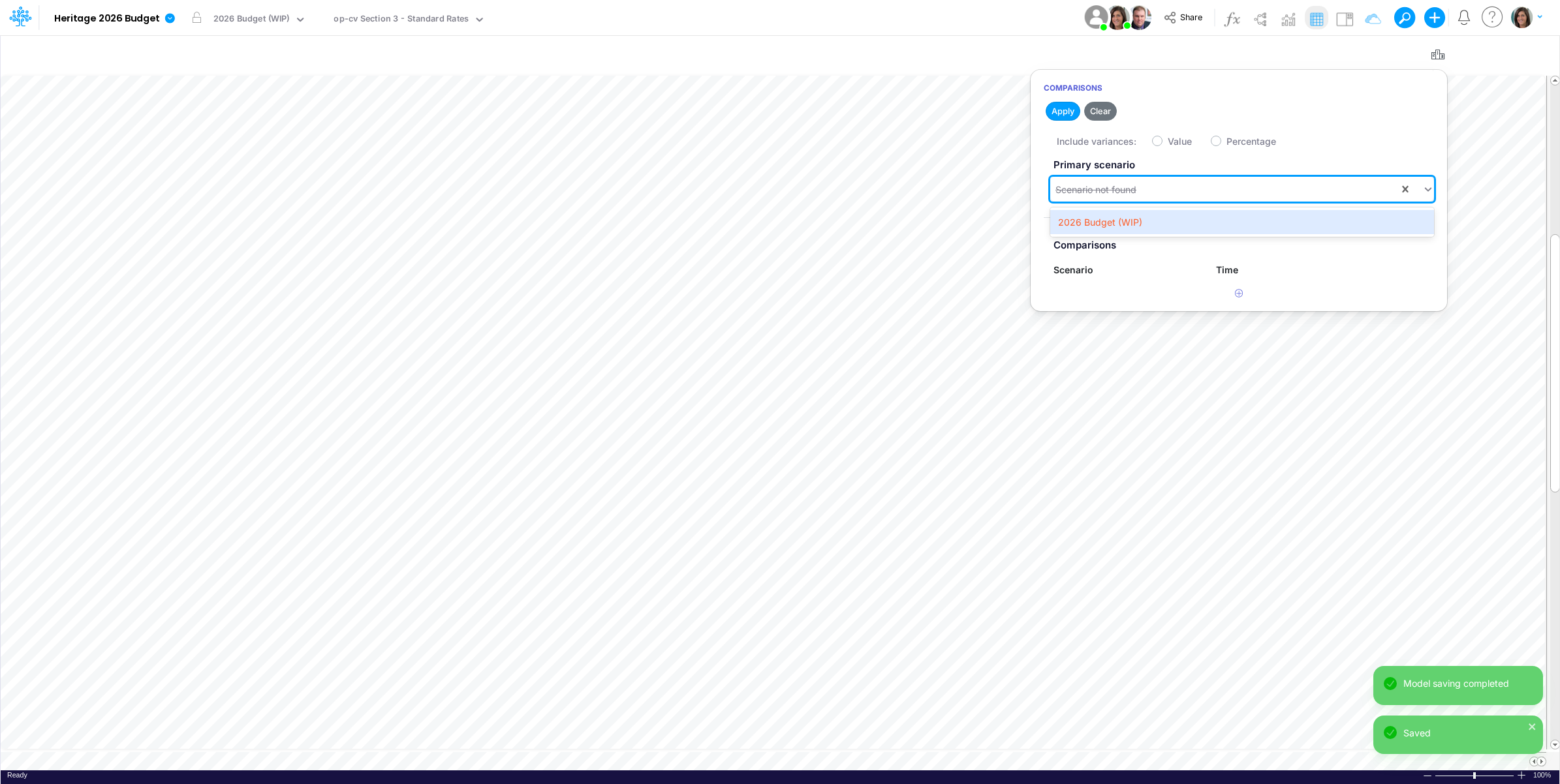
click at [1180, 190] on div "Scenario not found" at bounding box center [1224, 190] width 349 height 21
click at [1166, 207] on article "Primary scenario option 2026 Budget (WIP) focused, 1 of 1. 1 result available. …" at bounding box center [1239, 218] width 416 height 130
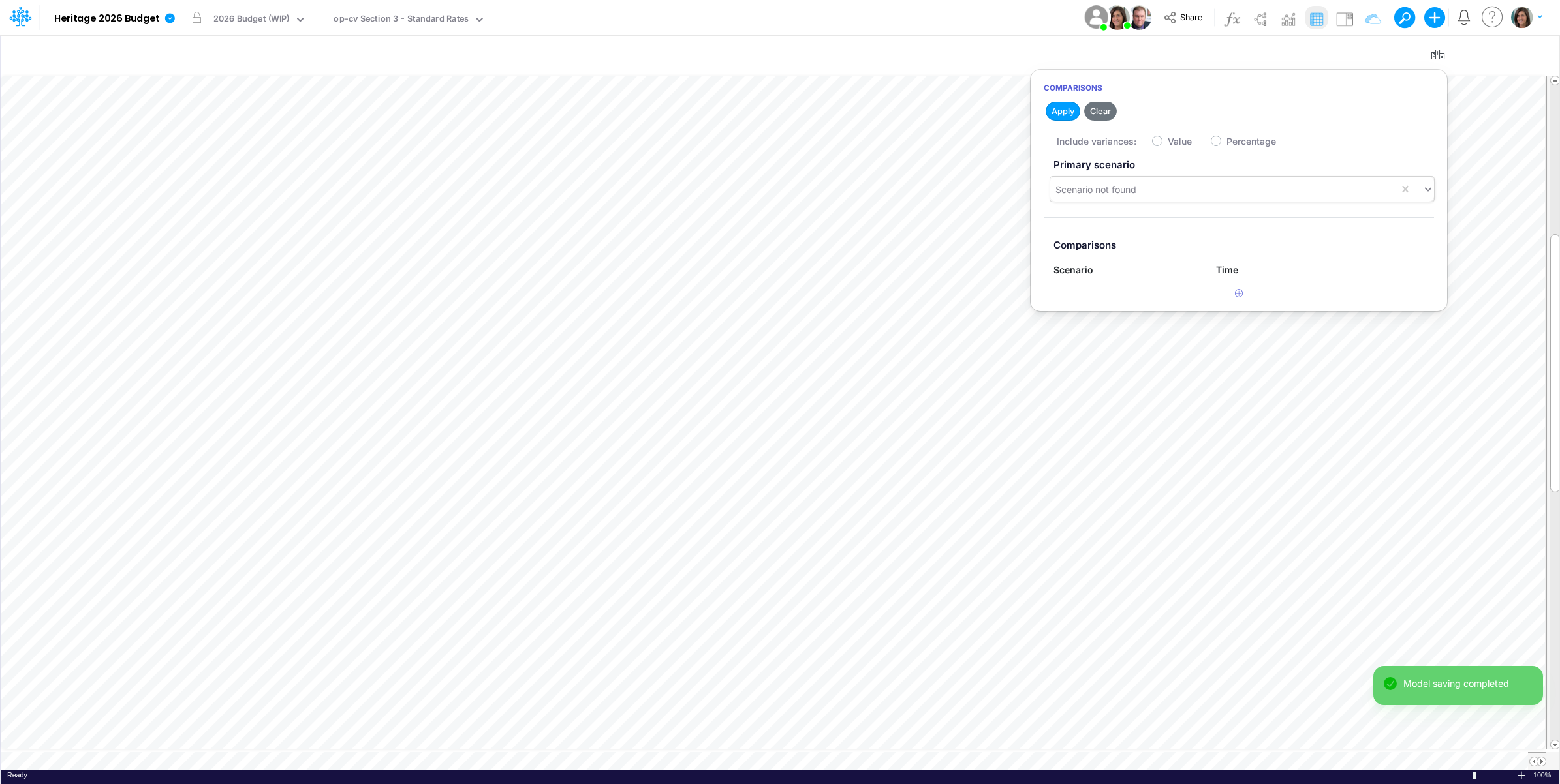
click at [1125, 188] on div "Scenario not found" at bounding box center [1096, 189] width 81 height 13
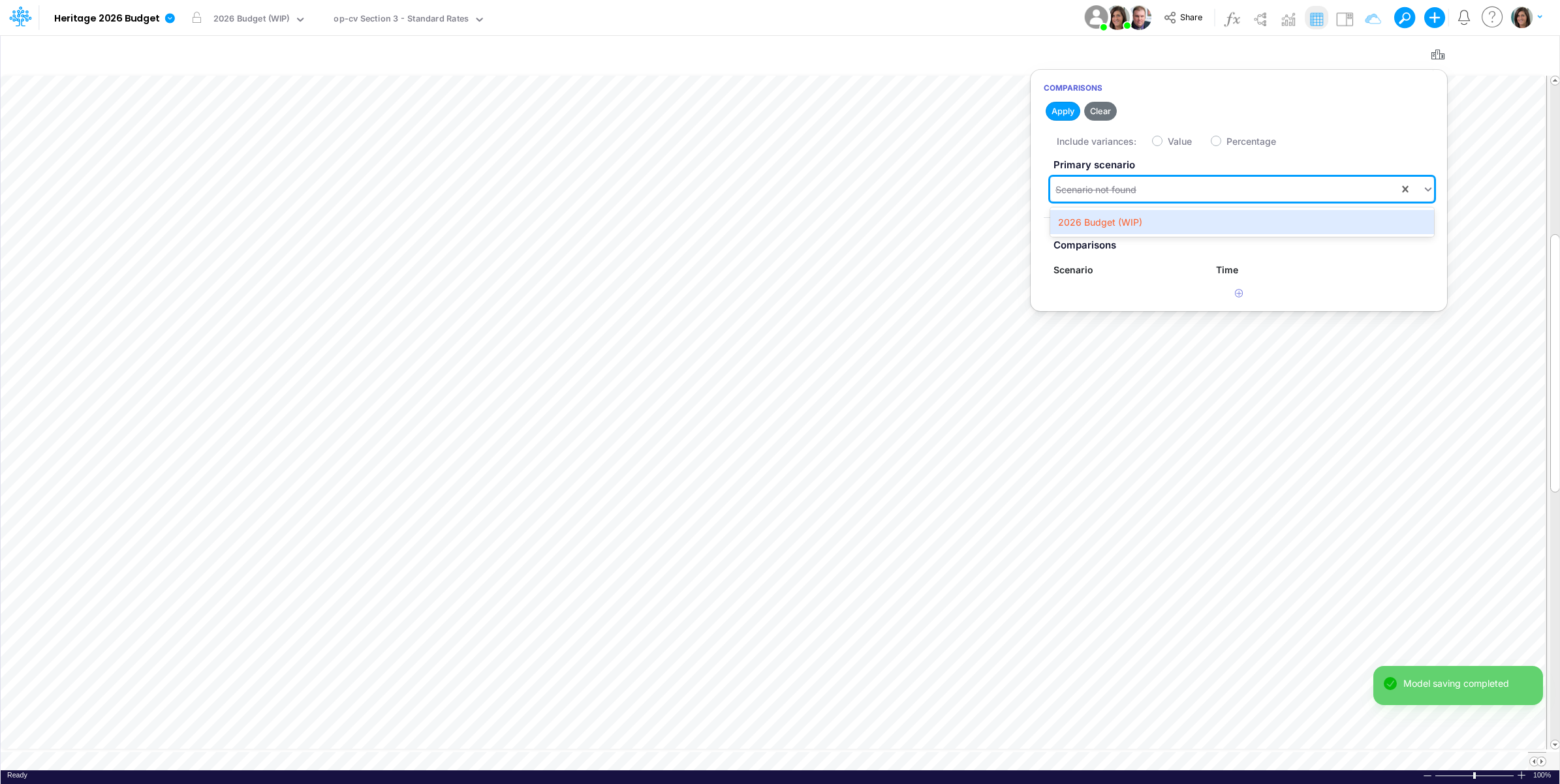
drag, startPoint x: 1105, startPoint y: 227, endPoint x: 1105, endPoint y: 219, distance: 8.0
click at [1105, 226] on div "2026 Budget (WIP)" at bounding box center [1242, 222] width 384 height 24
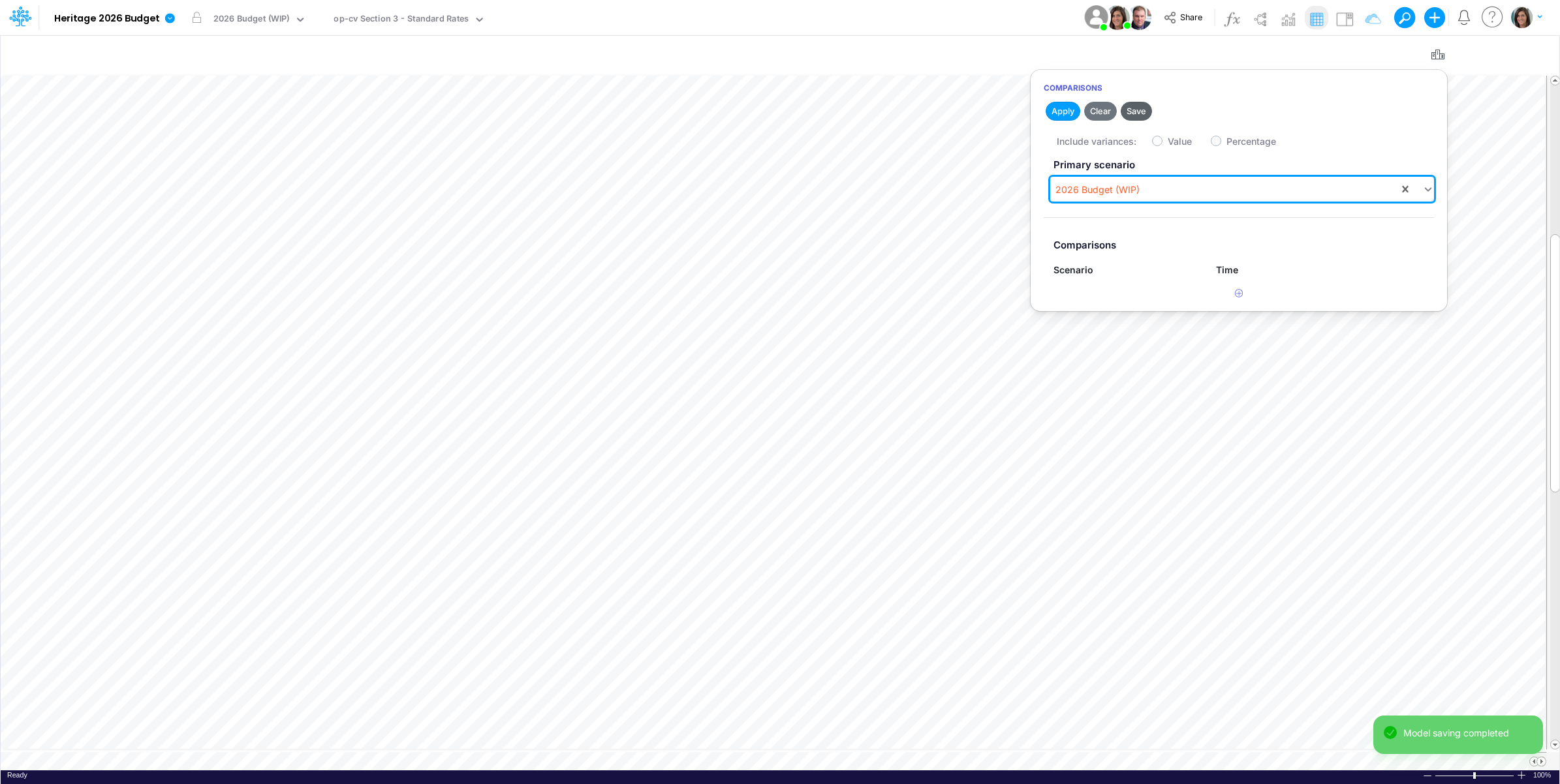
click at [1140, 112] on button "Save" at bounding box center [1137, 111] width 31 height 19
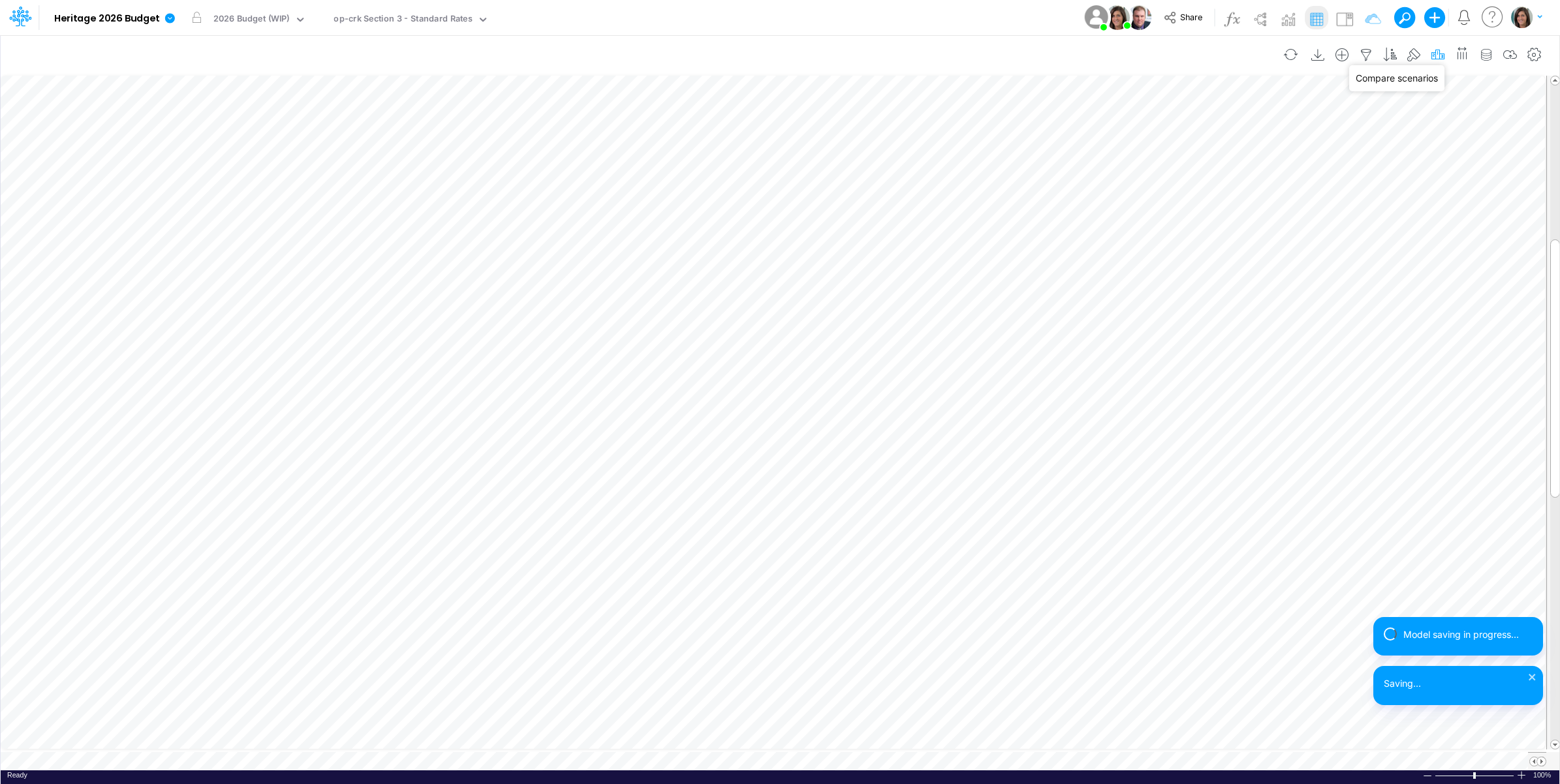
click at [1431, 56] on icon "button" at bounding box center [1438, 55] width 20 height 13
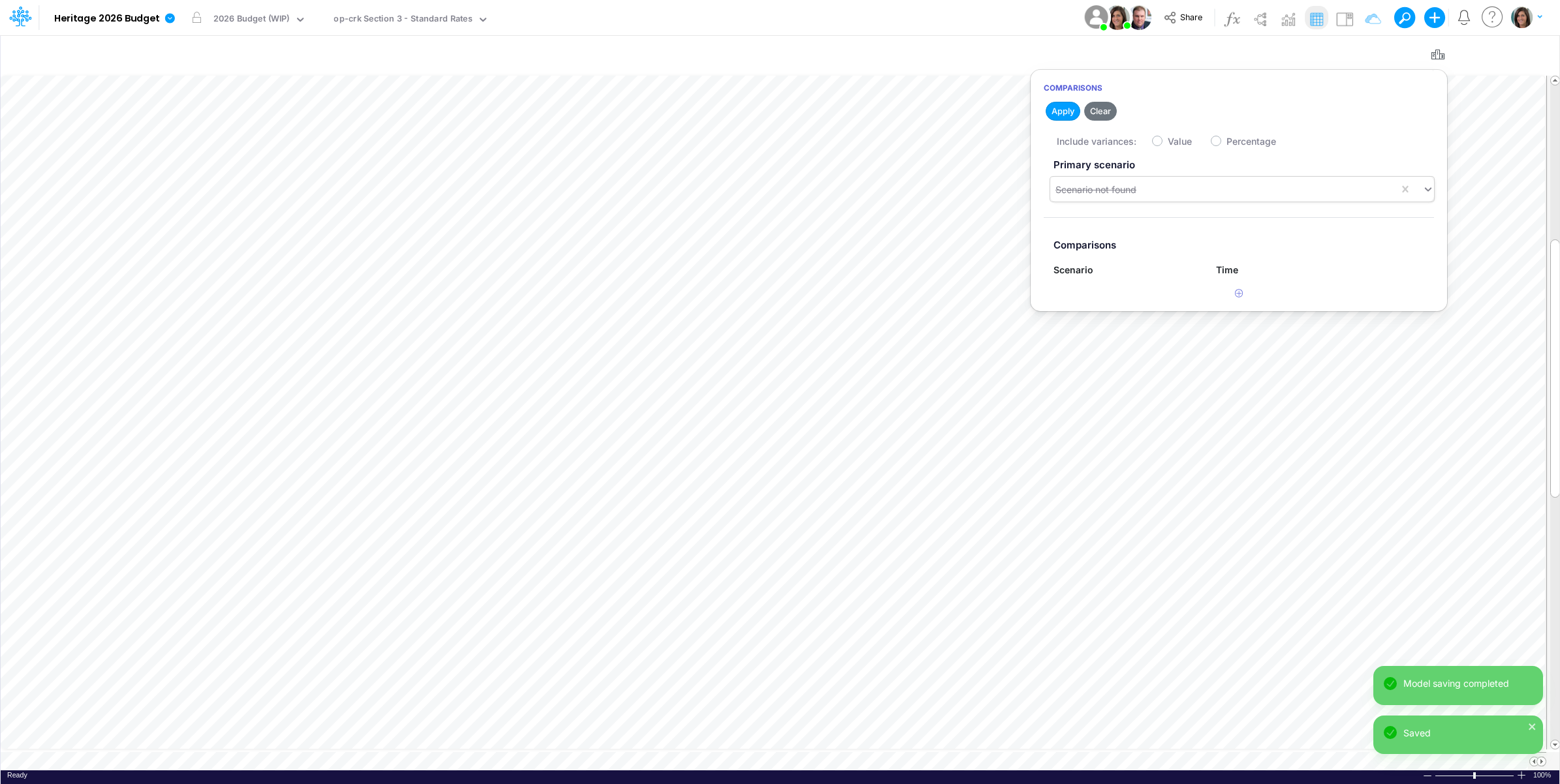
click at [1242, 190] on div "Scenario not found" at bounding box center [1224, 190] width 349 height 21
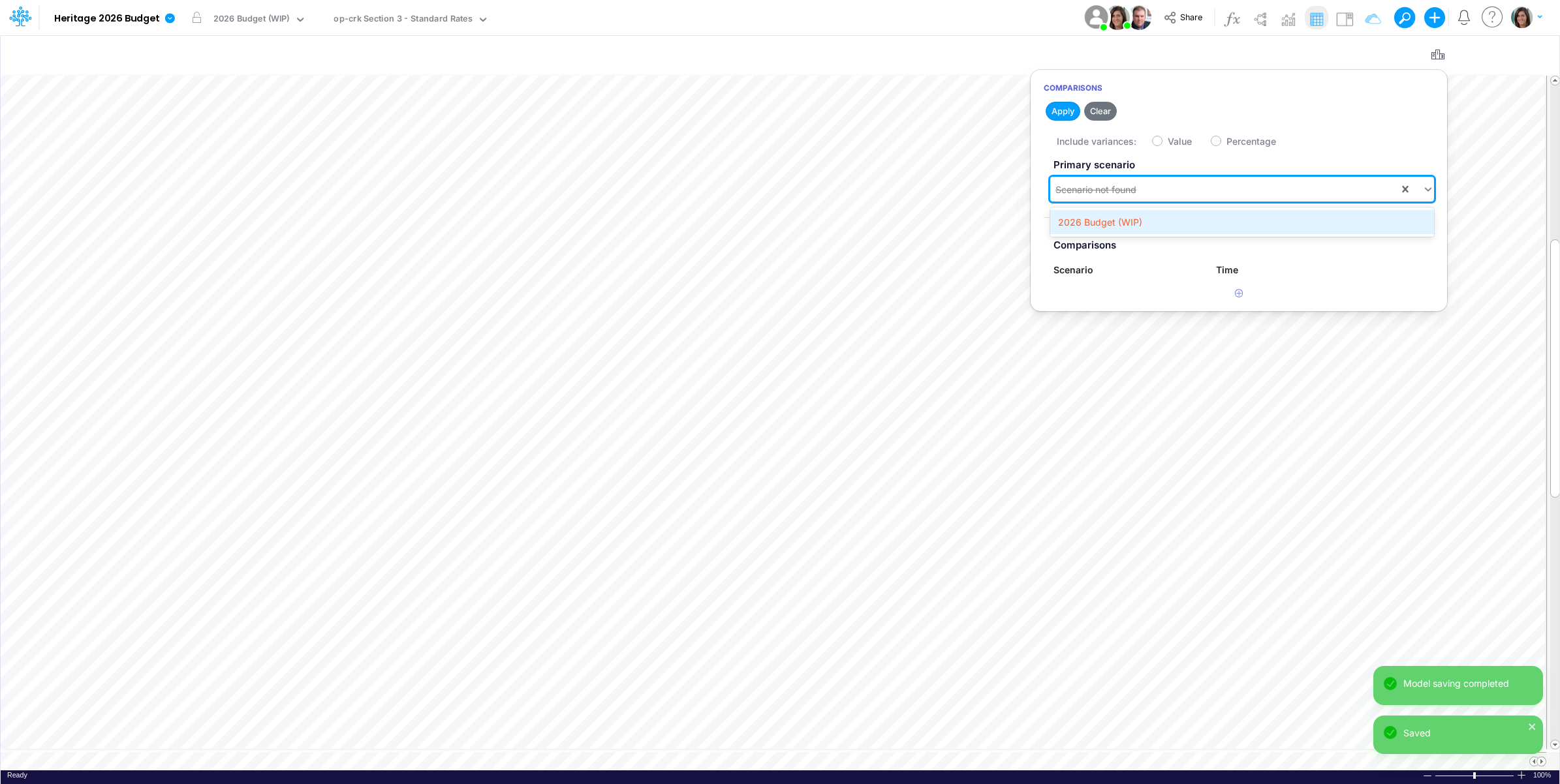
click at [1218, 216] on div "2026 Budget (WIP)" at bounding box center [1242, 222] width 384 height 24
click at [1137, 112] on button "Save" at bounding box center [1137, 111] width 31 height 19
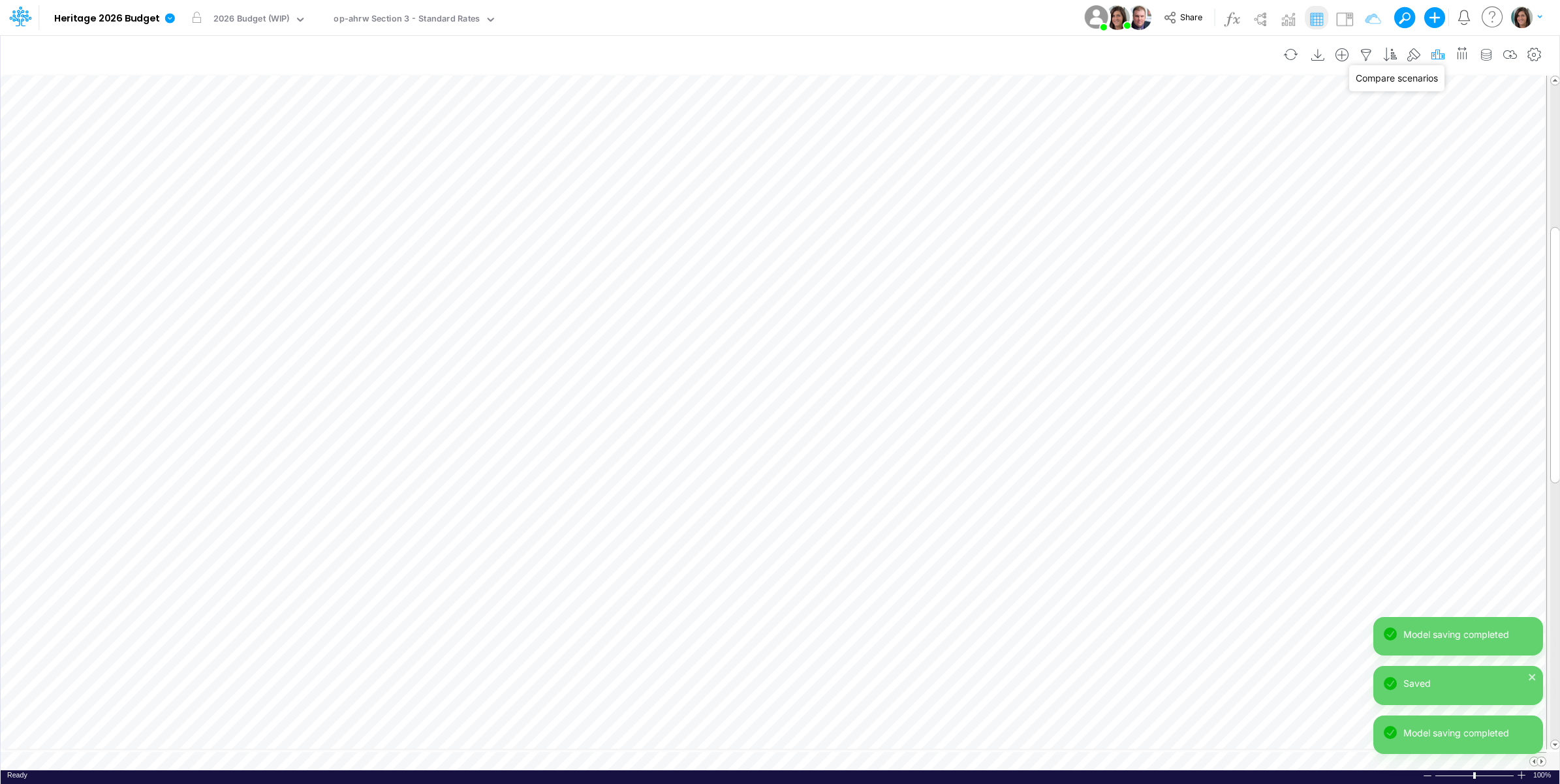
click at [1436, 55] on icon "button" at bounding box center [1438, 55] width 20 height 13
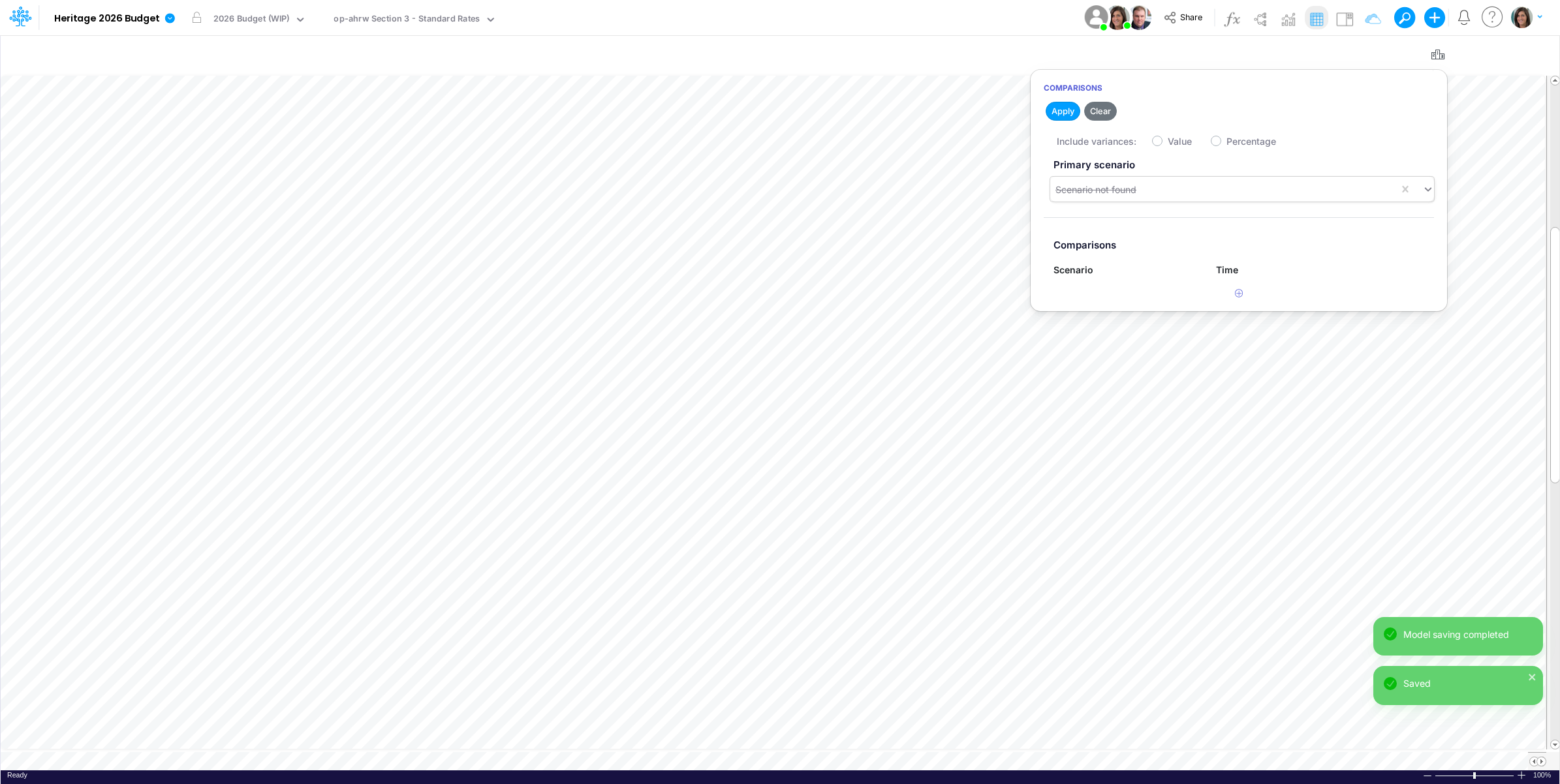
click at [1126, 191] on div "Scenario not found" at bounding box center [1096, 189] width 81 height 13
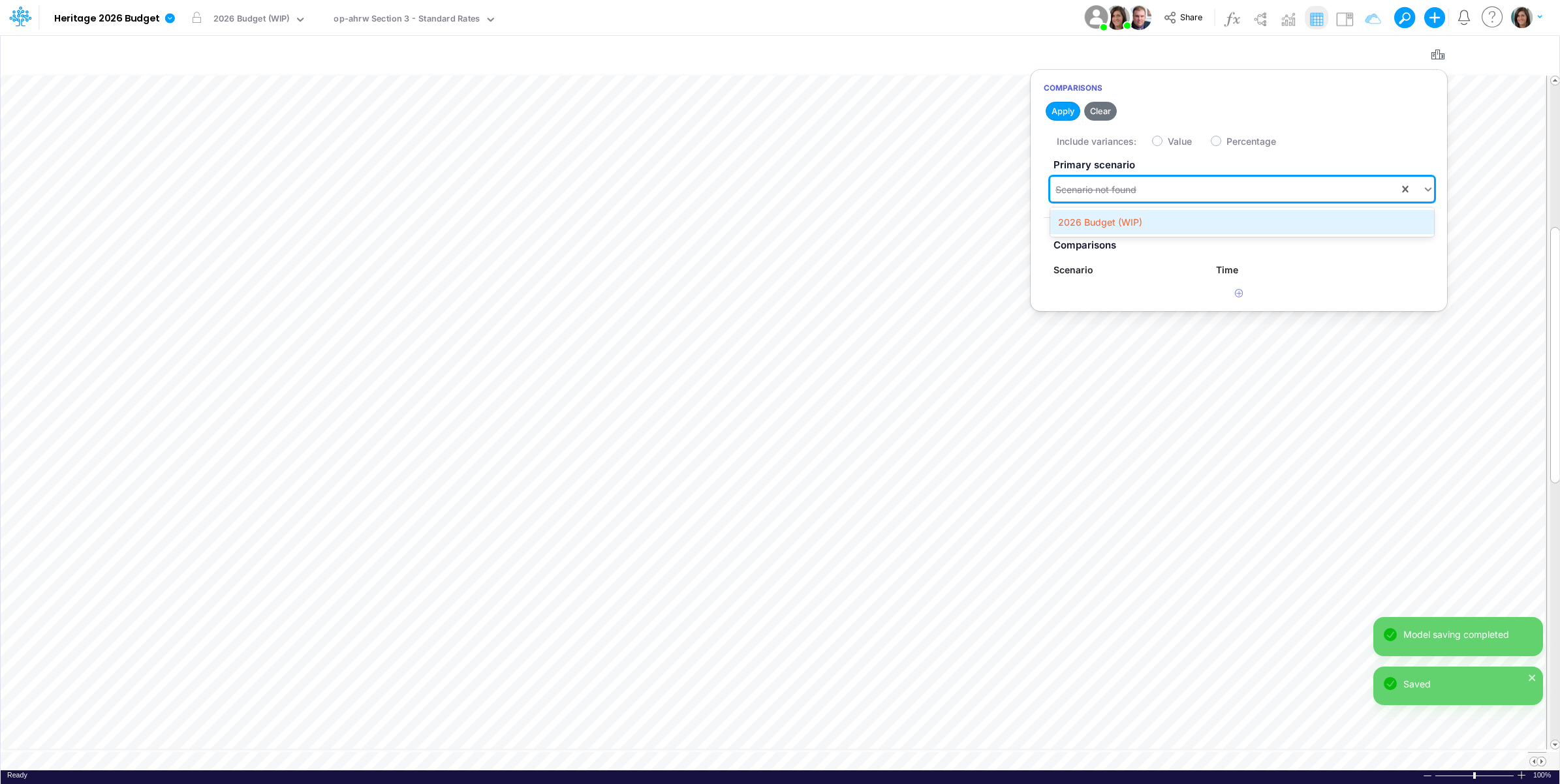
click at [1098, 220] on div "2026 Budget (WIP)" at bounding box center [1242, 222] width 384 height 24
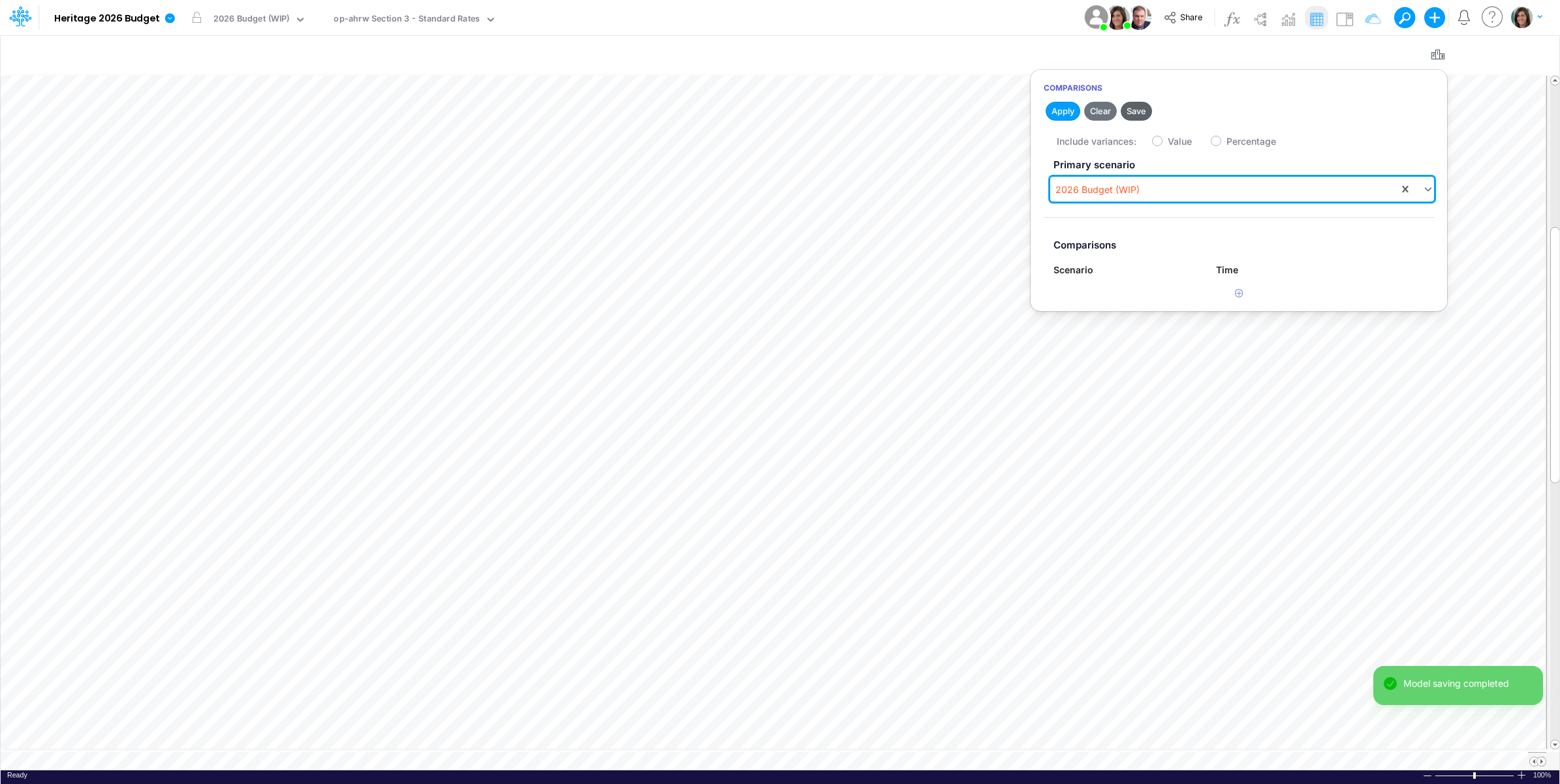
click at [1137, 108] on button "Save" at bounding box center [1137, 111] width 31 height 19
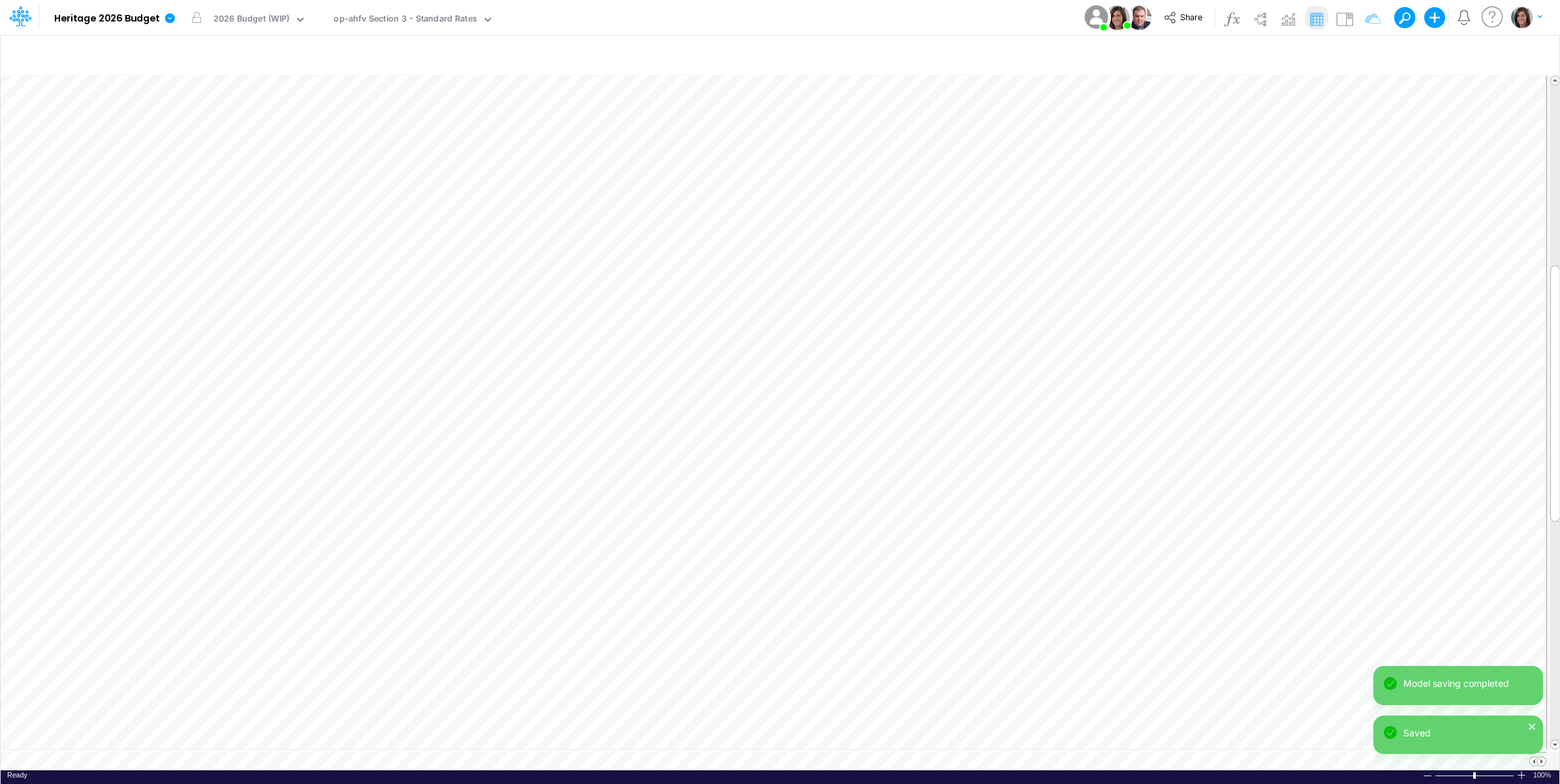
scroll to position [0, 1]
click at [1428, 58] on icon "button" at bounding box center [1438, 55] width 20 height 13
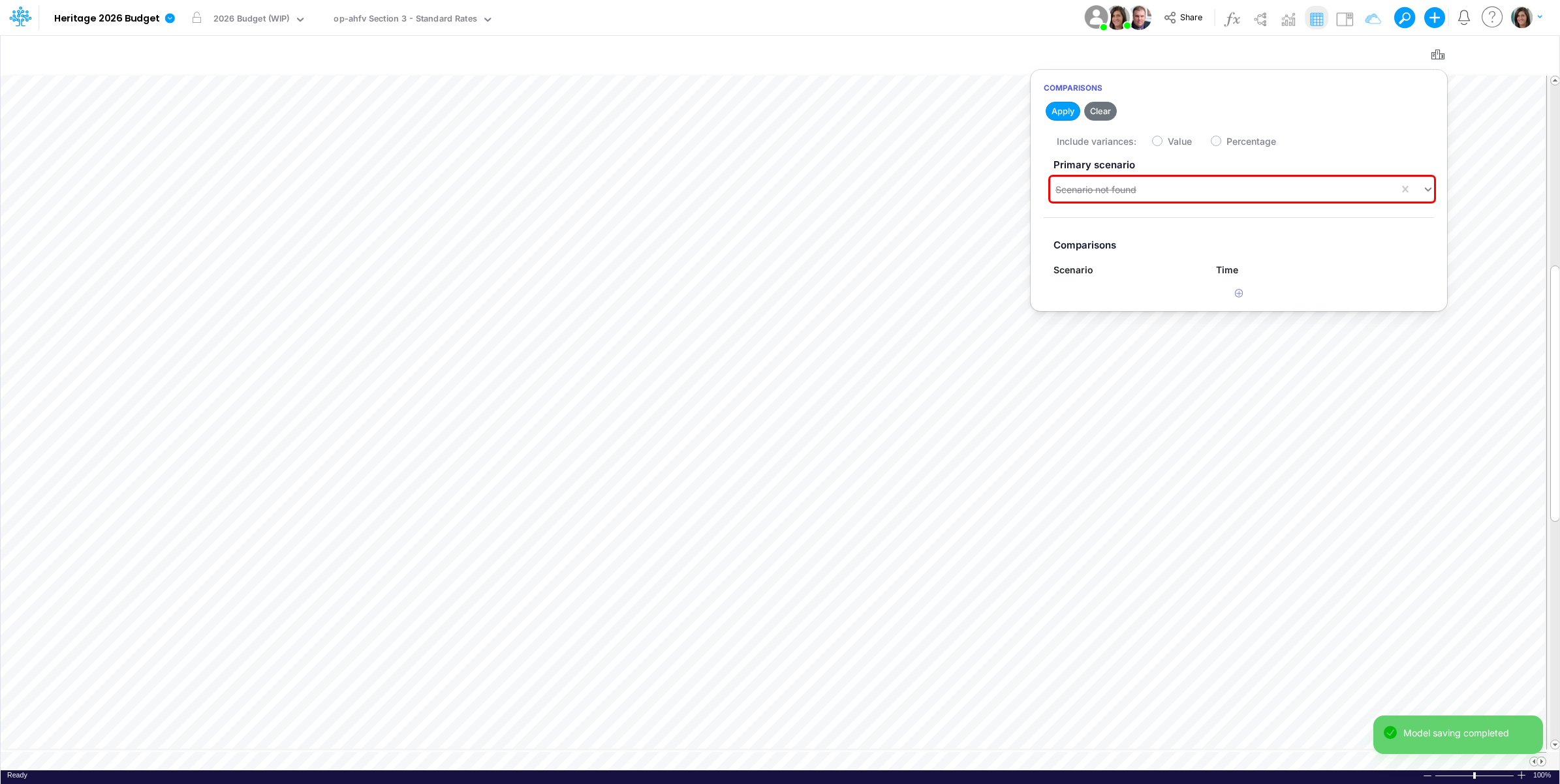
drag, startPoint x: 1224, startPoint y: 181, endPoint x: 1202, endPoint y: 203, distance: 31.1
click at [1222, 183] on div "Scenario not found" at bounding box center [1224, 190] width 349 height 21
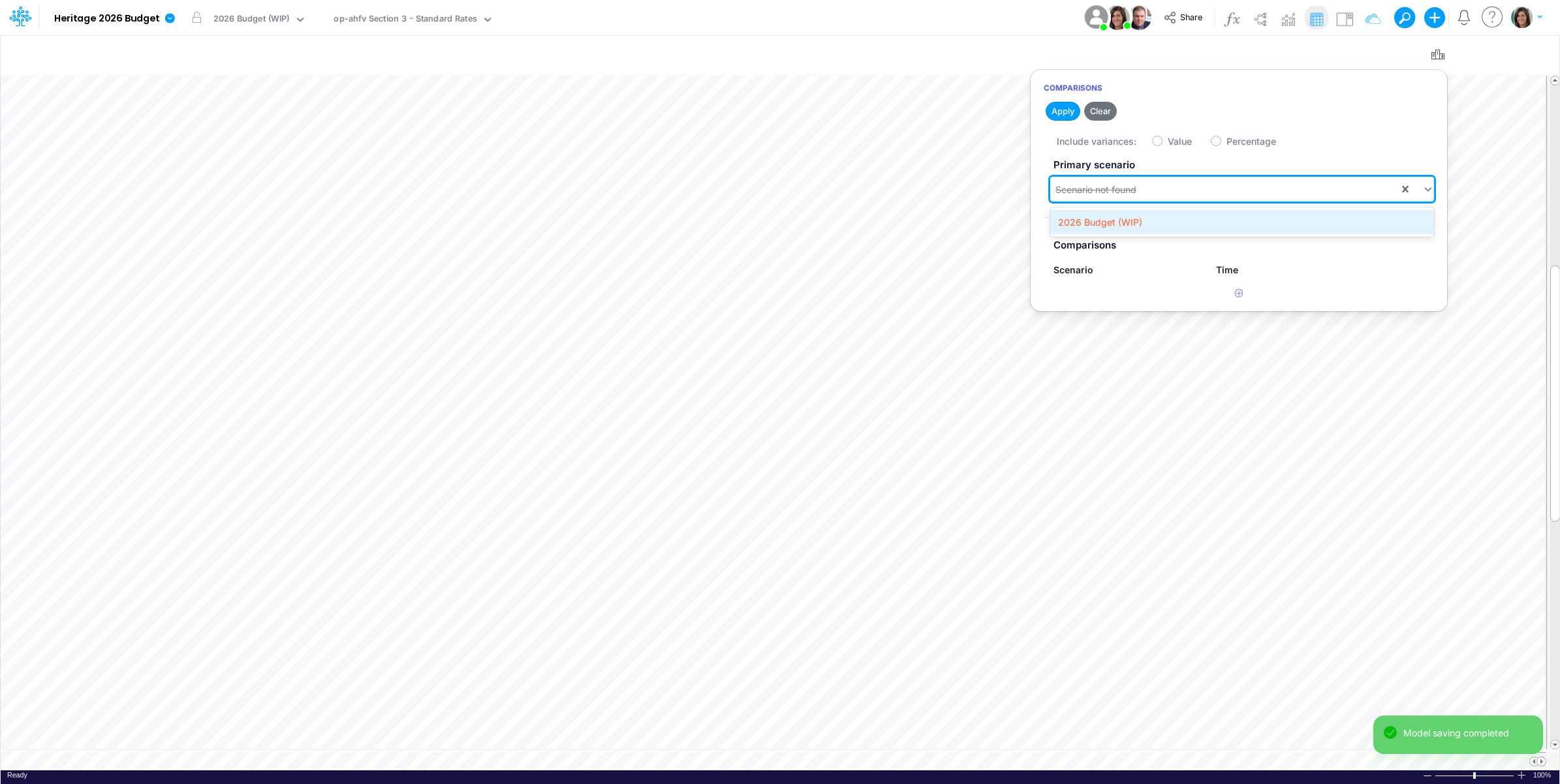
click at [1185, 219] on div "2026 Budget (WIP)" at bounding box center [1242, 222] width 384 height 24
click at [1139, 115] on button "Save" at bounding box center [1137, 111] width 31 height 19
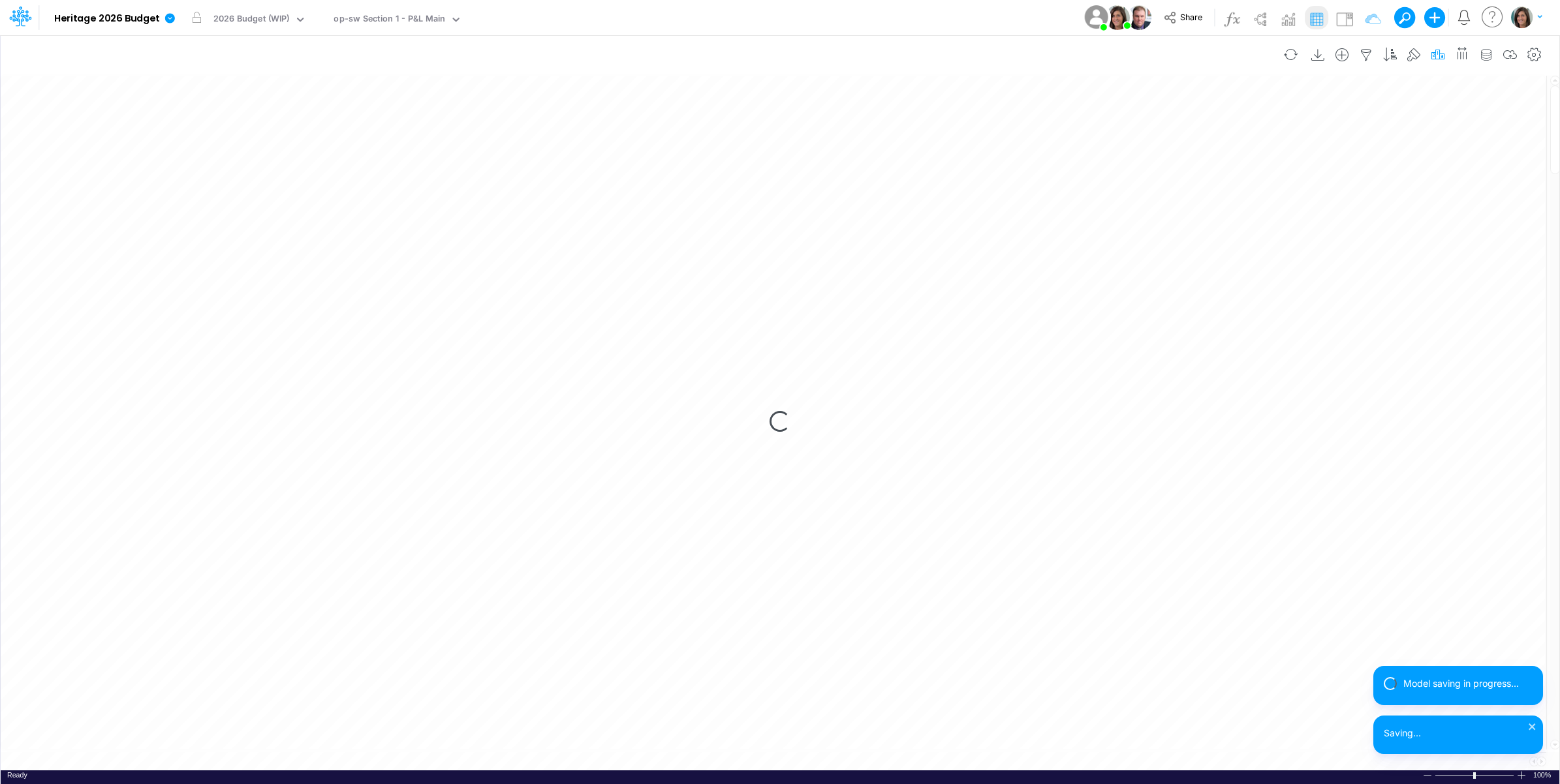
click at [1436, 53] on icon "button" at bounding box center [1438, 55] width 20 height 13
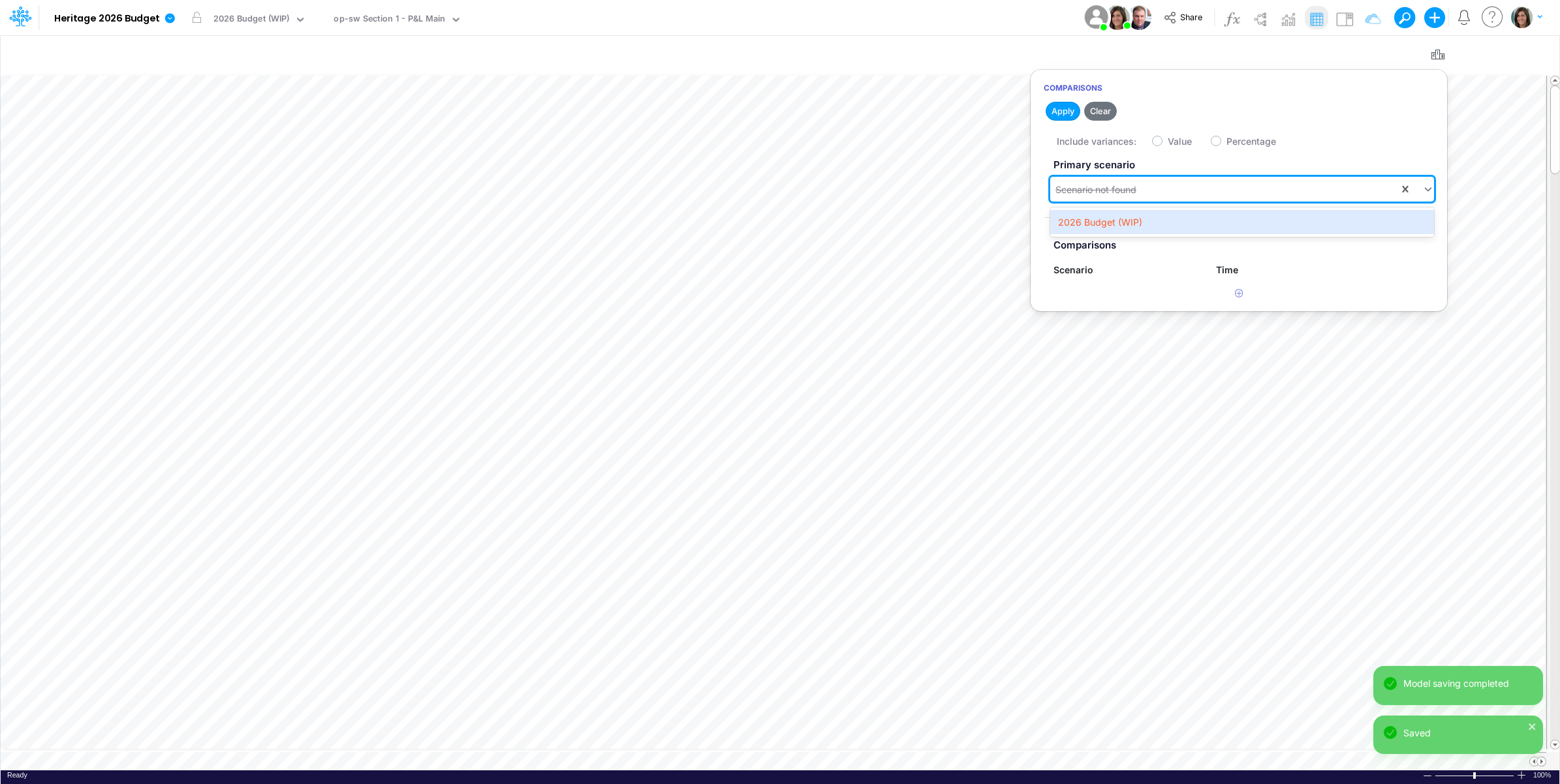
click at [1249, 197] on div "Scenario not found" at bounding box center [1224, 190] width 349 height 21
click at [1227, 220] on div "2026 Budget (WIP)" at bounding box center [1242, 222] width 384 height 24
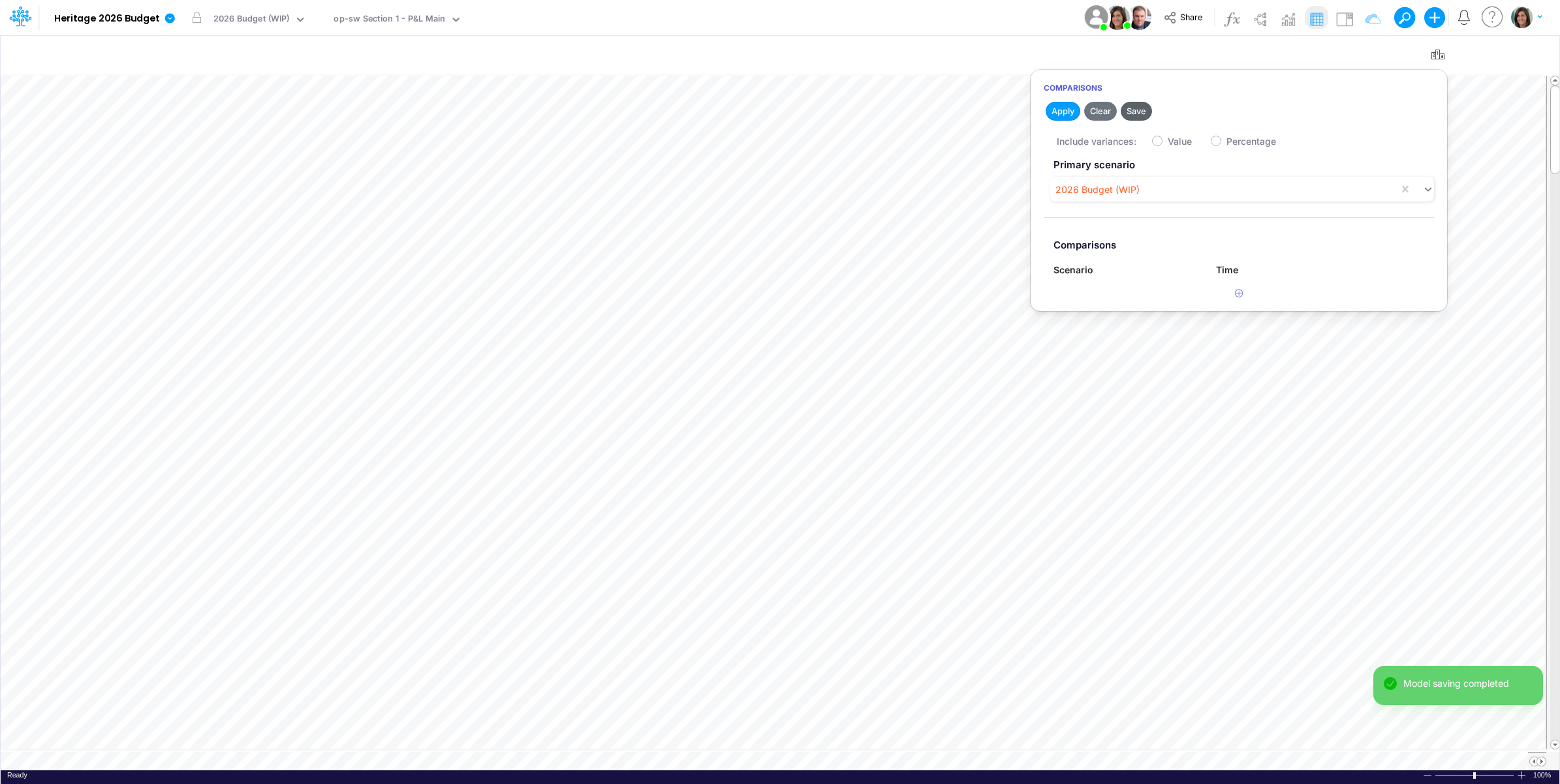
click at [1134, 111] on button "Save" at bounding box center [1137, 111] width 31 height 19
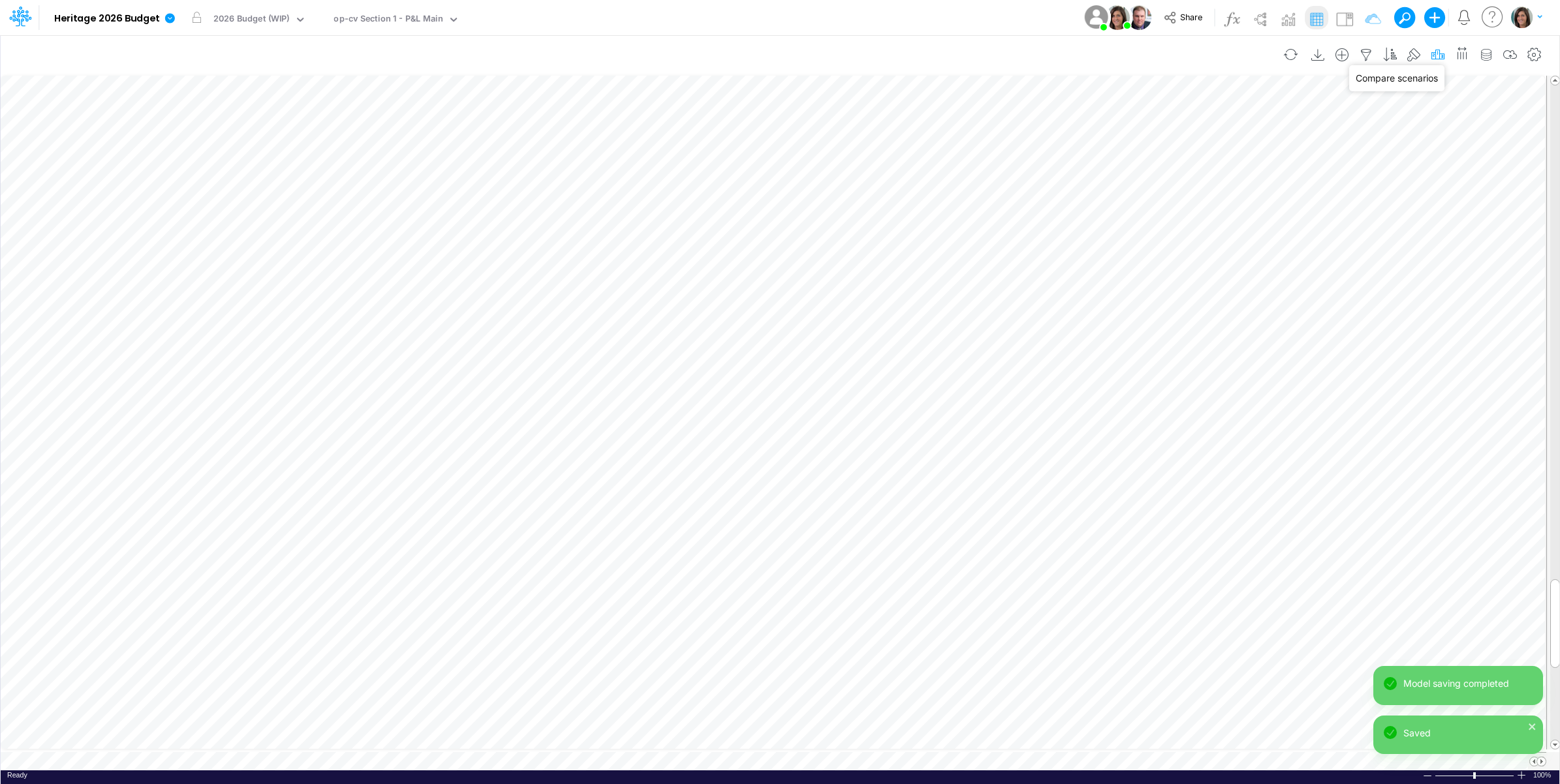
click at [1436, 54] on icon "button" at bounding box center [1438, 55] width 20 height 13
click at [1033, 15] on div "Model Heritage 2026 Budget Edit model settings Duplicate Import QuickBooks Quic…" at bounding box center [780, 18] width 1404 height 36
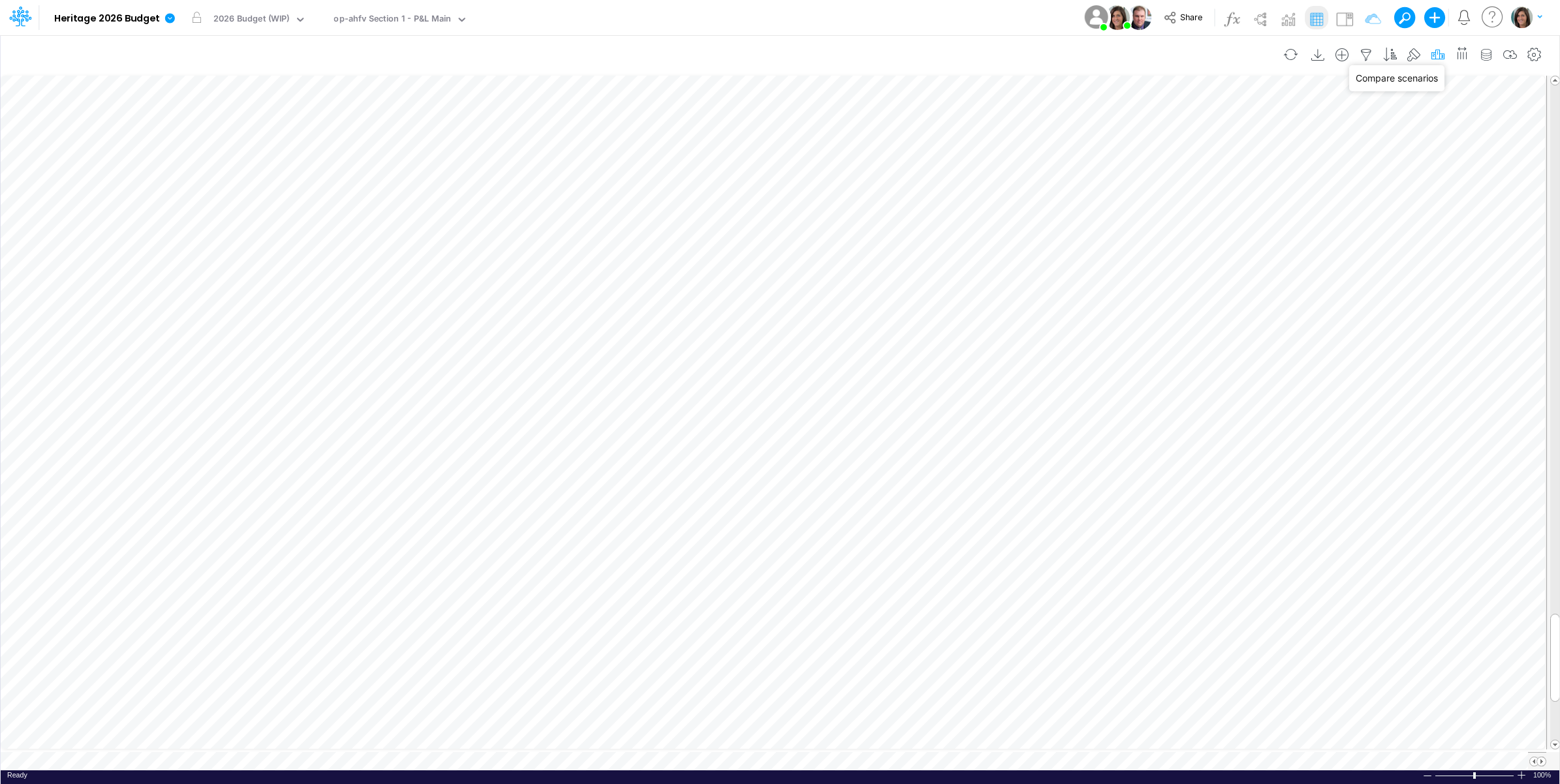
click at [1436, 54] on icon "button" at bounding box center [1438, 55] width 20 height 13
click at [921, 18] on div "Model Heritage 2026 Budget Edit model settings Duplicate Import QuickBooks Quic…" at bounding box center [780, 18] width 1404 height 36
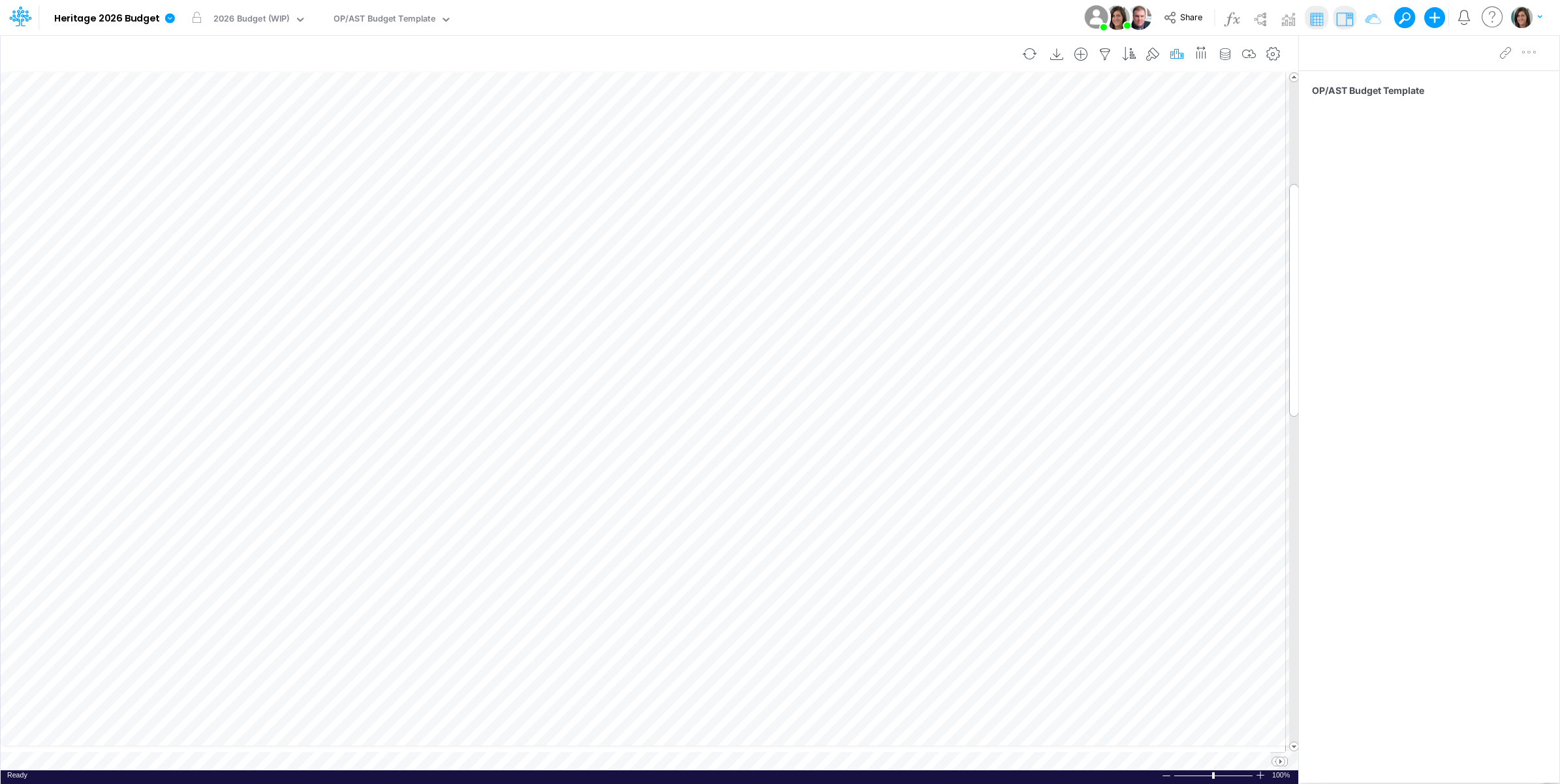
scroll to position [0, 1]
click at [1174, 54] on icon "button" at bounding box center [1177, 54] width 20 height 13
drag, startPoint x: 1004, startPoint y: 13, endPoint x: 609, endPoint y: 34, distance: 395.6
click at [997, 13] on div "Model Heritage 2026 Budget Edit model settings Duplicate Import QuickBooks Quic…" at bounding box center [780, 18] width 1404 height 36
click at [166, 17] on icon at bounding box center [170, 18] width 10 height 10
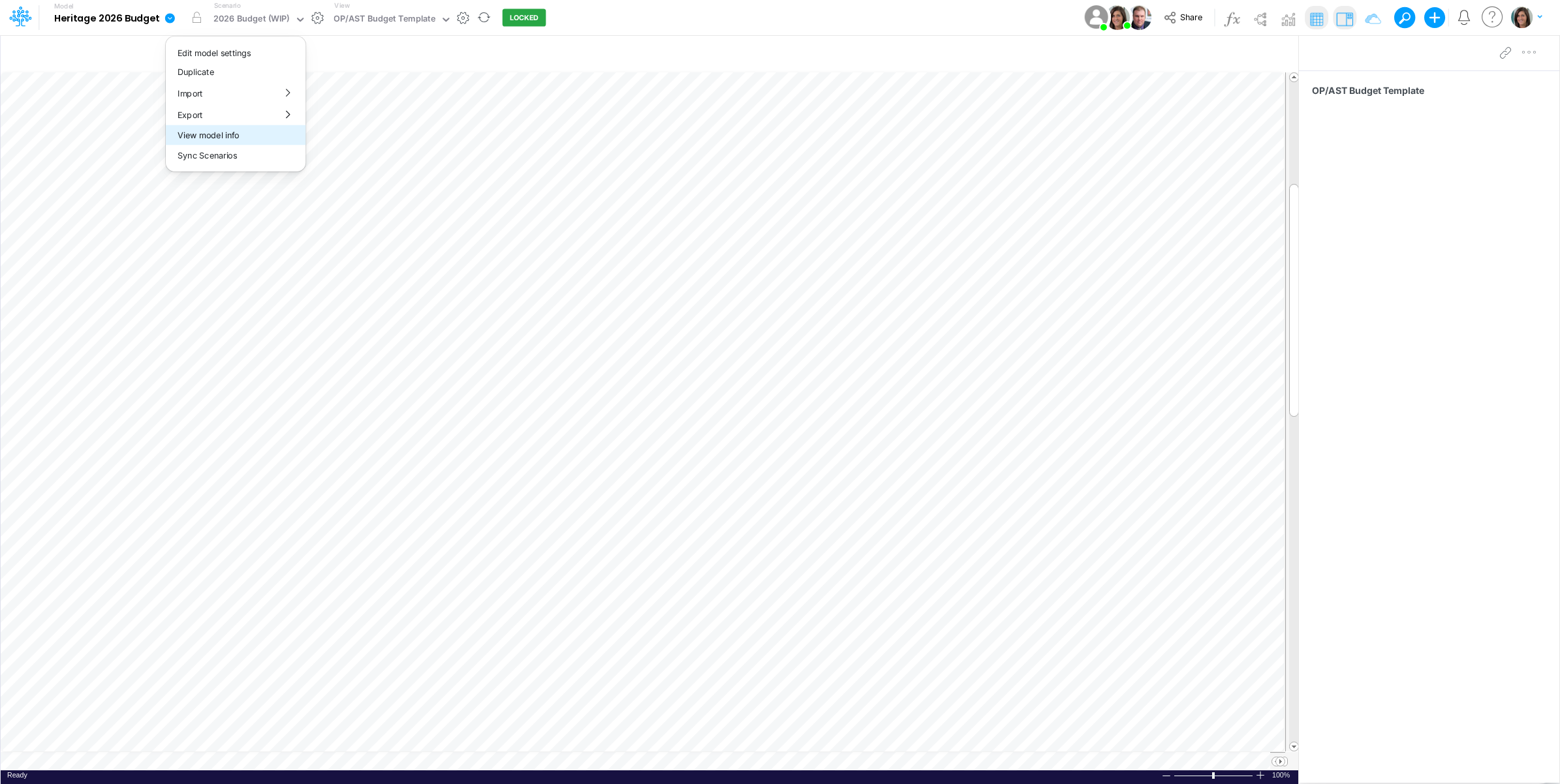
click at [197, 138] on button "View model info" at bounding box center [235, 135] width 140 height 20
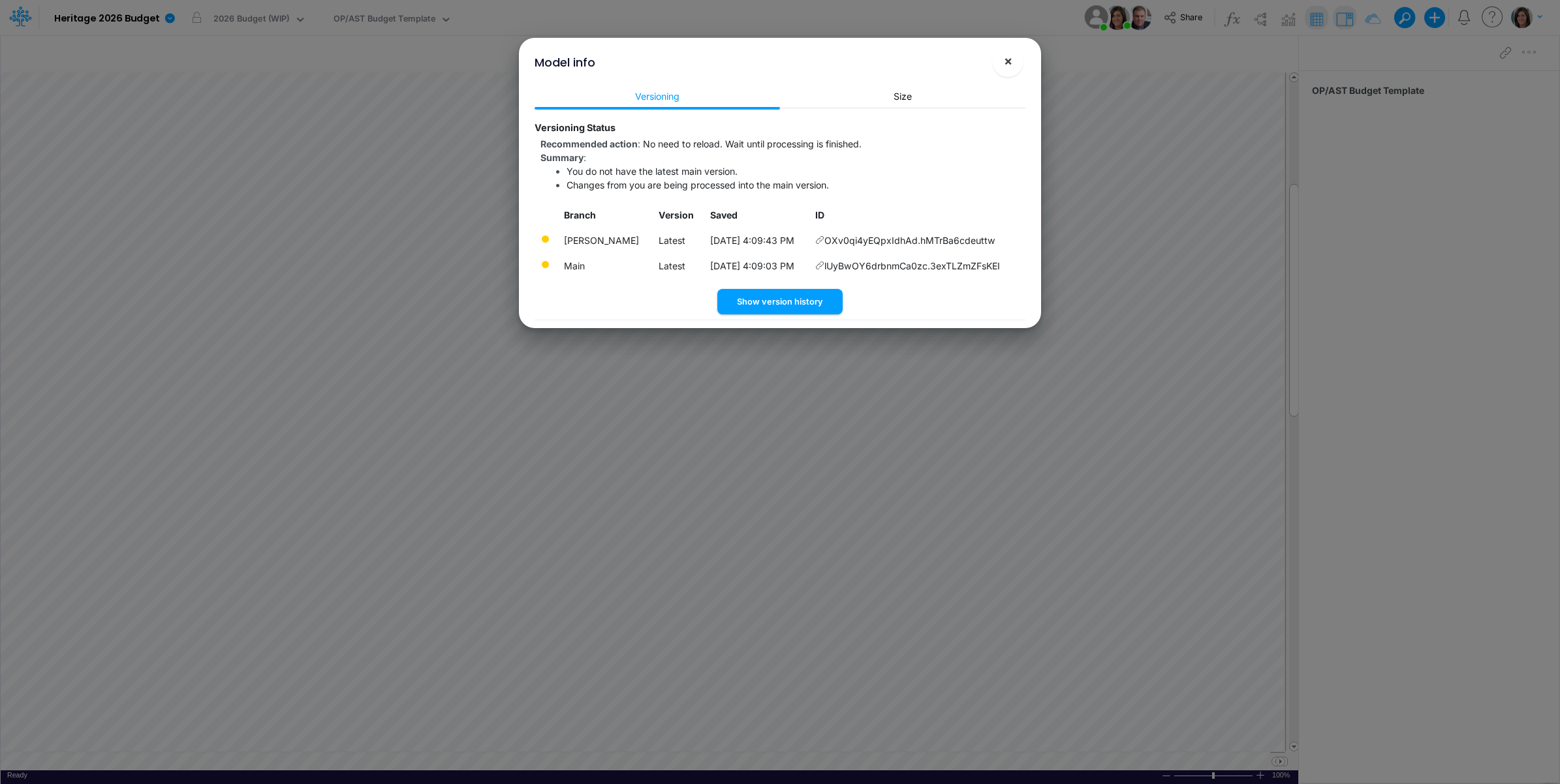
click at [1004, 60] on span "×" at bounding box center [1008, 60] width 9 height 16
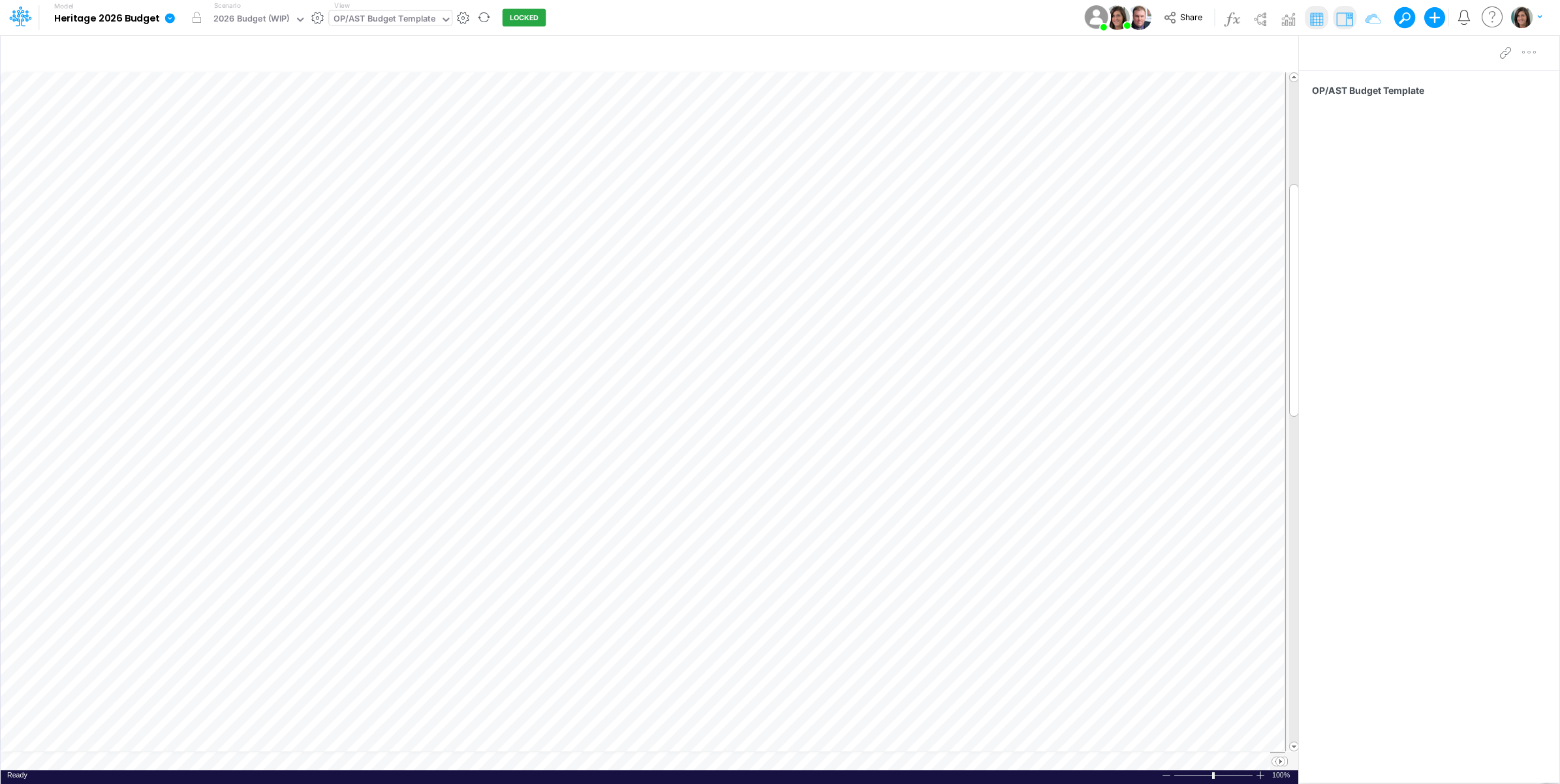
click at [406, 18] on div "OP/AST Budget Template" at bounding box center [384, 19] width 102 height 15
type input "alloc"
click at [480, 109] on div "Level of Care Aide Labor Allocations" at bounding box center [417, 108] width 176 height 21
click at [639, 16] on div "Model Heritage 2026 Budget Edit model settings Duplicate Import QuickBooks Quic…" at bounding box center [780, 18] width 1404 height 36
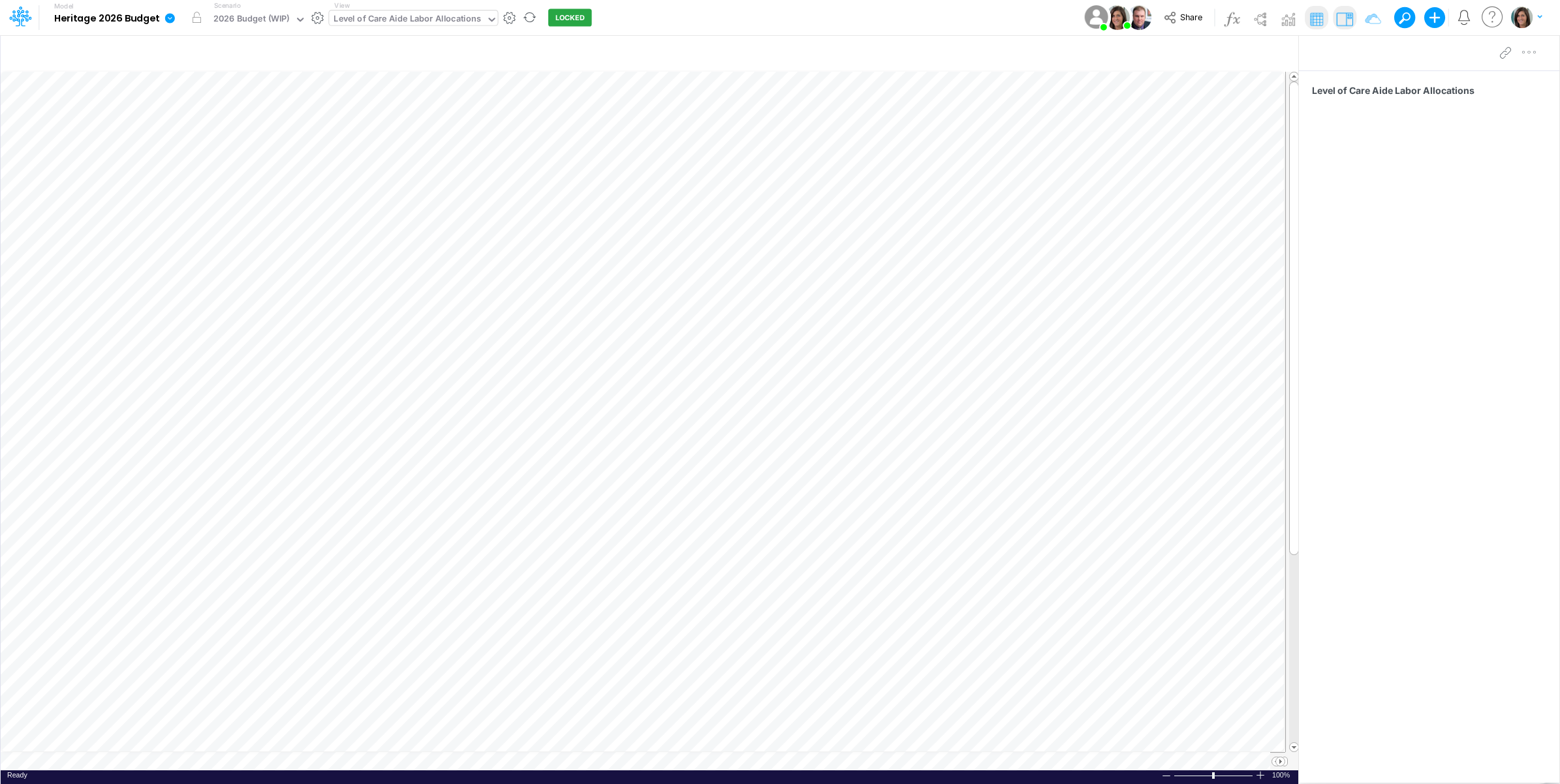
click at [165, 20] on icon at bounding box center [170, 18] width 10 height 10
click at [217, 135] on button "View model info" at bounding box center [235, 135] width 140 height 20
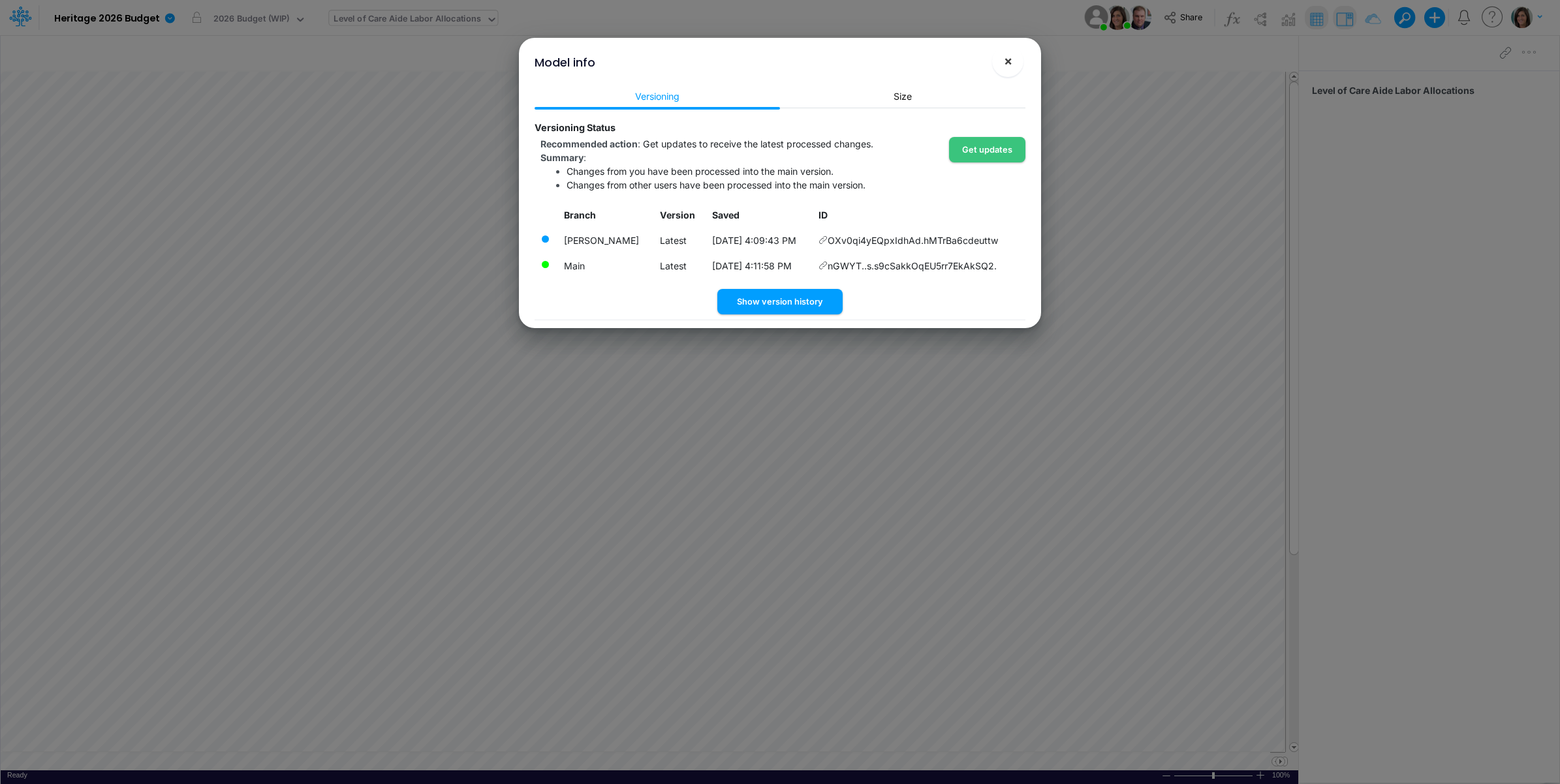
click at [1005, 60] on span "×" at bounding box center [1008, 60] width 9 height 16
